Goal: Task Accomplishment & Management: Use online tool/utility

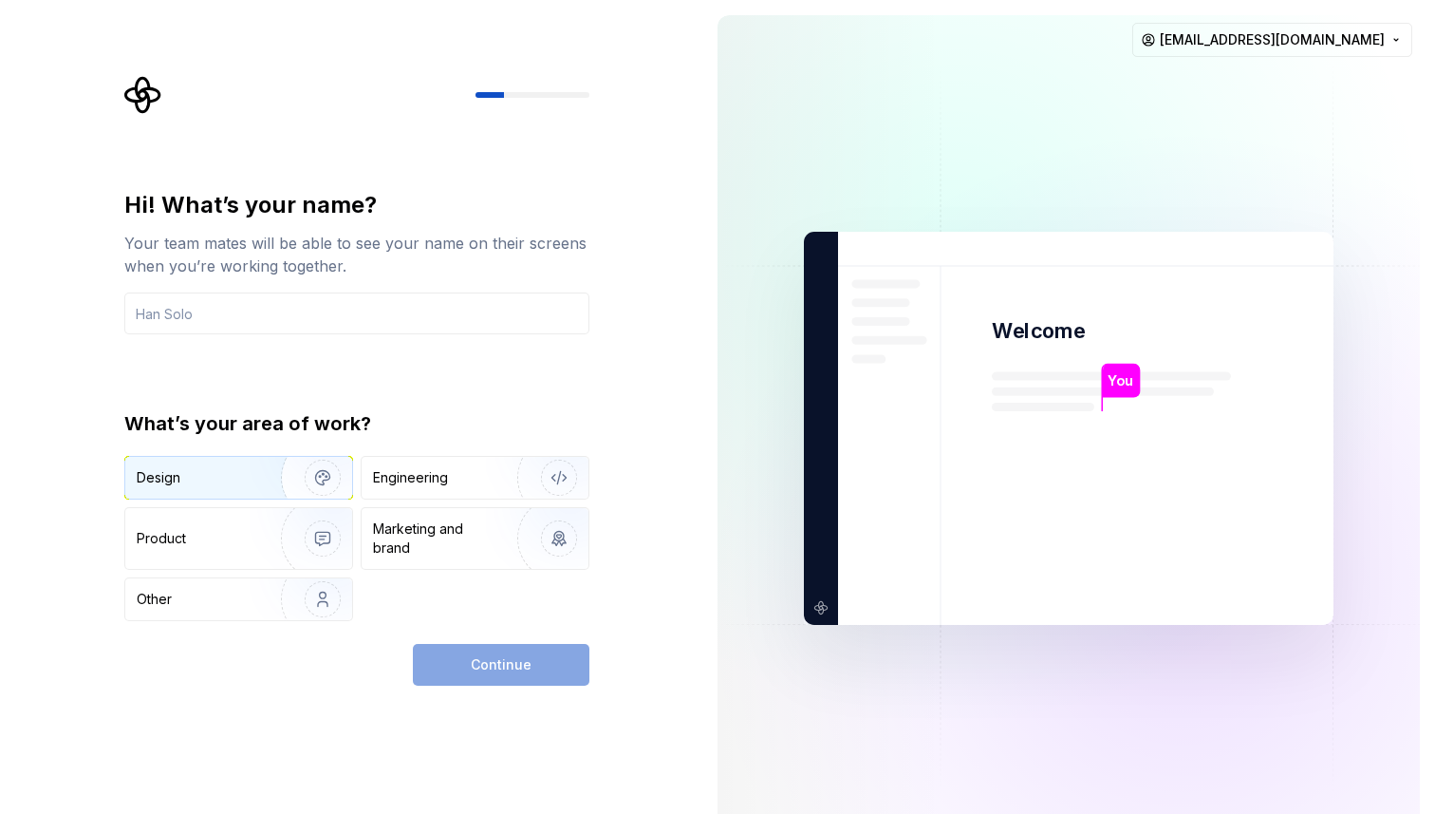
click at [292, 477] on img "button" at bounding box center [311, 477] width 122 height 127
click at [335, 322] on input "text" at bounding box center [356, 313] width 465 height 42
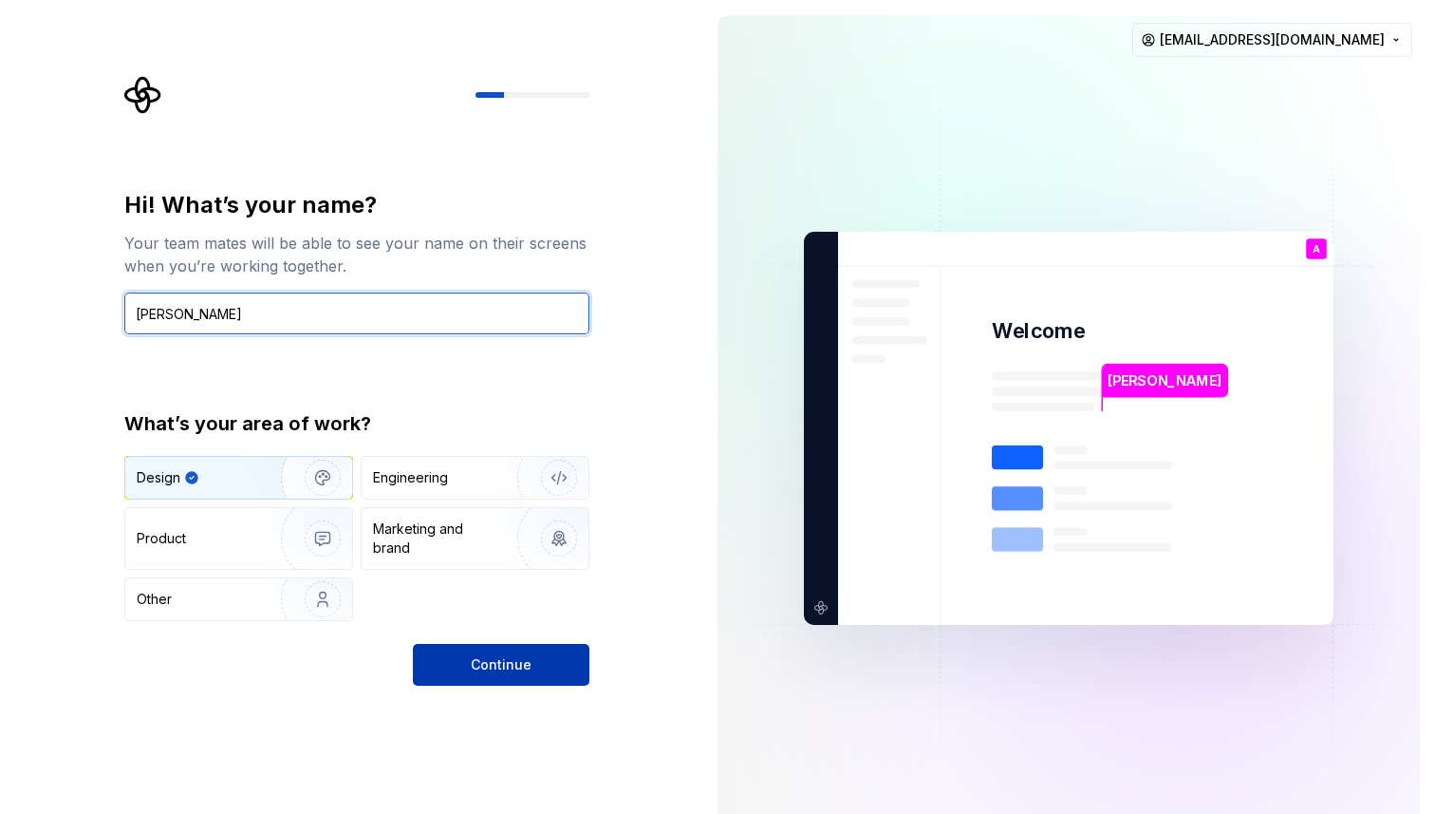
type input "Ana"
click at [476, 665] on span "Continue" at bounding box center [501, 664] width 61 height 19
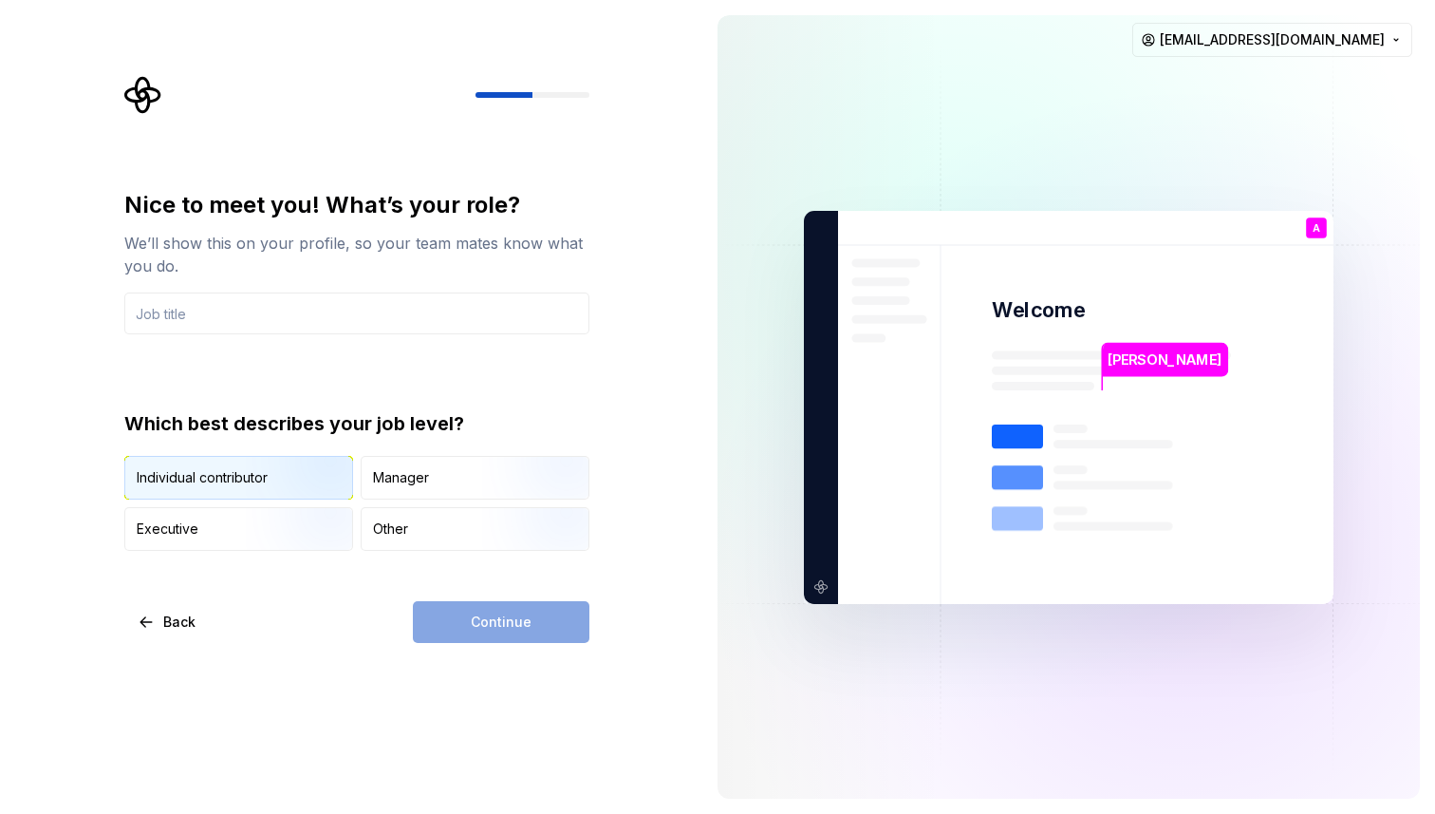
click at [335, 475] on img "button" at bounding box center [307, 501] width 122 height 127
click at [487, 632] on div "Continue" at bounding box center [501, 622] width 177 height 42
click at [435, 306] on input "text" at bounding box center [356, 313] width 465 height 42
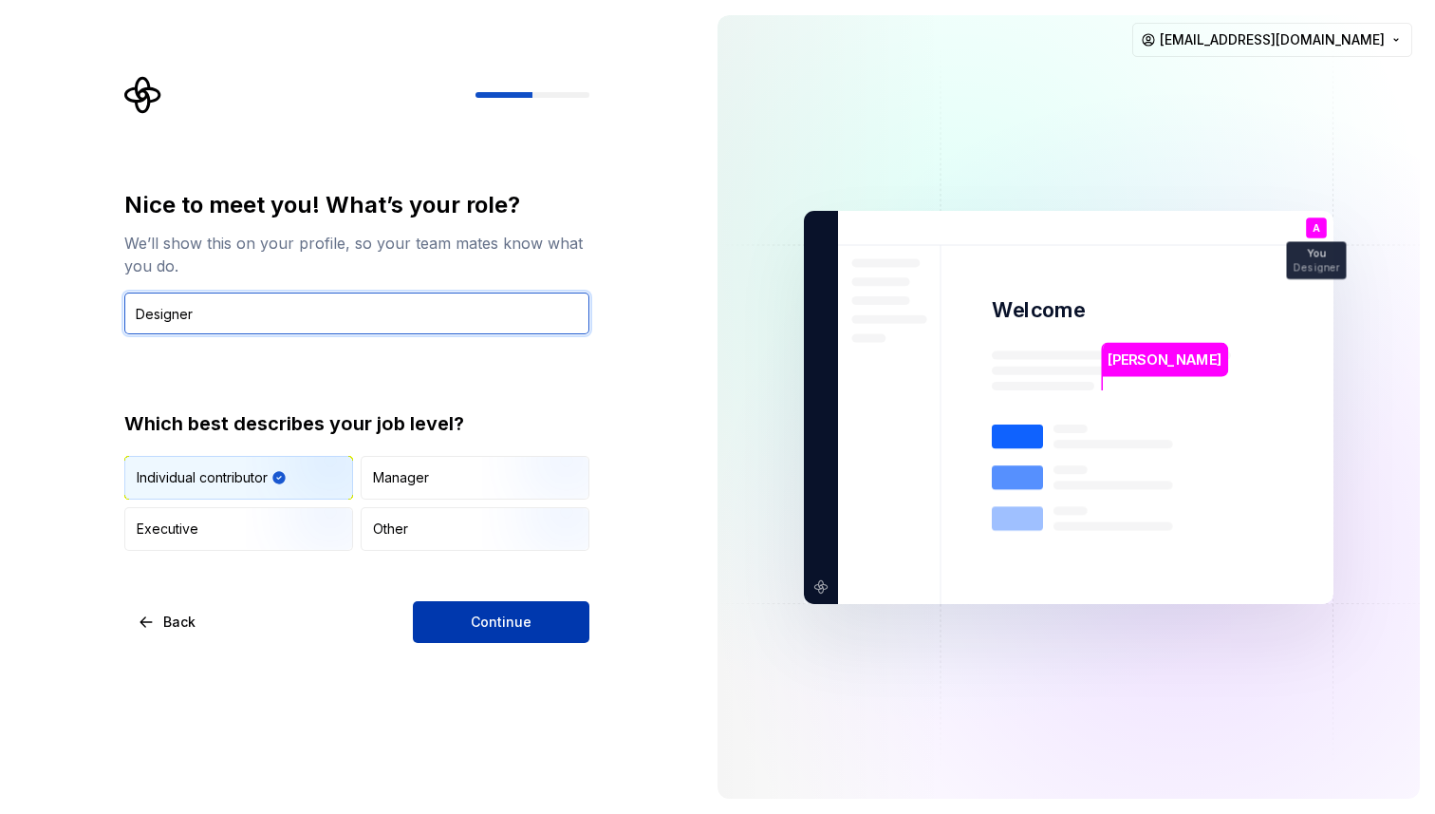
type input "Designer"
click at [514, 634] on button "Continue" at bounding box center [501, 622] width 177 height 42
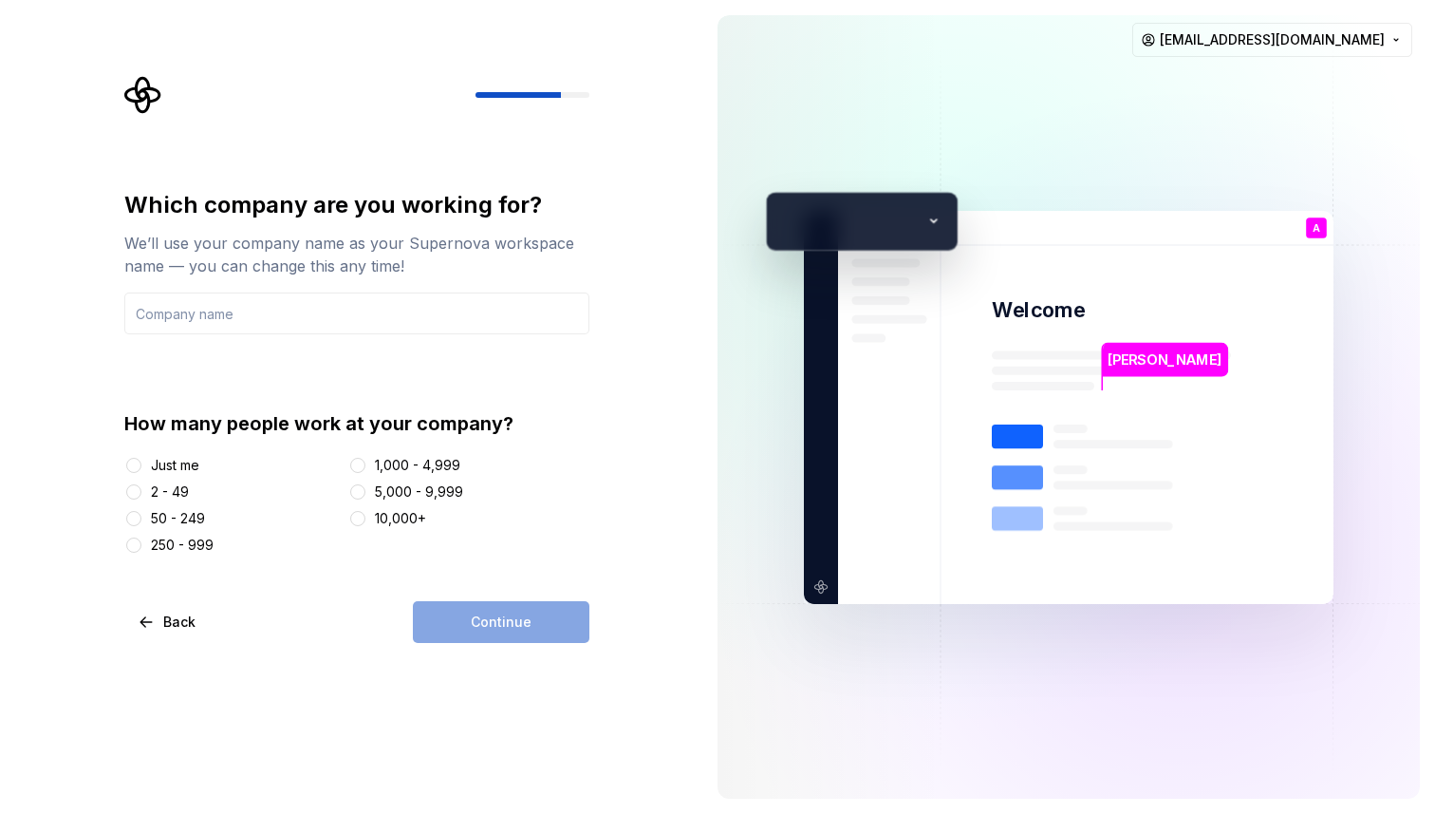
click at [190, 461] on div "Just me" at bounding box center [175, 465] width 48 height 19
click at [141, 461] on button "Just me" at bounding box center [133, 465] width 15 height 15
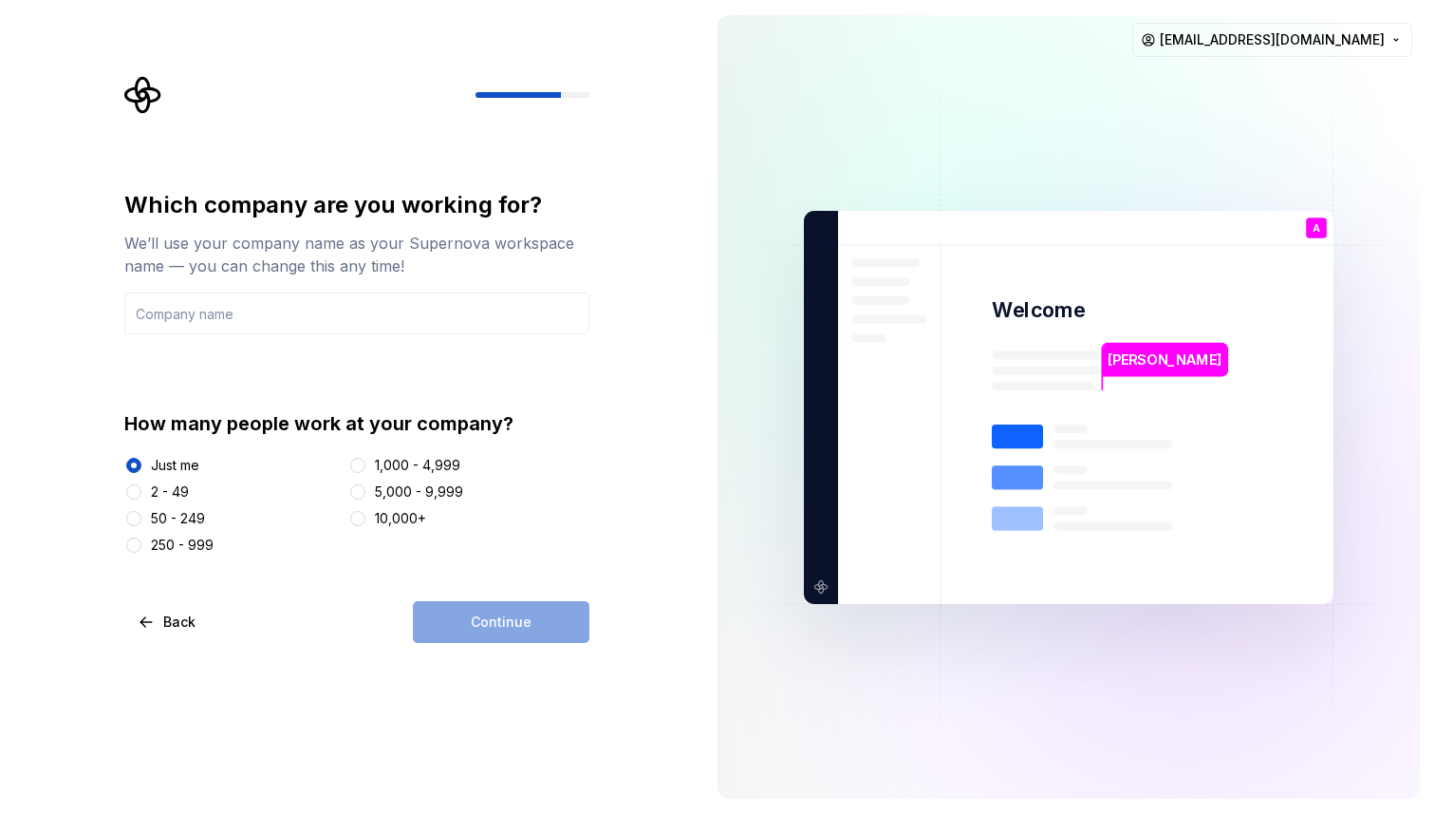
click at [503, 622] on div "Continue" at bounding box center [501, 622] width 177 height 42
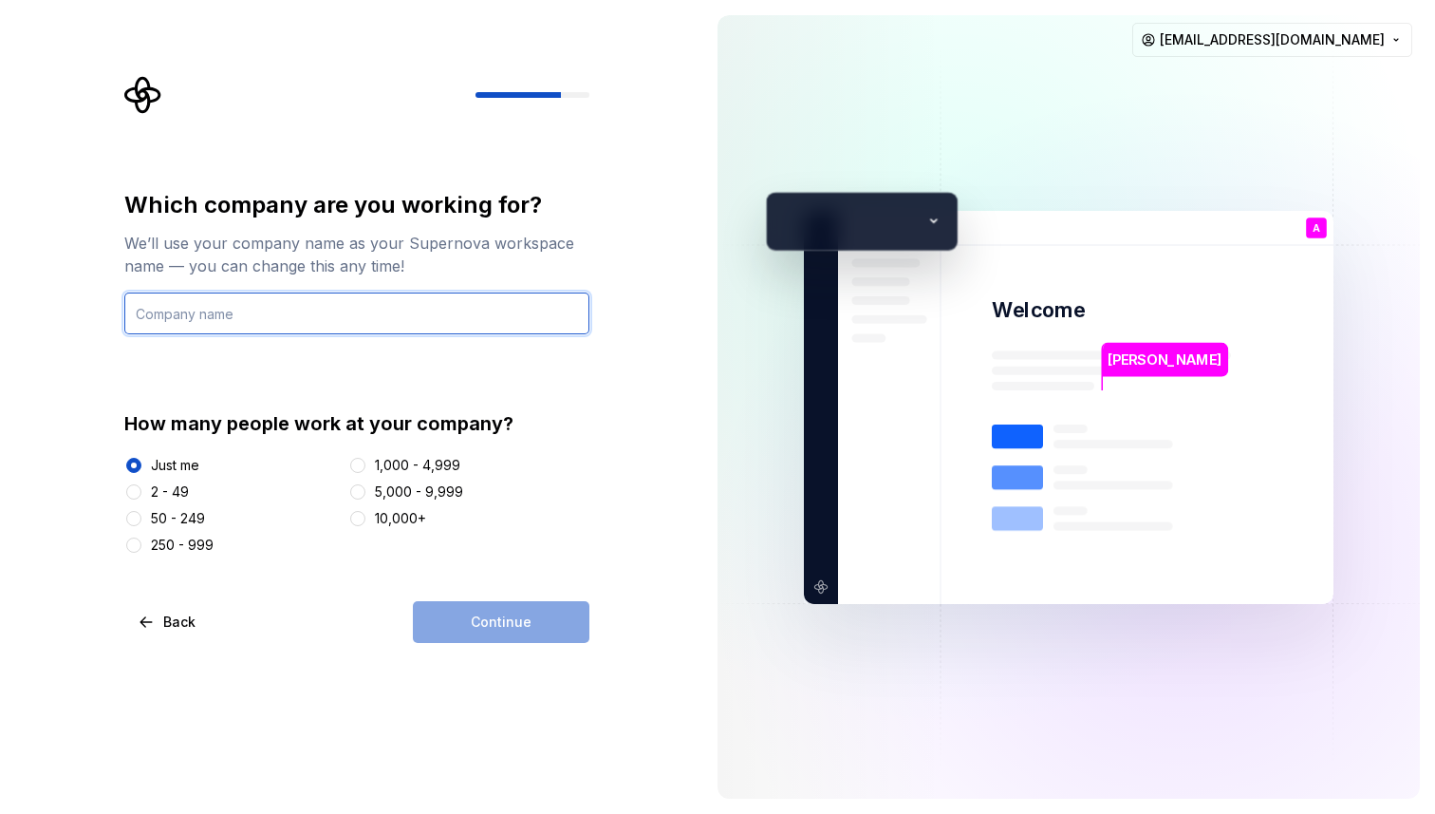
click at [324, 322] on input "text" at bounding box center [356, 313] width 465 height 42
type input "Me"
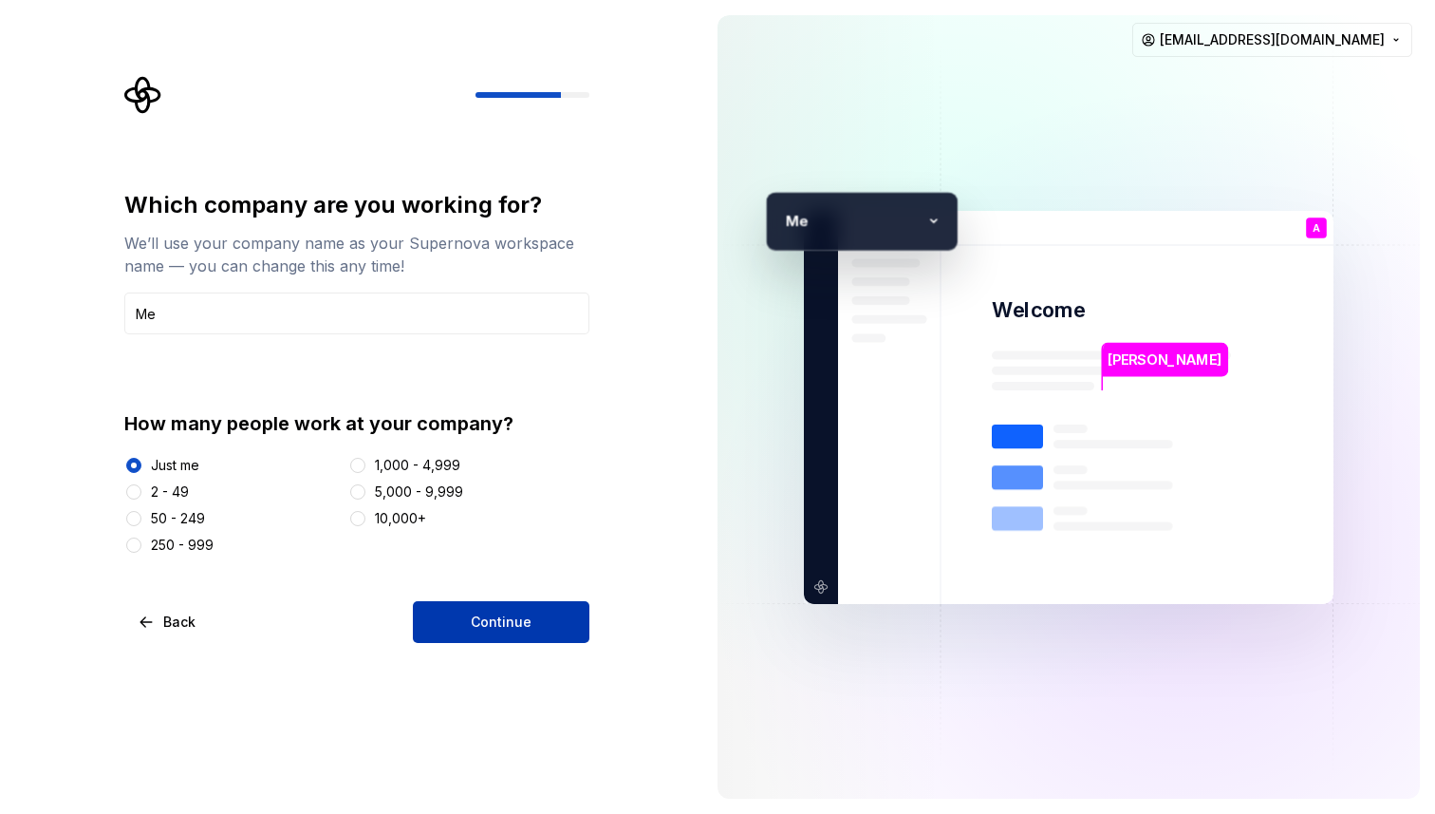
click at [488, 608] on button "Continue" at bounding box center [501, 622] width 177 height 42
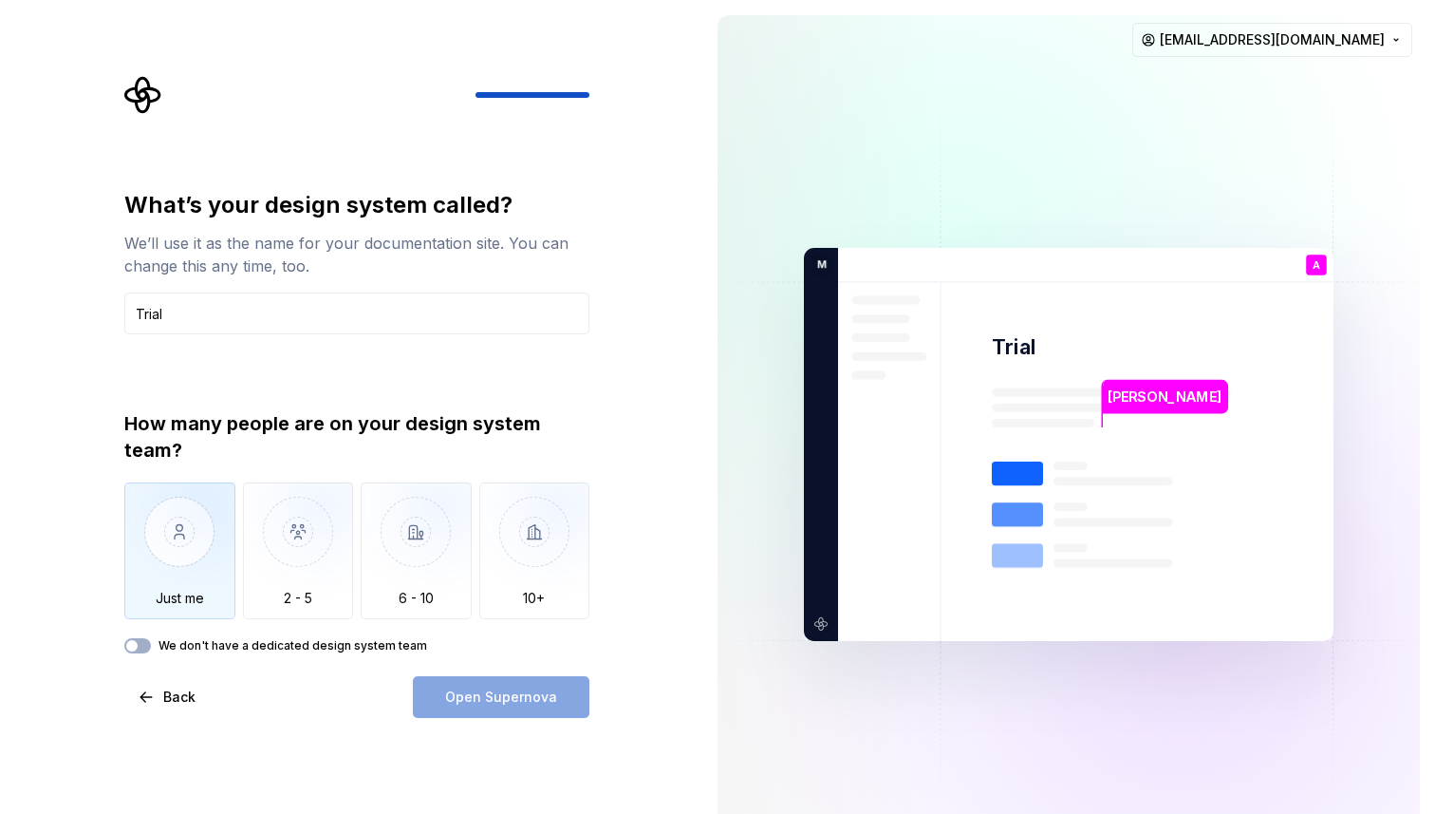
type input "Trial"
click at [207, 494] on img "button" at bounding box center [179, 545] width 111 height 127
click at [447, 677] on button "Open Supernova" at bounding box center [501, 697] width 177 height 42
click at [230, 640] on label "We don't have a dedicated design system team" at bounding box center [293, 645] width 269 height 15
click at [151, 640] on button "We don't have a dedicated design system team" at bounding box center [137, 645] width 27 height 15
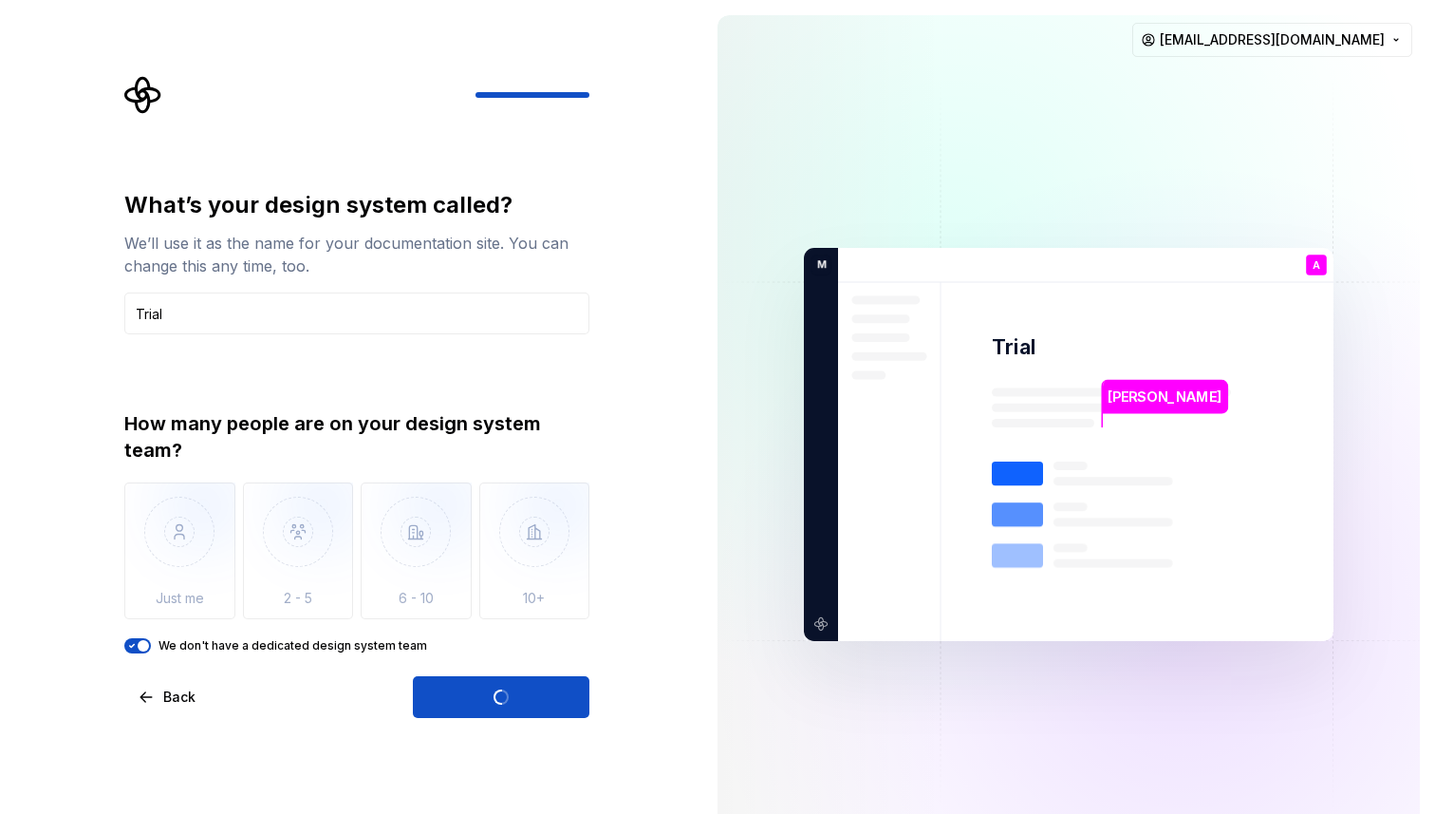
click at [449, 692] on div "Open Supernova" at bounding box center [501, 697] width 177 height 42
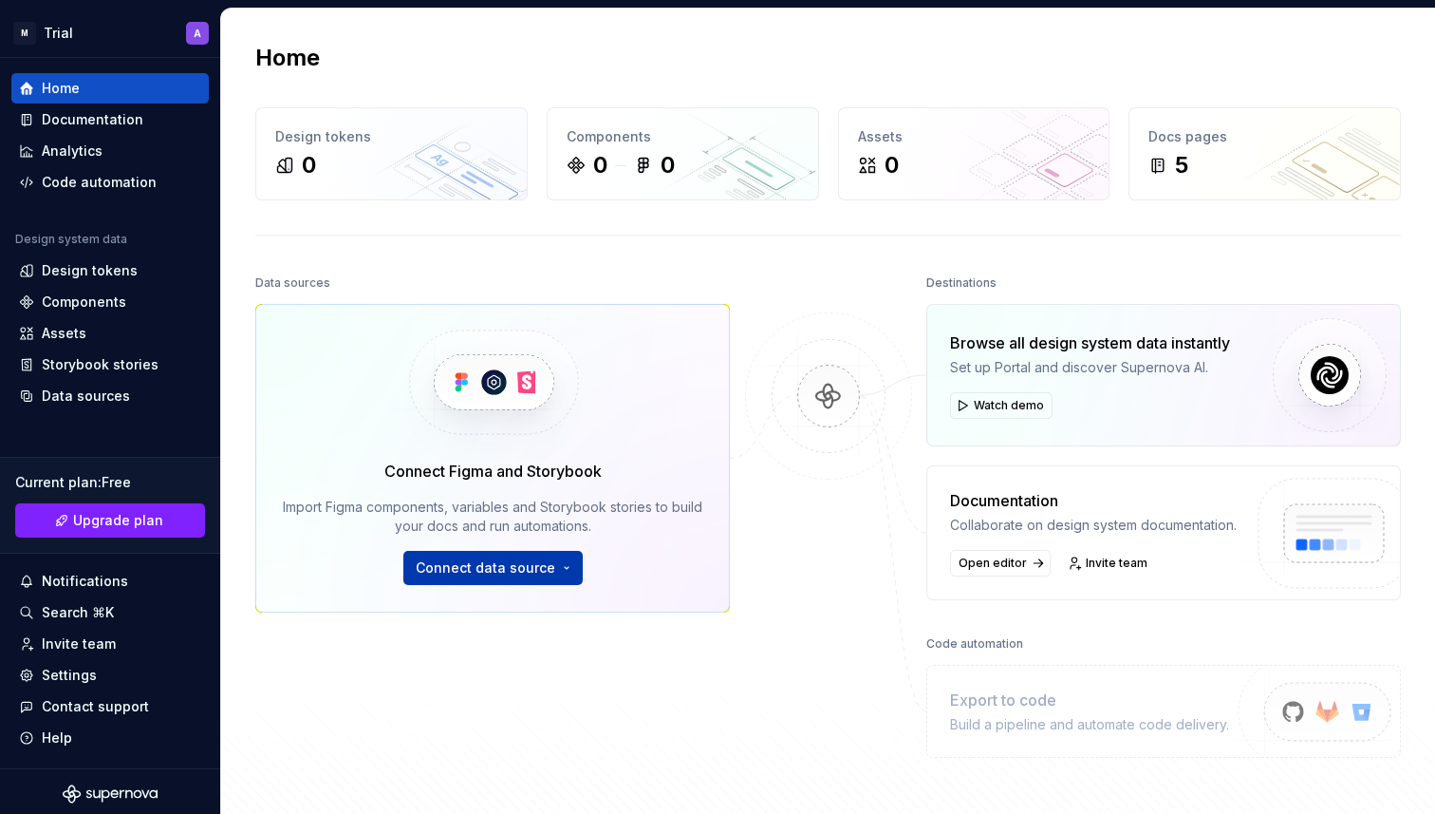
click at [516, 571] on span "Connect data source" at bounding box center [486, 567] width 140 height 19
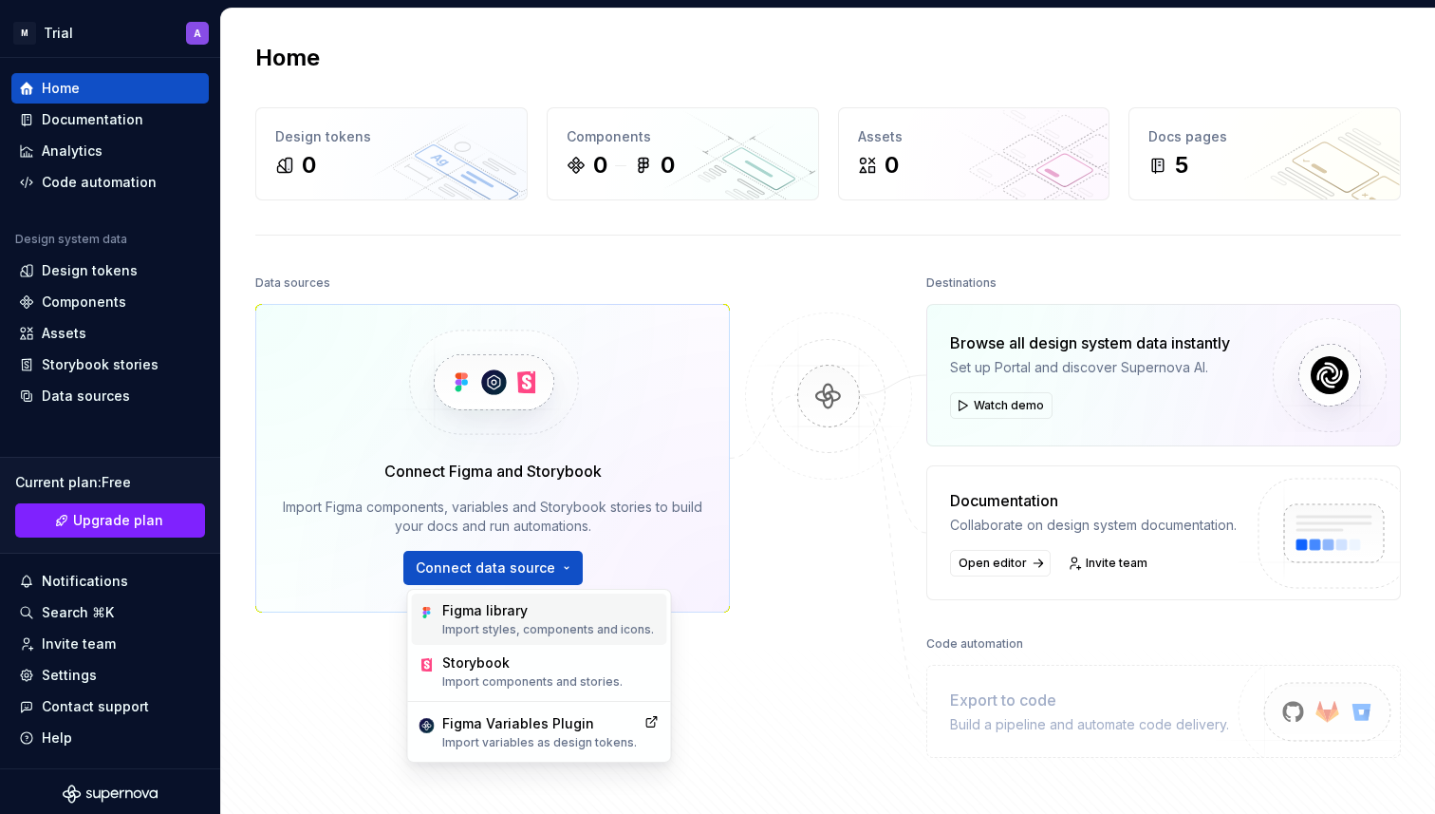
click at [535, 627] on p "Import styles, components and icons." at bounding box center [548, 629] width 212 height 15
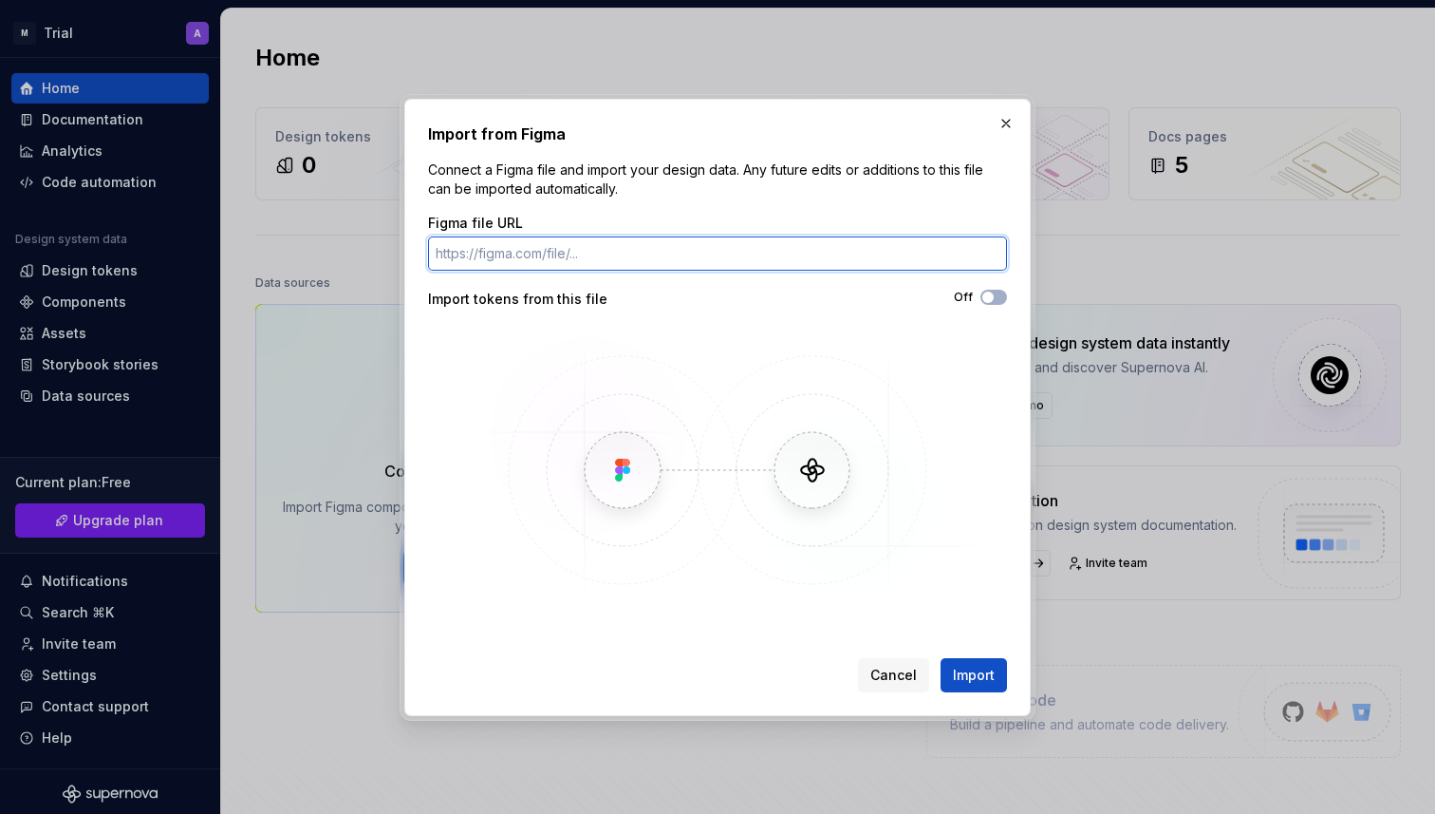
paste input "https://www.figma.com/design/tpmsBBG5I1I2Lx5wlAjGAA/DesignCode-UI---Figma-Desig…"
type input "https://www.figma.com/design/tpmsBBG5I1I2Lx5wlAjGAA/DesignCode-UI---Figma-Desig…"
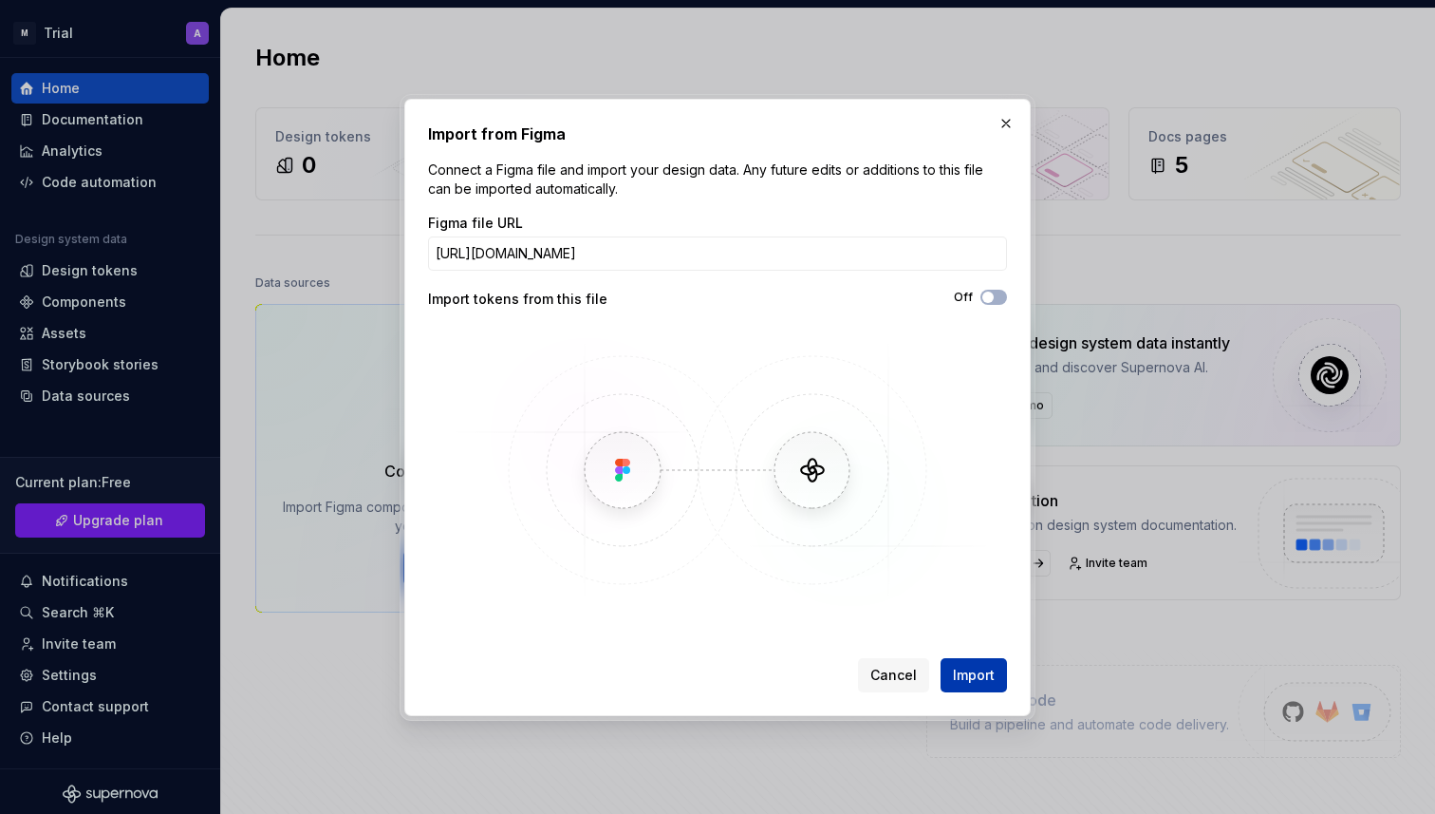
click at [975, 668] on span "Import" at bounding box center [974, 674] width 42 height 19
click at [976, 676] on span "Import" at bounding box center [974, 674] width 42 height 19
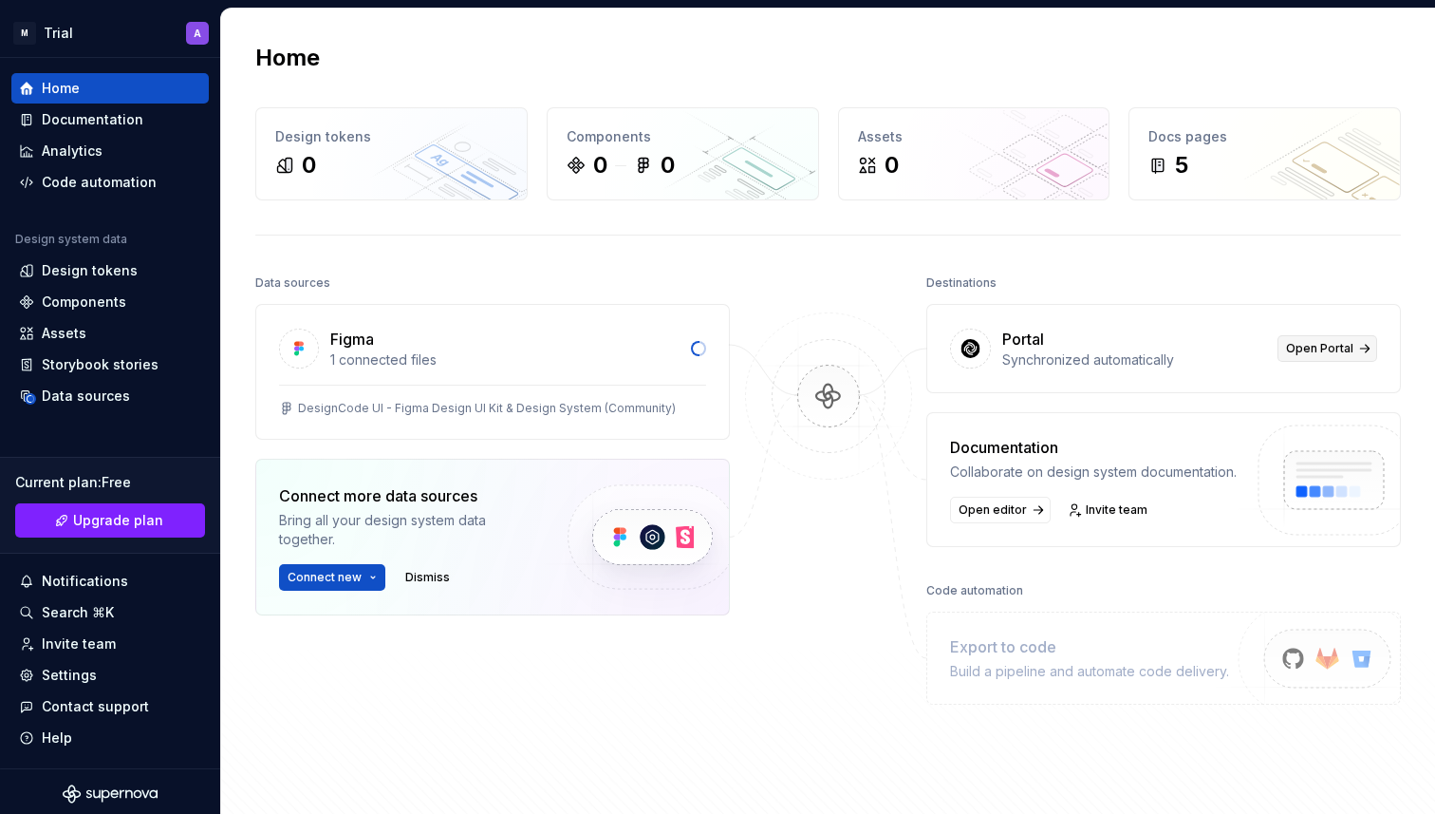
click at [1319, 343] on span "Open Portal" at bounding box center [1319, 348] width 67 height 15
click at [1027, 514] on link "Open editor" at bounding box center [1000, 509] width 101 height 27
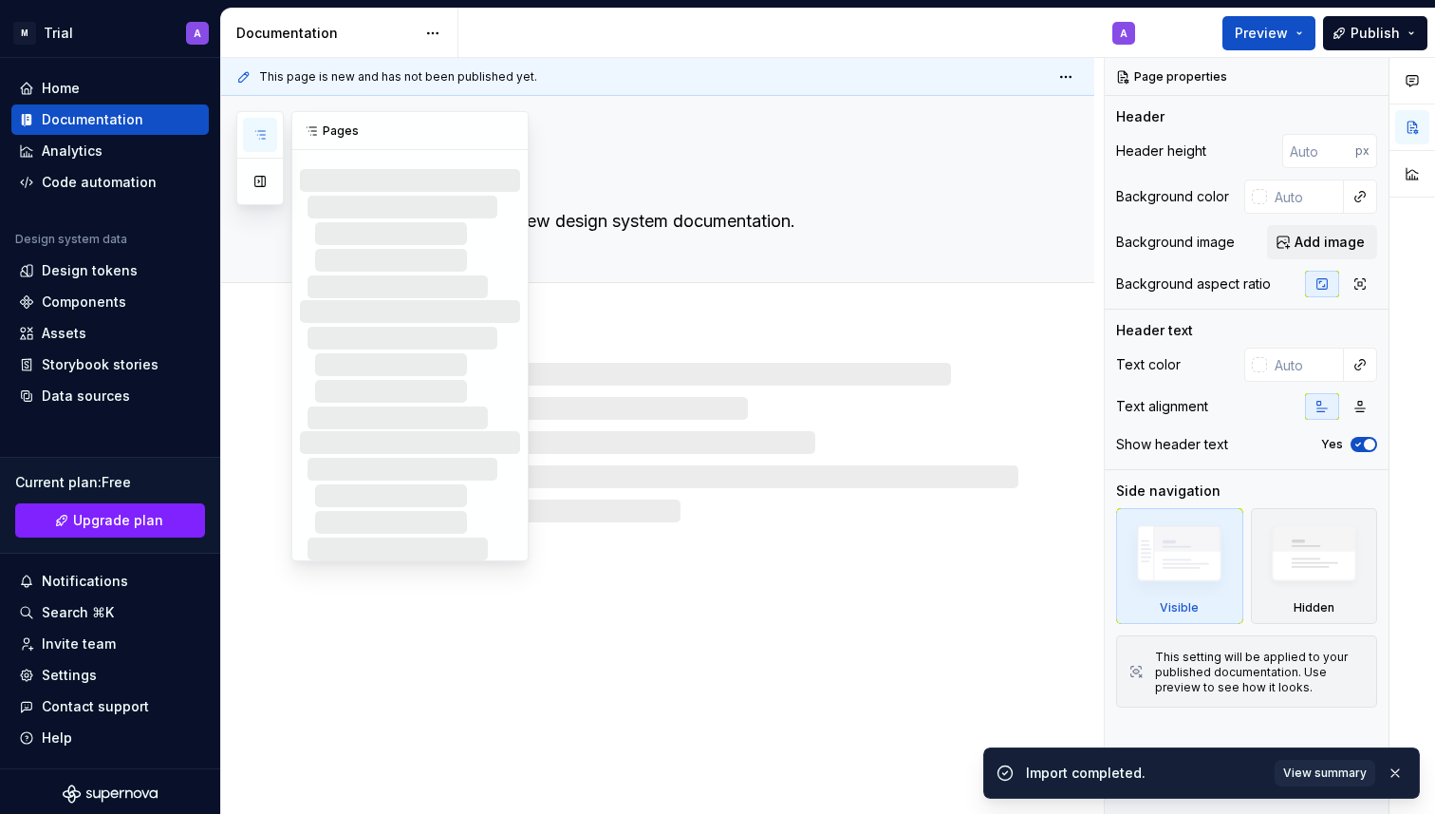
click at [267, 114] on div at bounding box center [259, 158] width 47 height 94
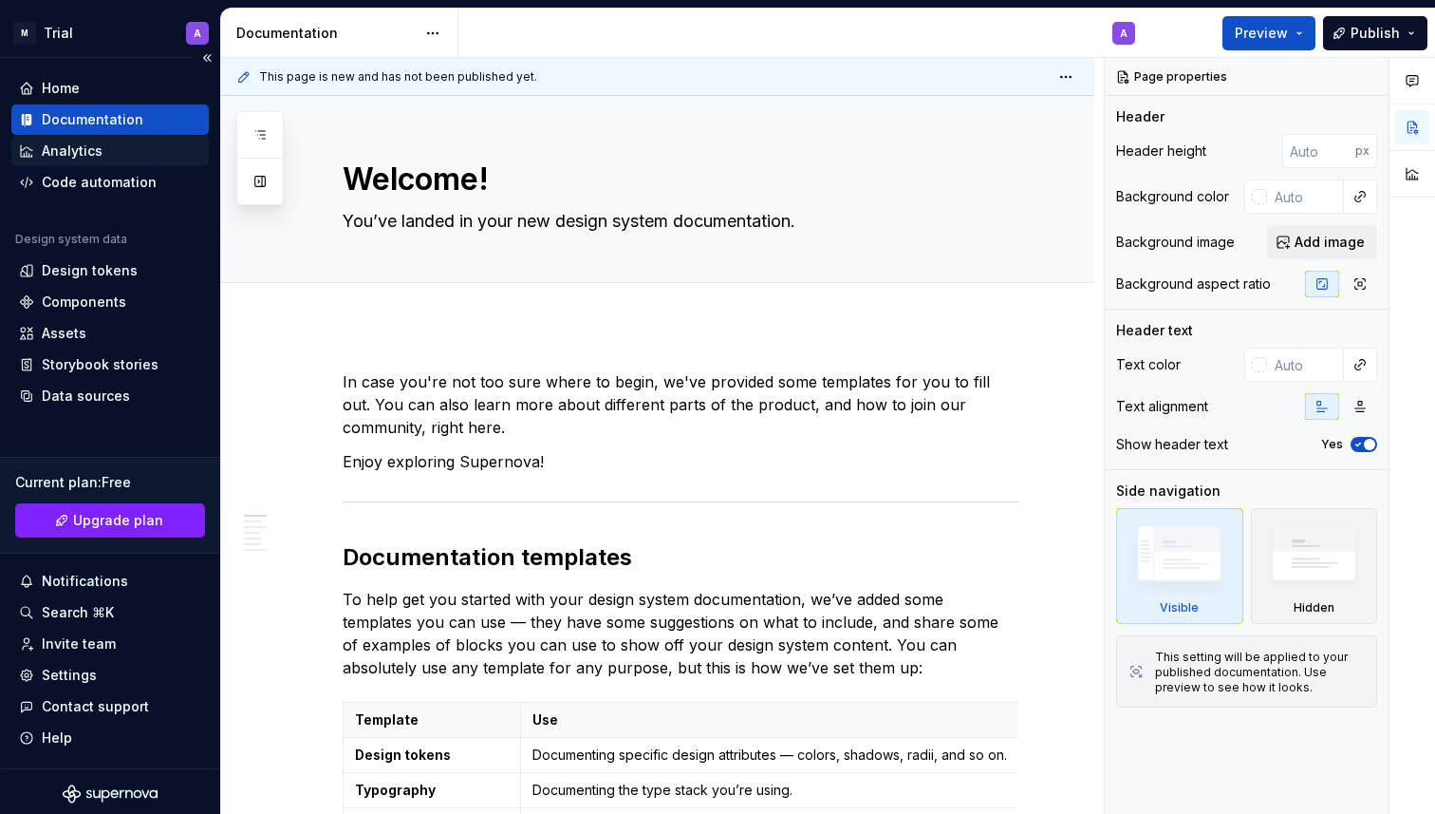
click at [86, 153] on div "Analytics" at bounding box center [72, 150] width 61 height 19
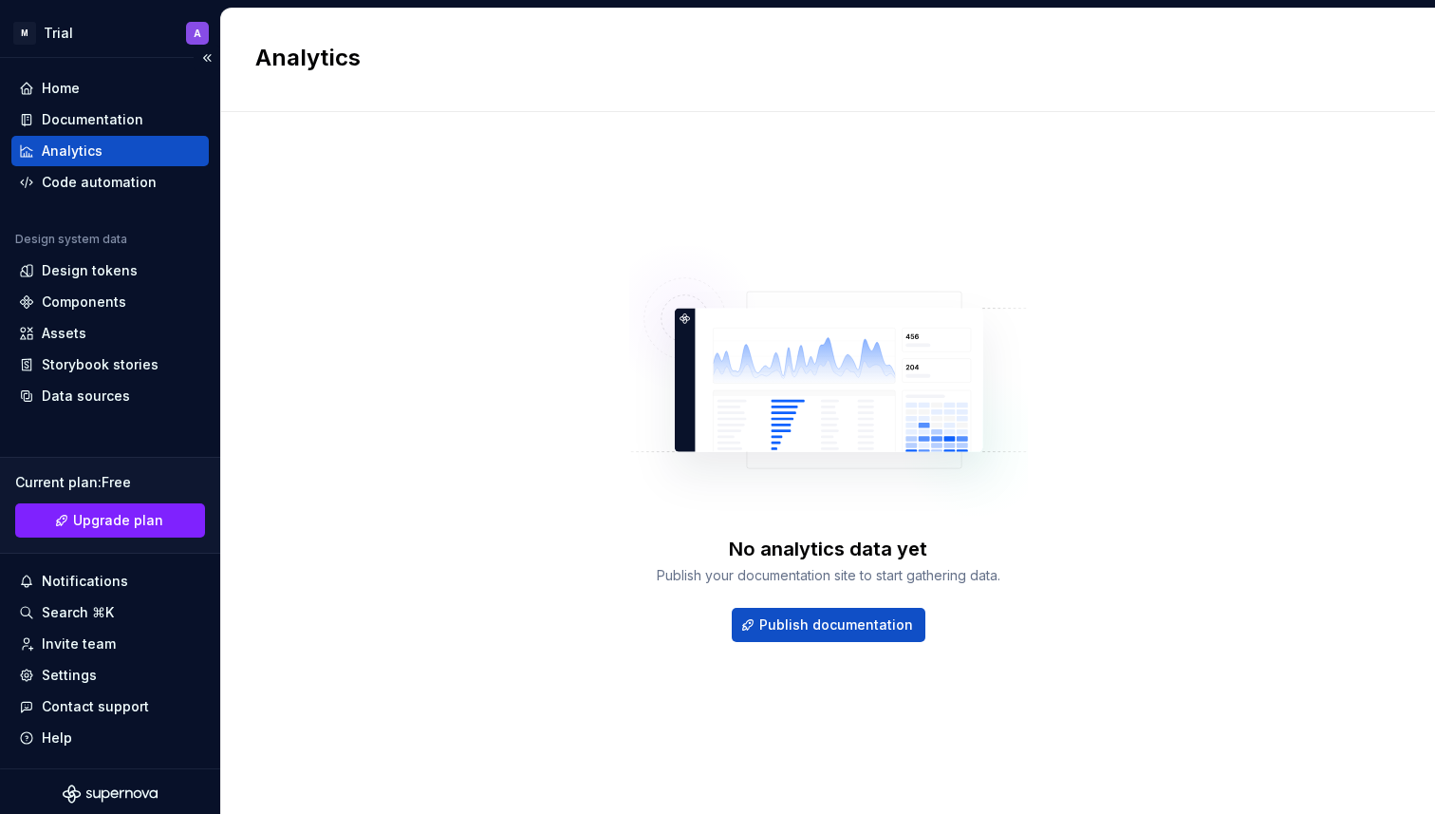
click at [99, 162] on div "Analytics" at bounding box center [109, 151] width 197 height 30
click at [103, 177] on div "Code automation" at bounding box center [99, 182] width 115 height 19
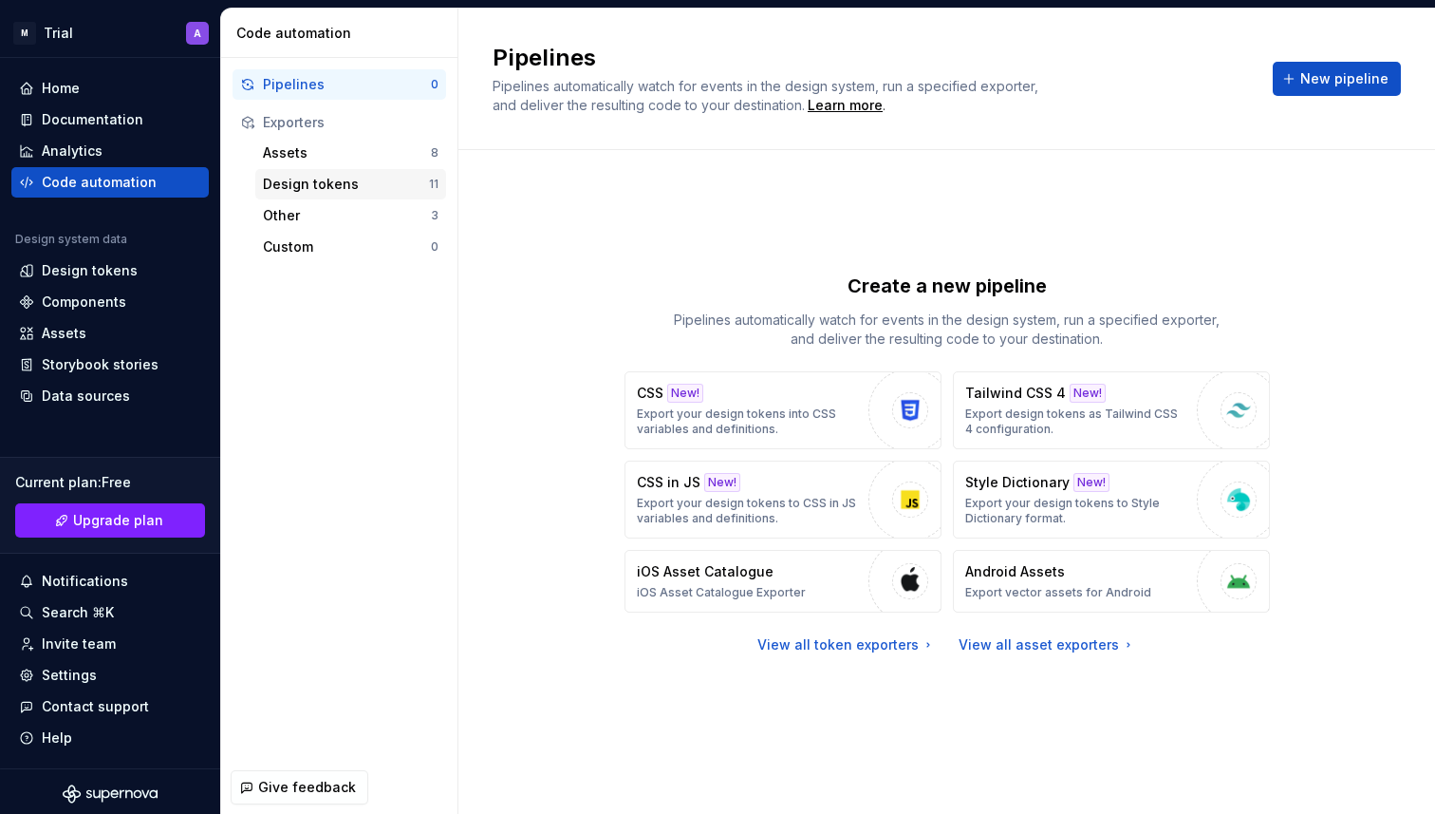
click at [349, 175] on div "Design tokens" at bounding box center [346, 184] width 166 height 19
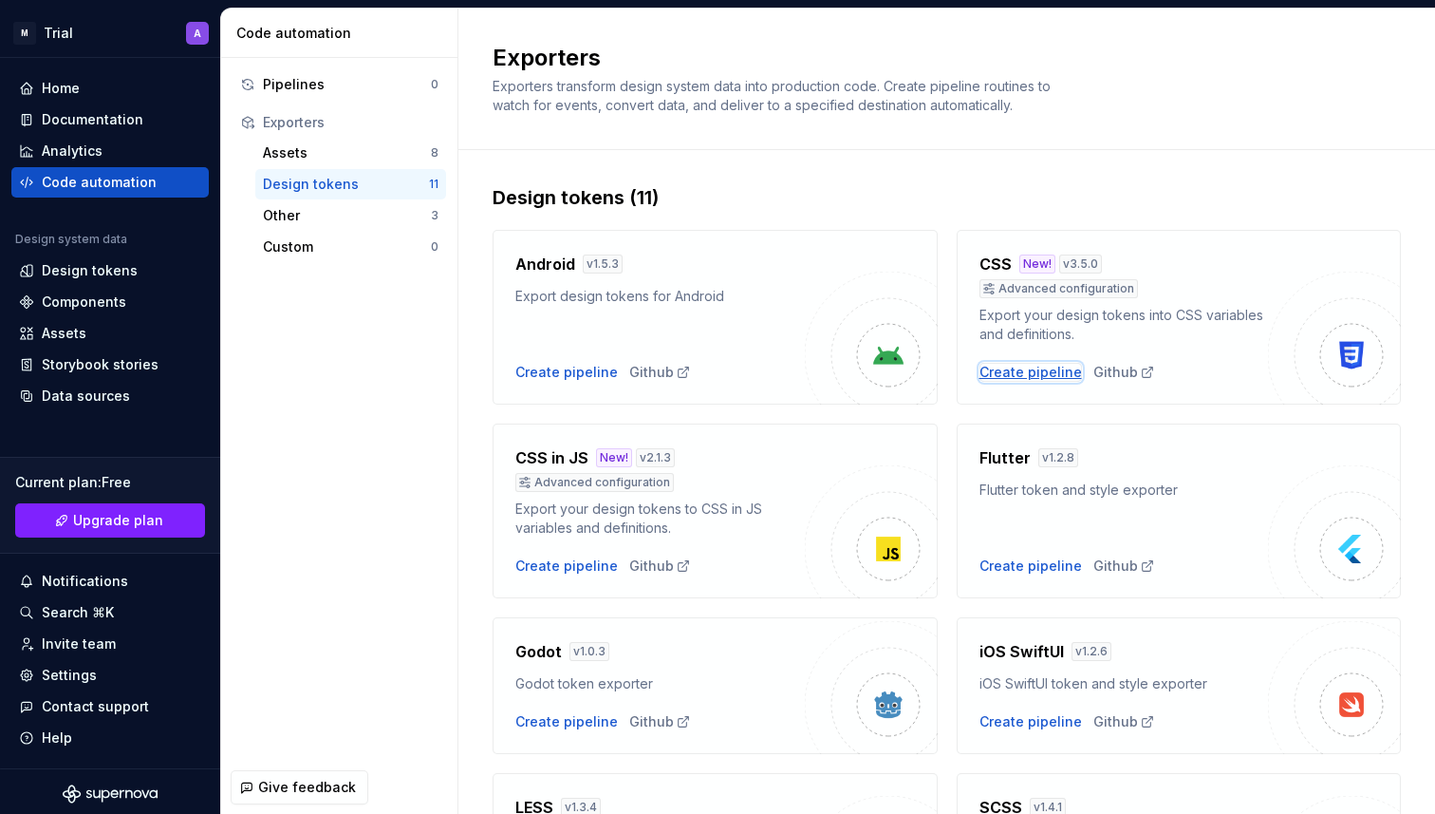
click at [1042, 373] on div "Create pipeline" at bounding box center [1031, 372] width 103 height 19
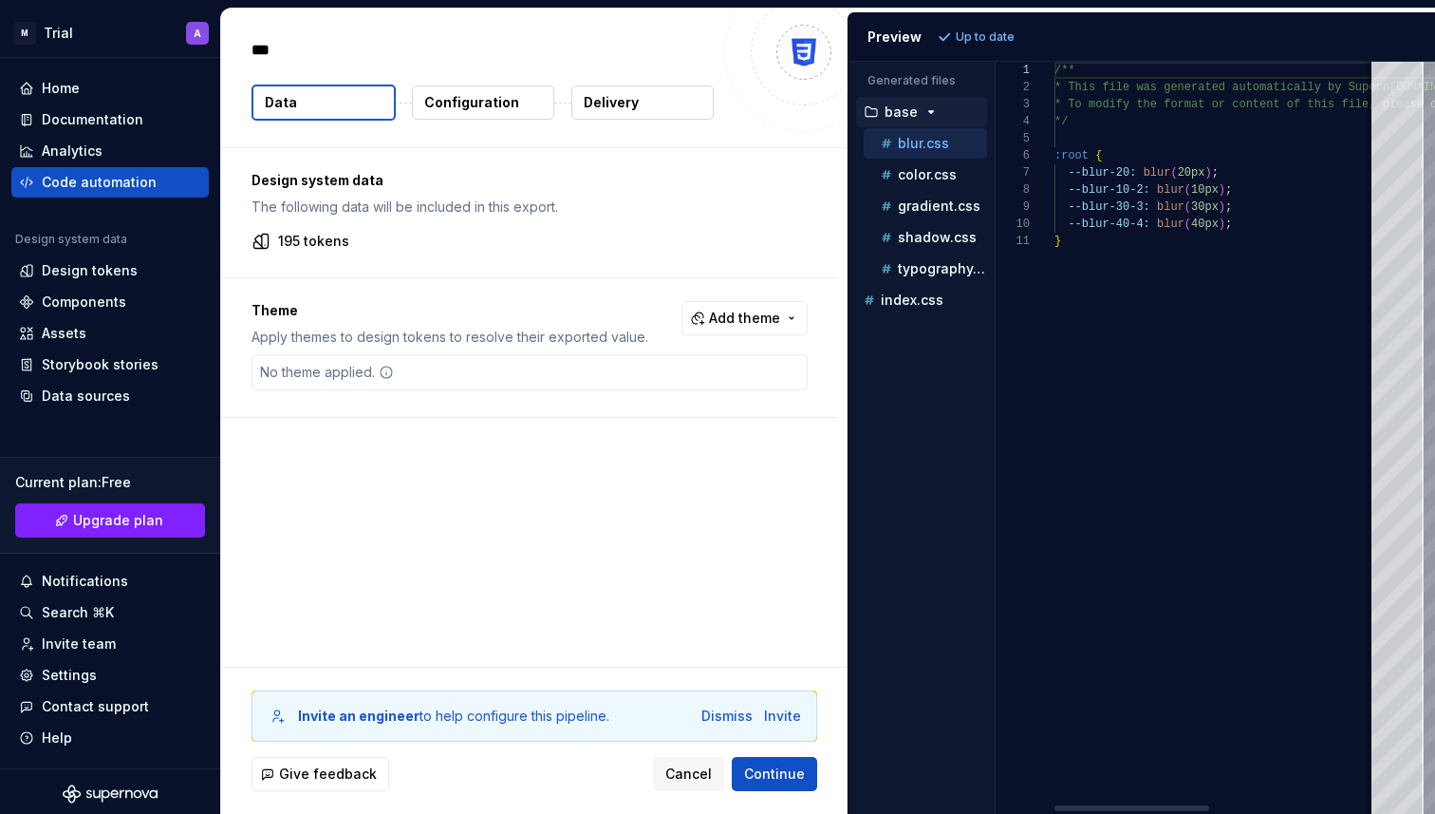
type textarea "*"
click at [330, 239] on p "195 tokens" at bounding box center [313, 241] width 71 height 19
click at [753, 323] on span "Add theme" at bounding box center [744, 318] width 71 height 19
click at [704, 389] on div "Dark" at bounding box center [715, 393] width 180 height 19
click at [471, 381] on html "M Trial A Home Documentation Analytics Code automation Design system data Desig…" at bounding box center [717, 407] width 1435 height 814
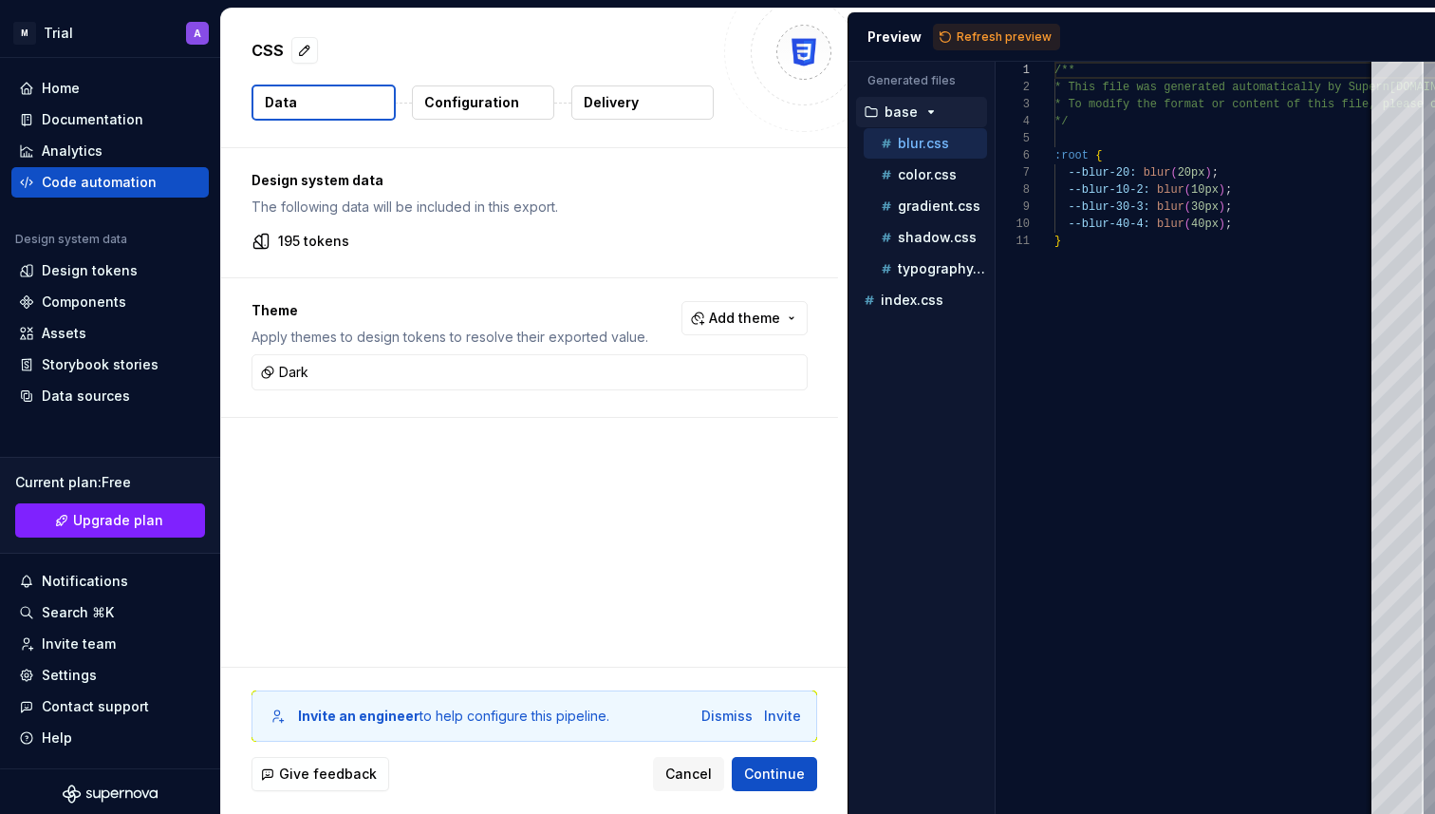
click at [496, 119] on button "Configuration" at bounding box center [483, 102] width 142 height 34
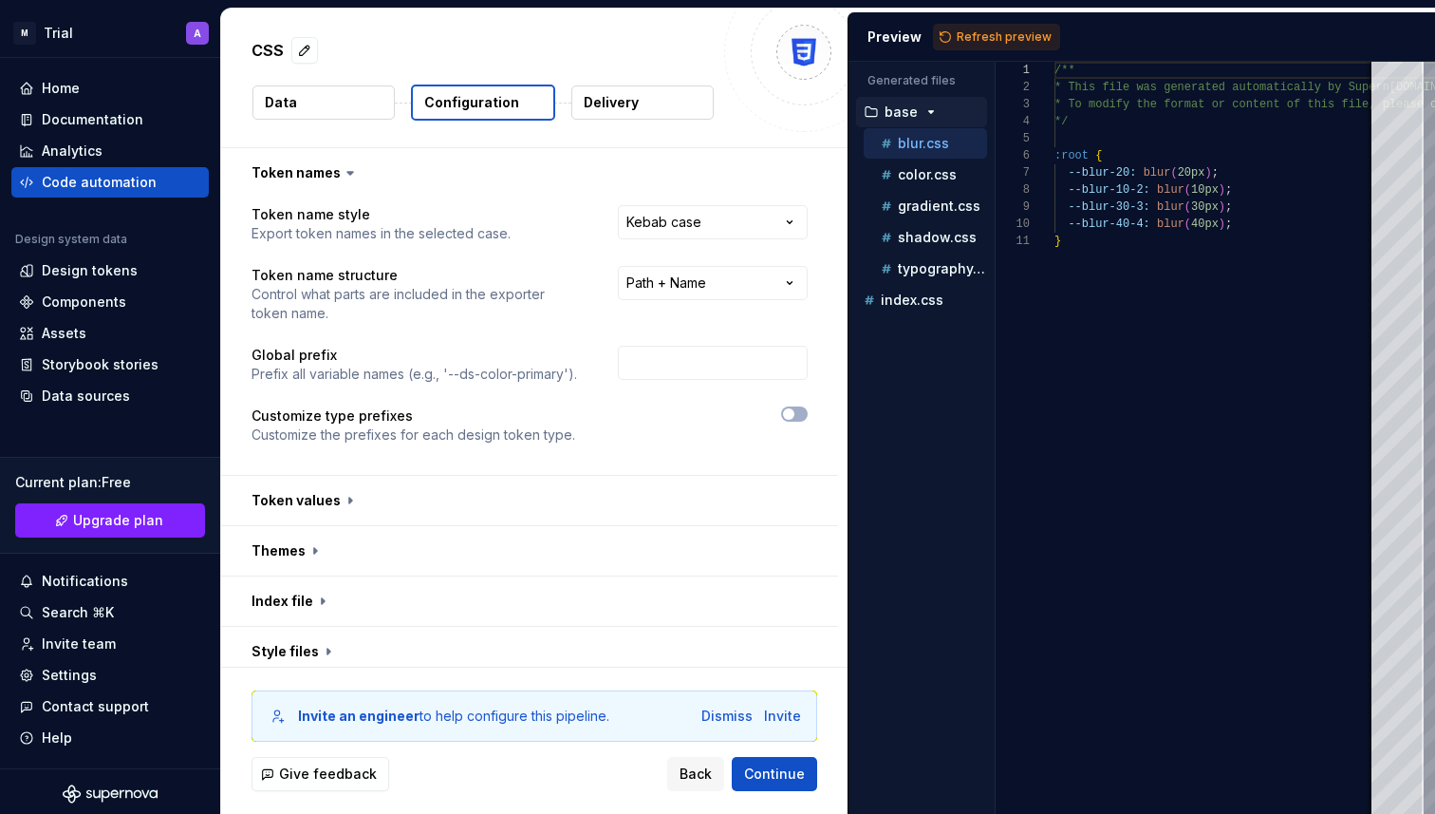
click at [488, 96] on p "Configuration" at bounding box center [471, 102] width 95 height 19
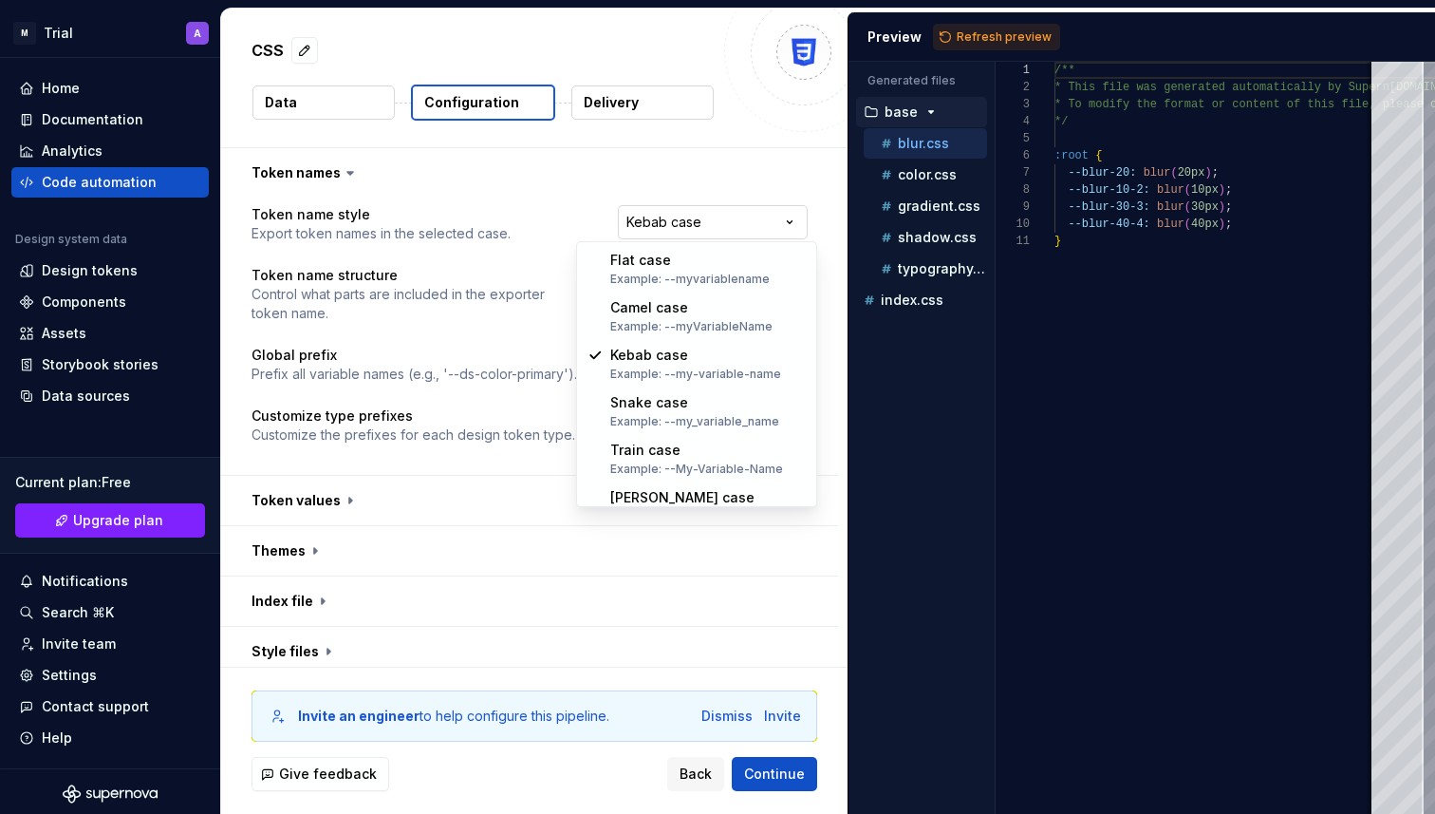
click at [703, 215] on html "**********" at bounding box center [717, 407] width 1435 height 814
click at [715, 227] on html "**********" at bounding box center [717, 407] width 1435 height 814
click at [735, 227] on html "**********" at bounding box center [717, 407] width 1435 height 814
click at [713, 229] on html "**********" at bounding box center [717, 407] width 1435 height 814
select select "********"
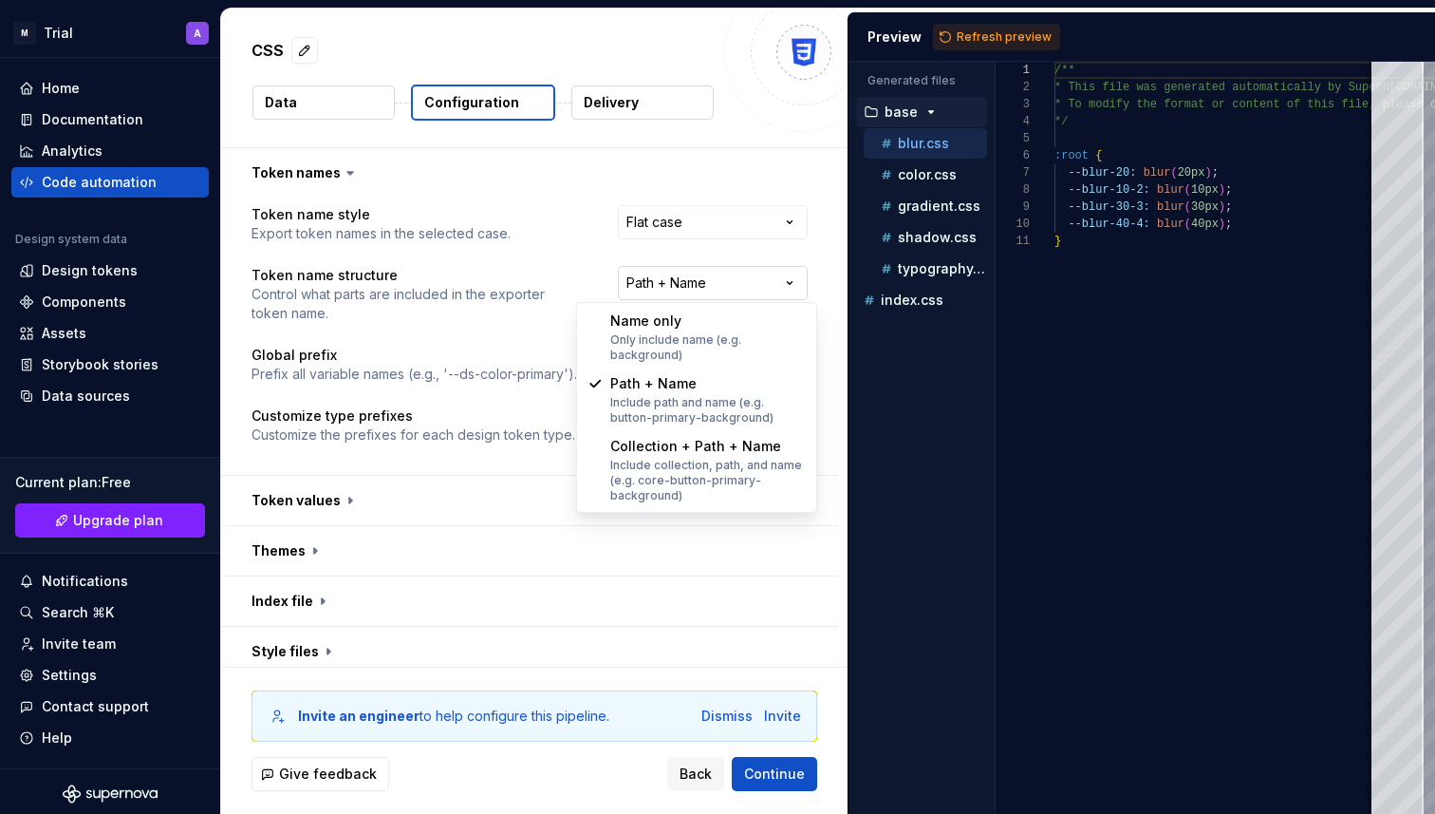
click at [702, 294] on html "**********" at bounding box center [717, 407] width 1435 height 814
select select "**********"
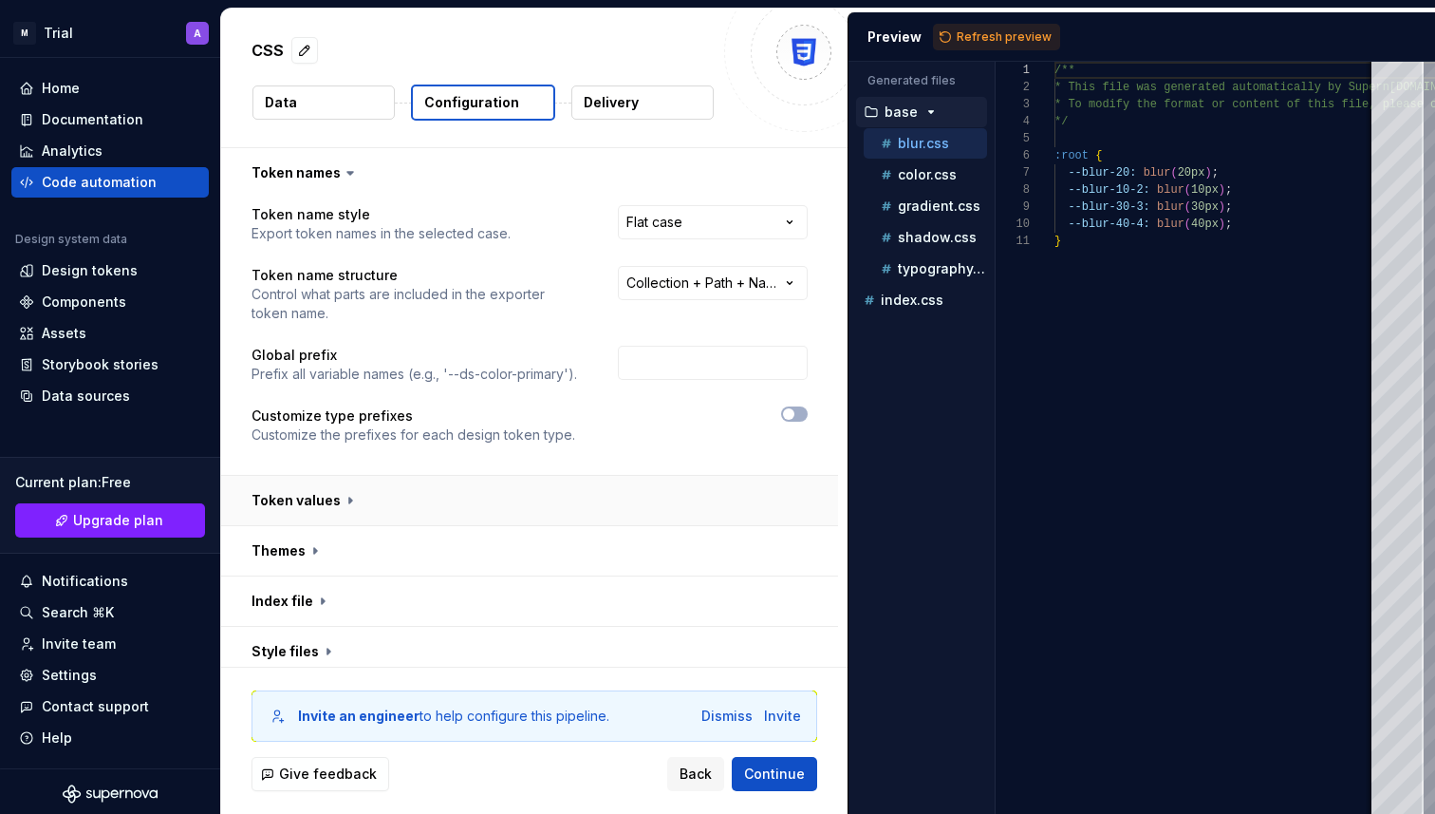
click at [662, 501] on button "button" at bounding box center [529, 500] width 617 height 49
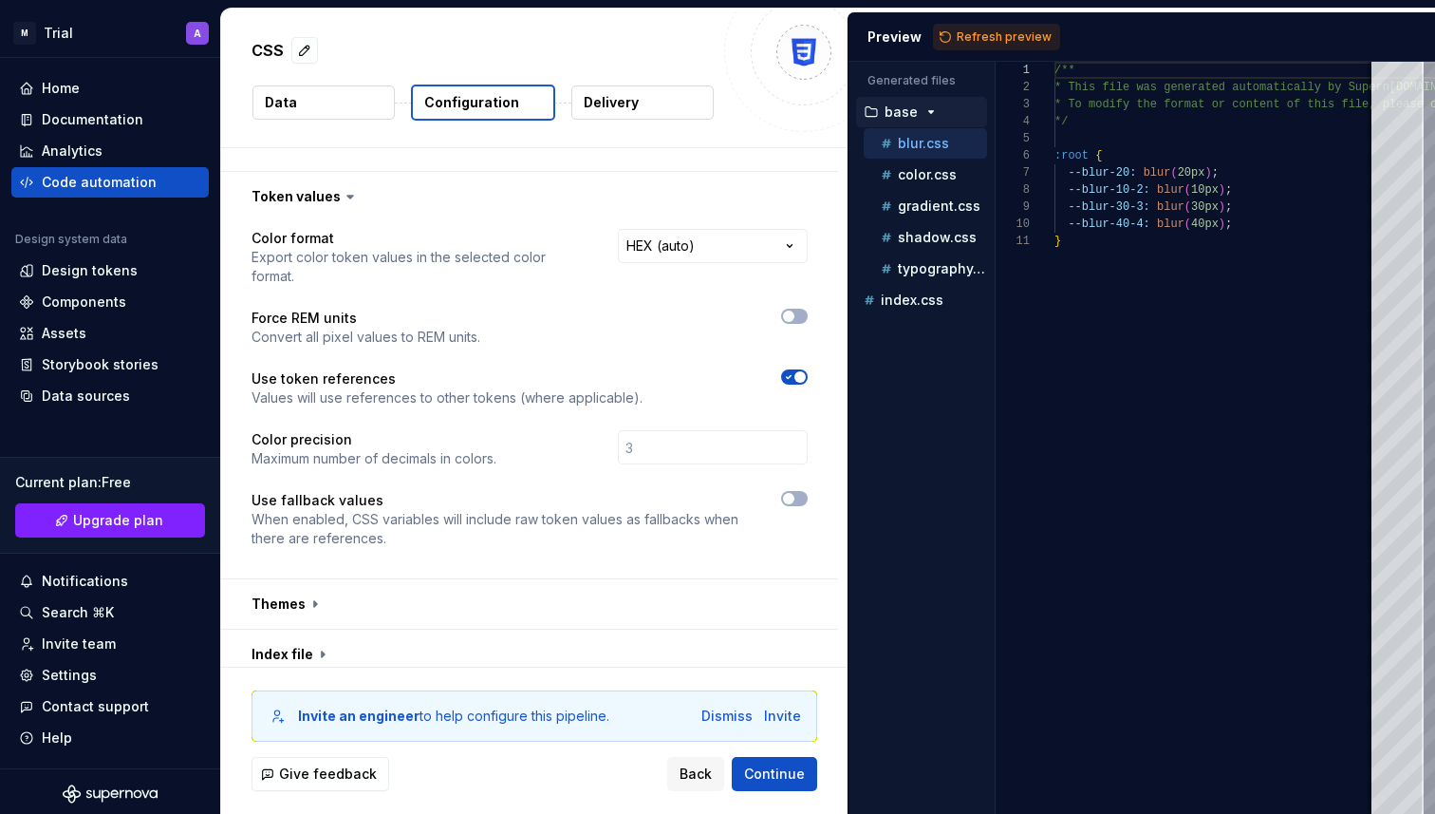
scroll to position [316, 0]
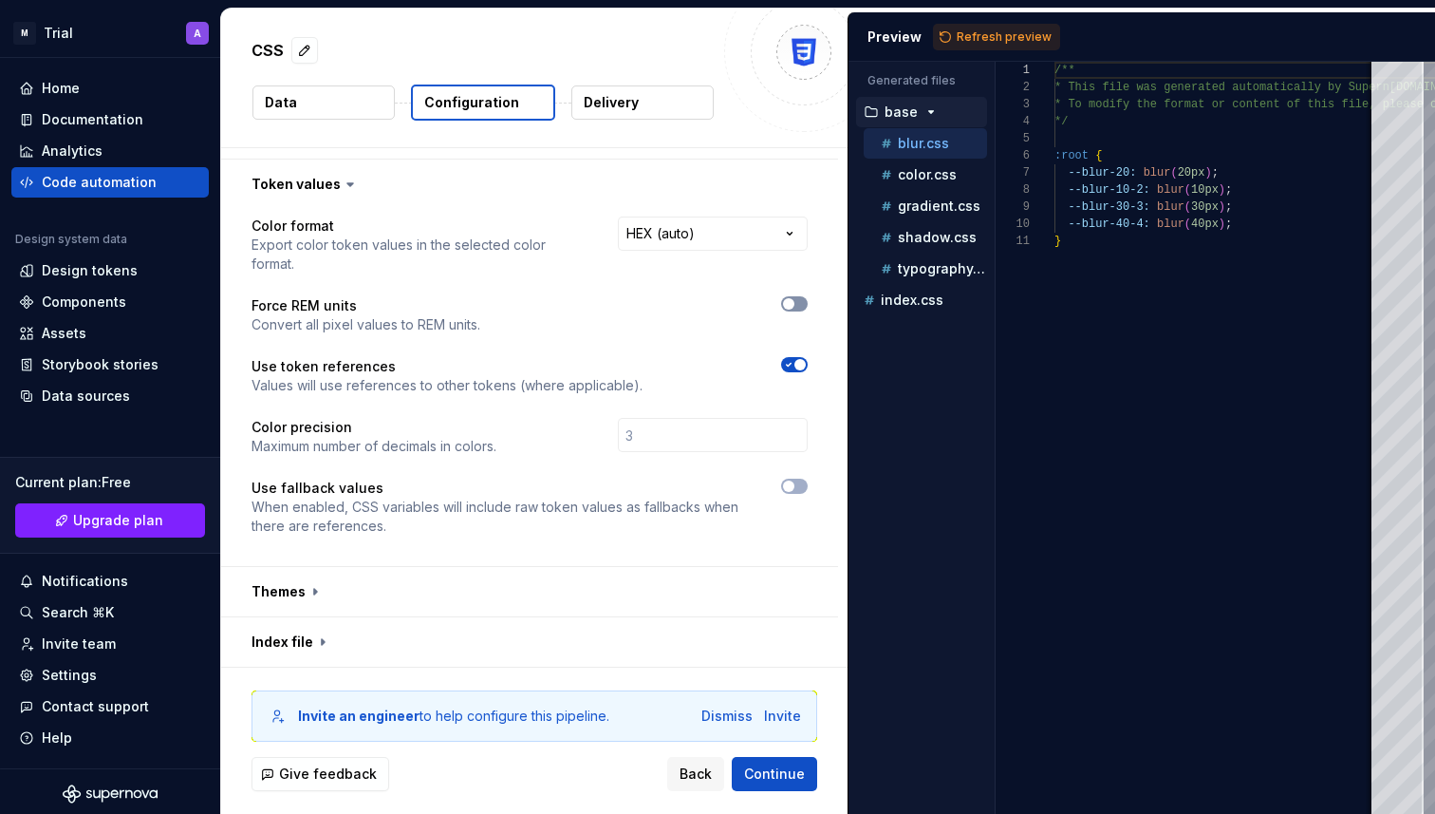
click at [807, 296] on button "button" at bounding box center [794, 303] width 27 height 15
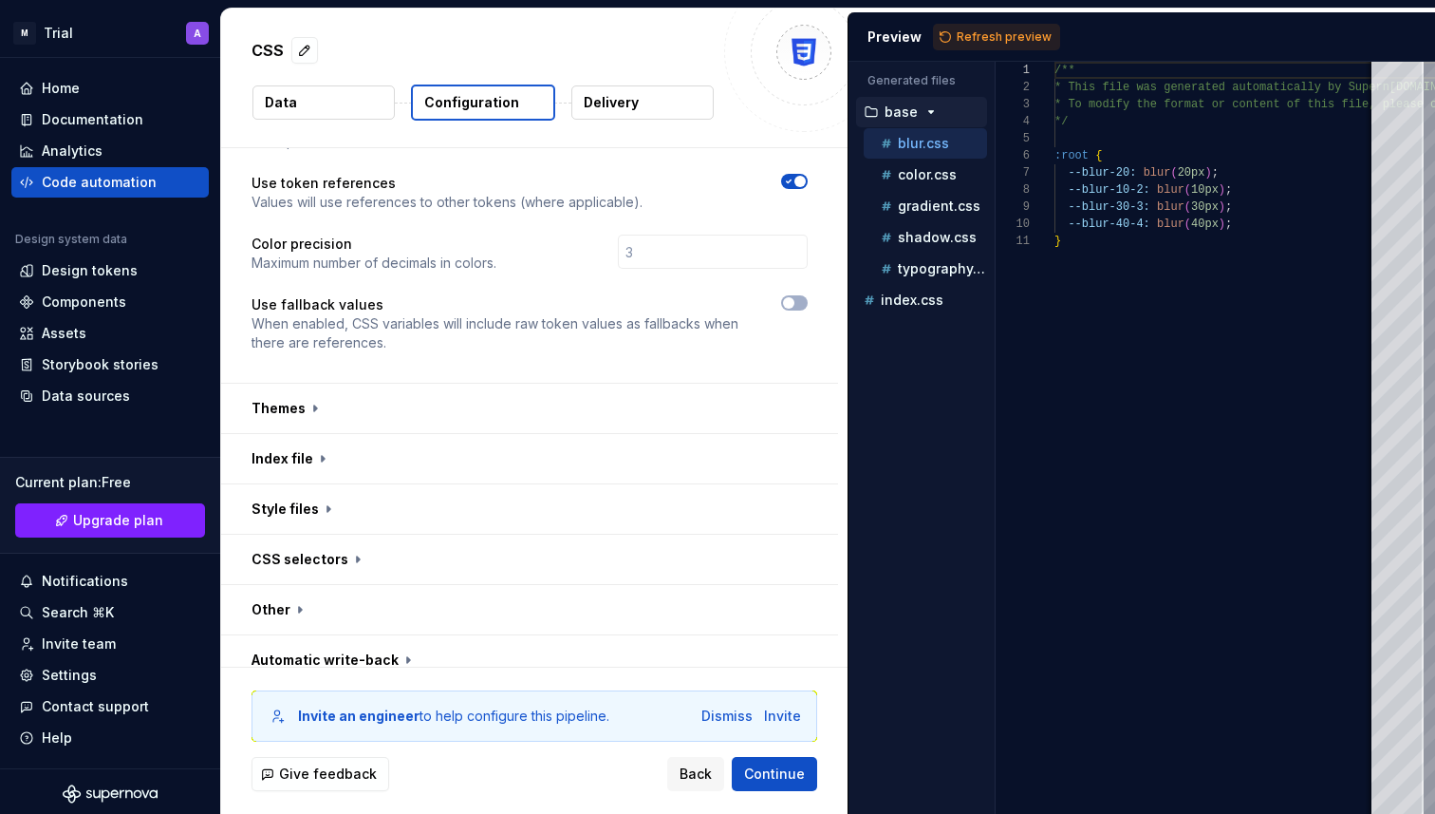
scroll to position [558, 0]
click at [593, 385] on button "button" at bounding box center [529, 409] width 617 height 49
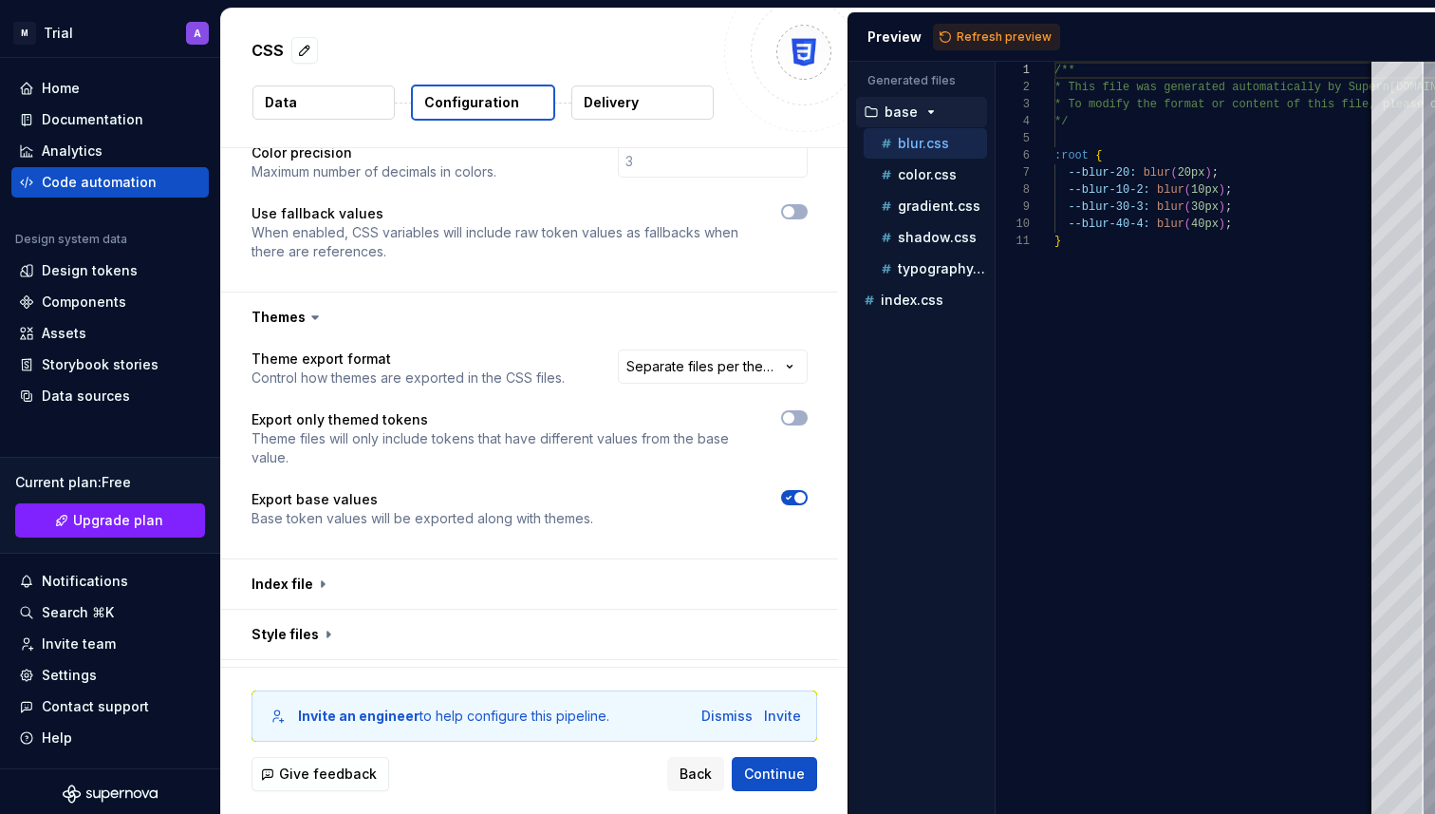
scroll to position [681, 0]
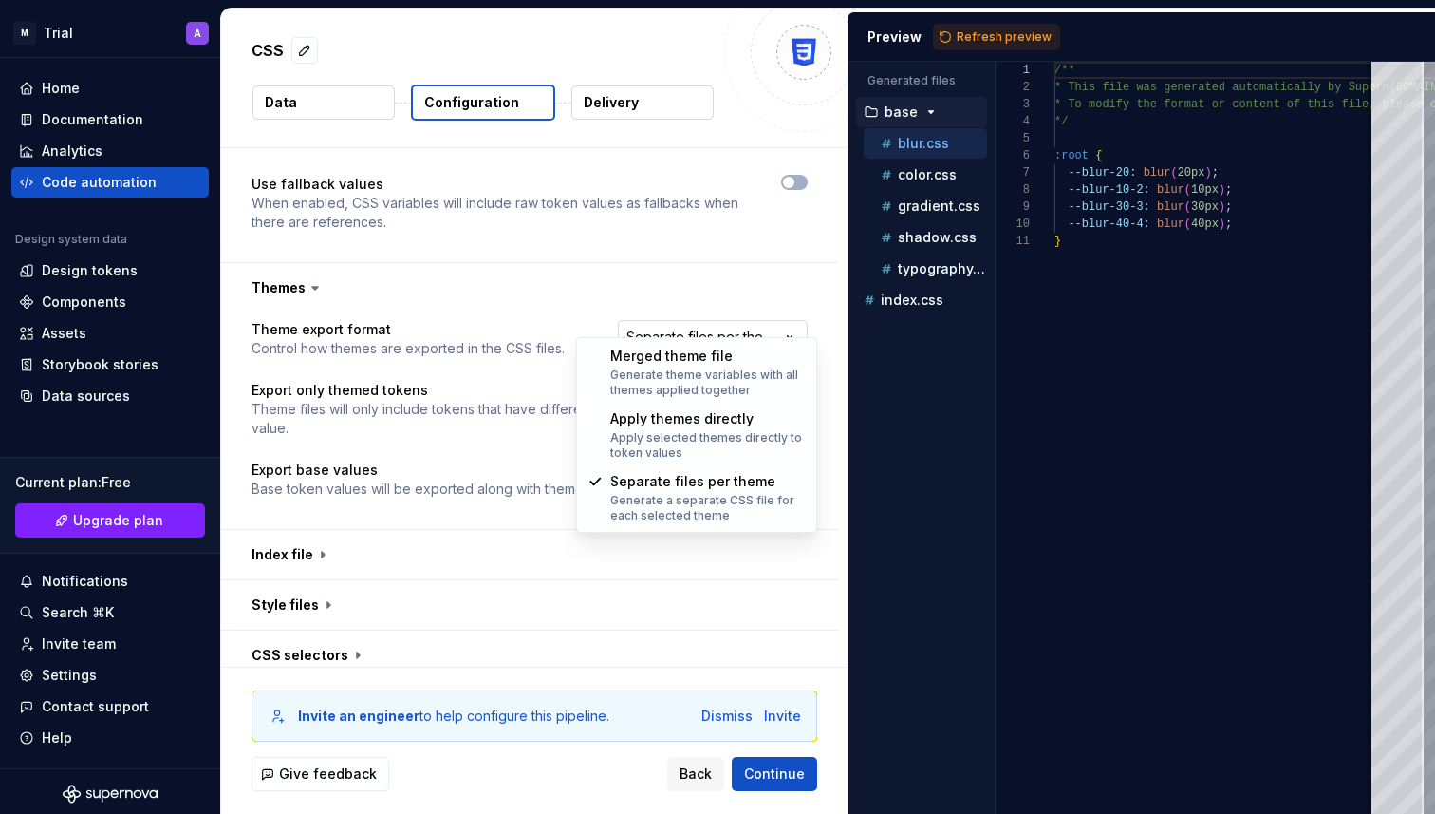
click at [699, 326] on html "**********" at bounding box center [717, 407] width 1435 height 814
click at [501, 381] on html "**********" at bounding box center [717, 407] width 1435 height 814
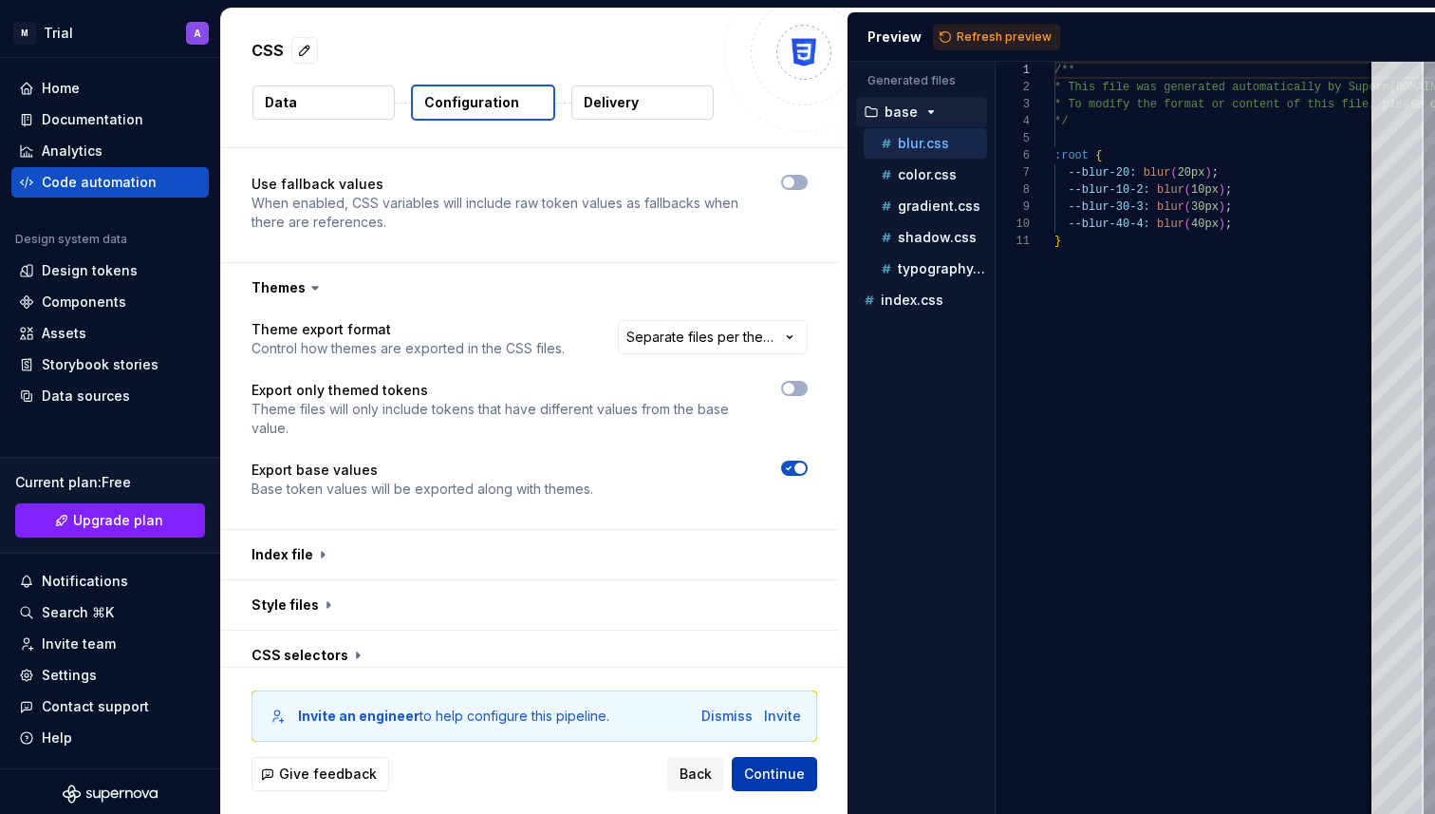
click at [760, 772] on span "Continue" at bounding box center [774, 773] width 61 height 19
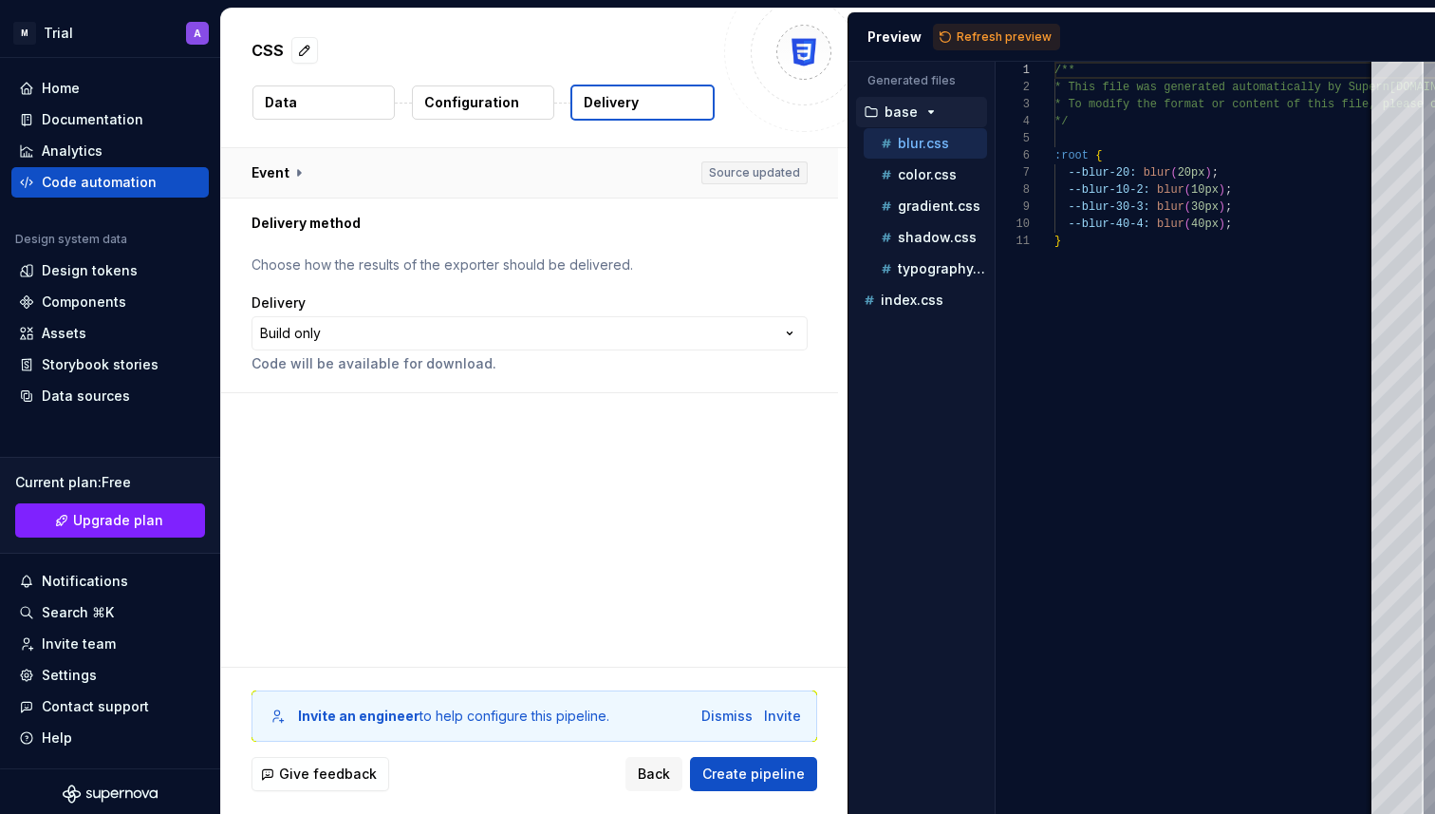
click at [311, 174] on button "button" at bounding box center [529, 172] width 617 height 49
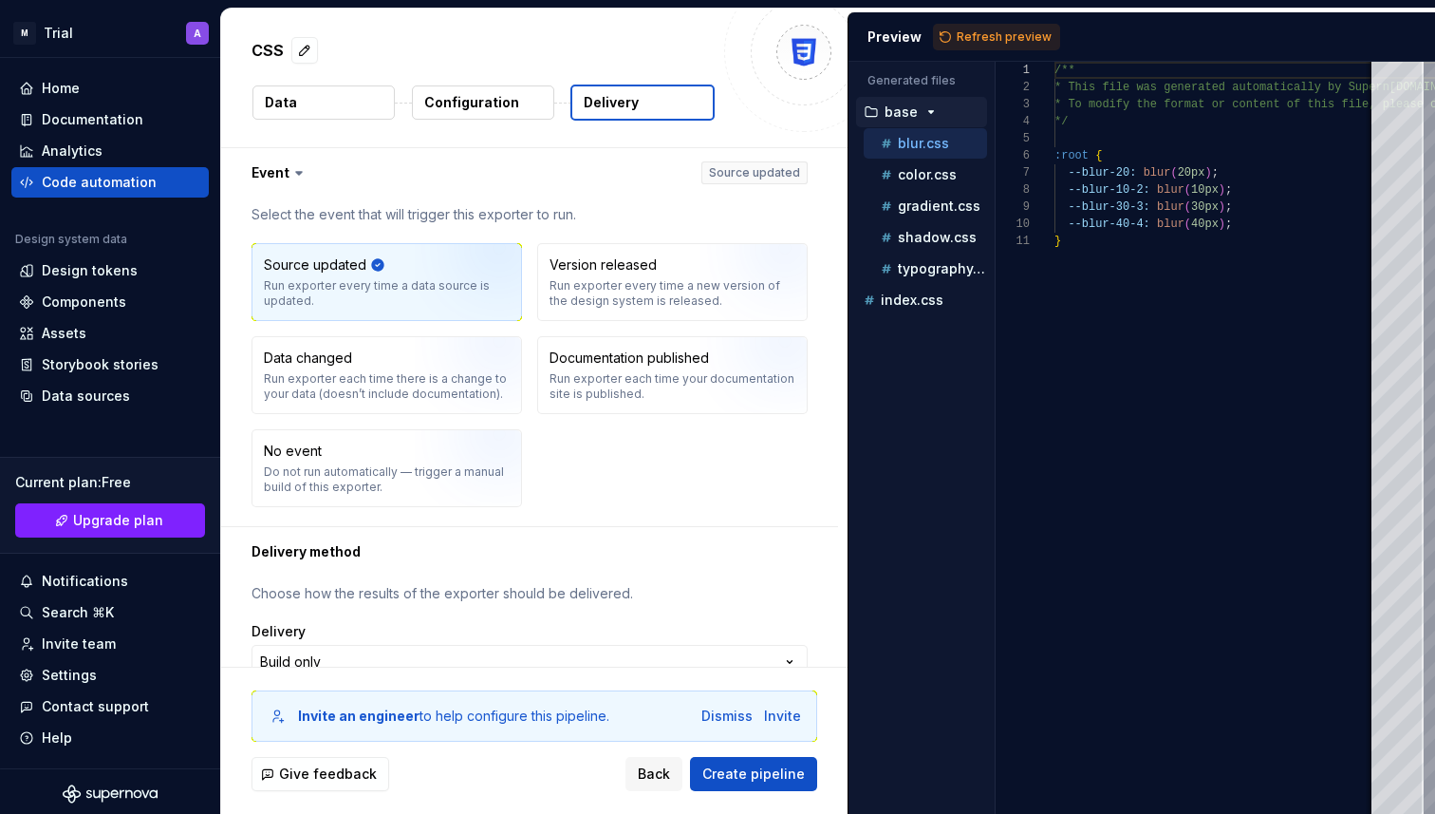
scroll to position [55, 0]
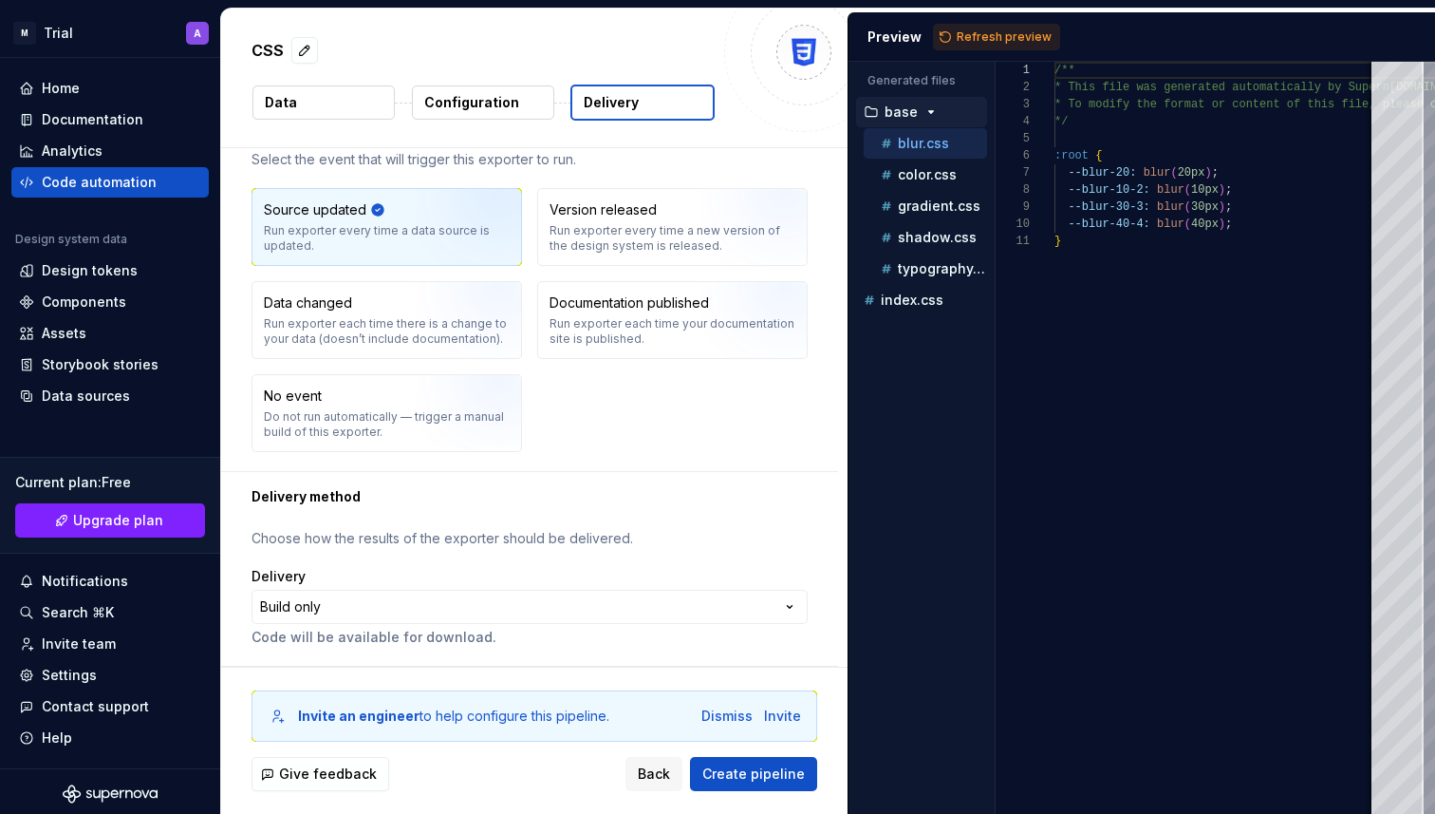
click at [547, 539] on p "Choose how the results of the exporter should be delivered." at bounding box center [530, 538] width 556 height 19
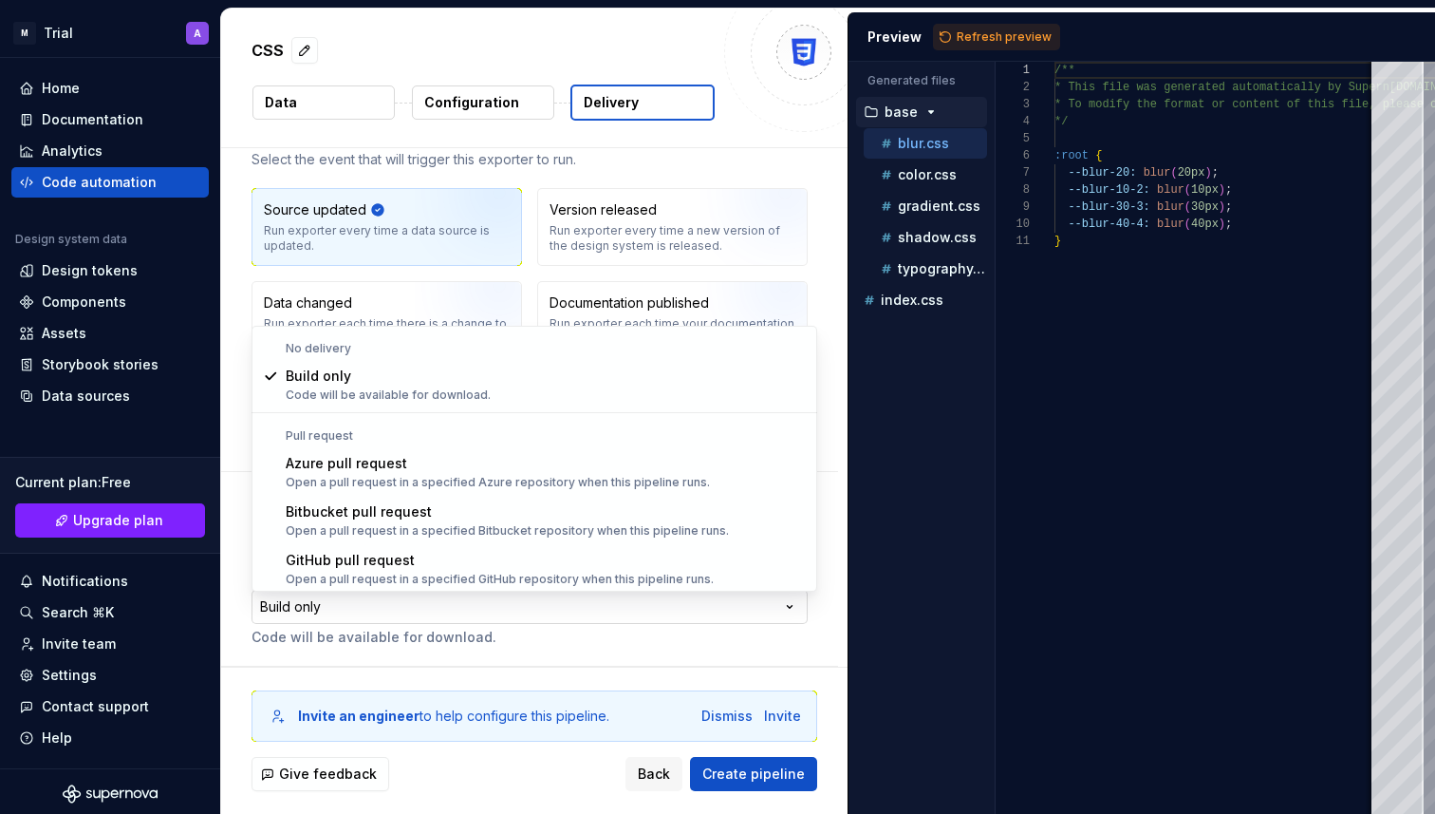
click at [539, 600] on html "**********" at bounding box center [717, 407] width 1435 height 814
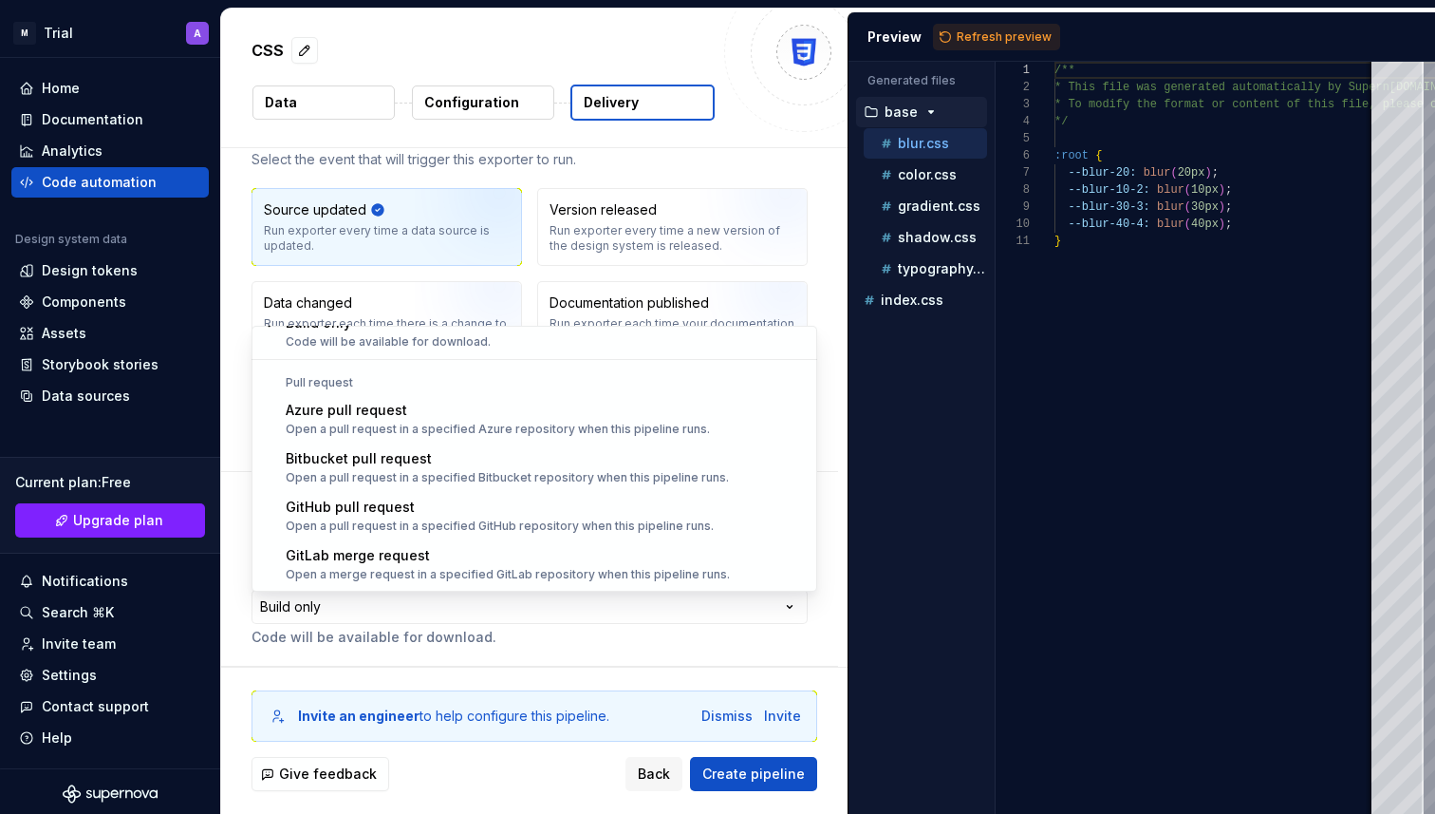
select select "******"
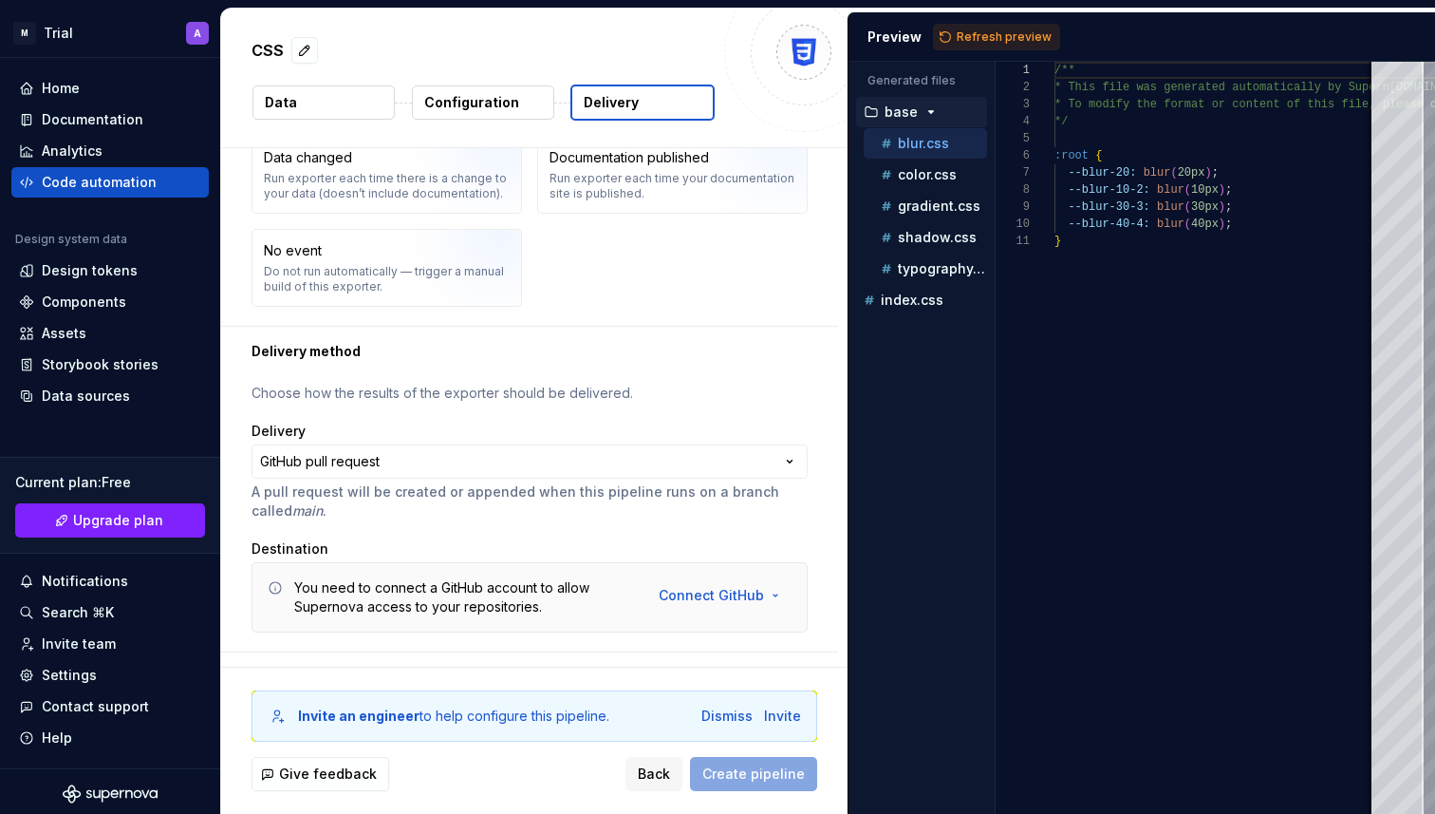
scroll to position [236, 0]
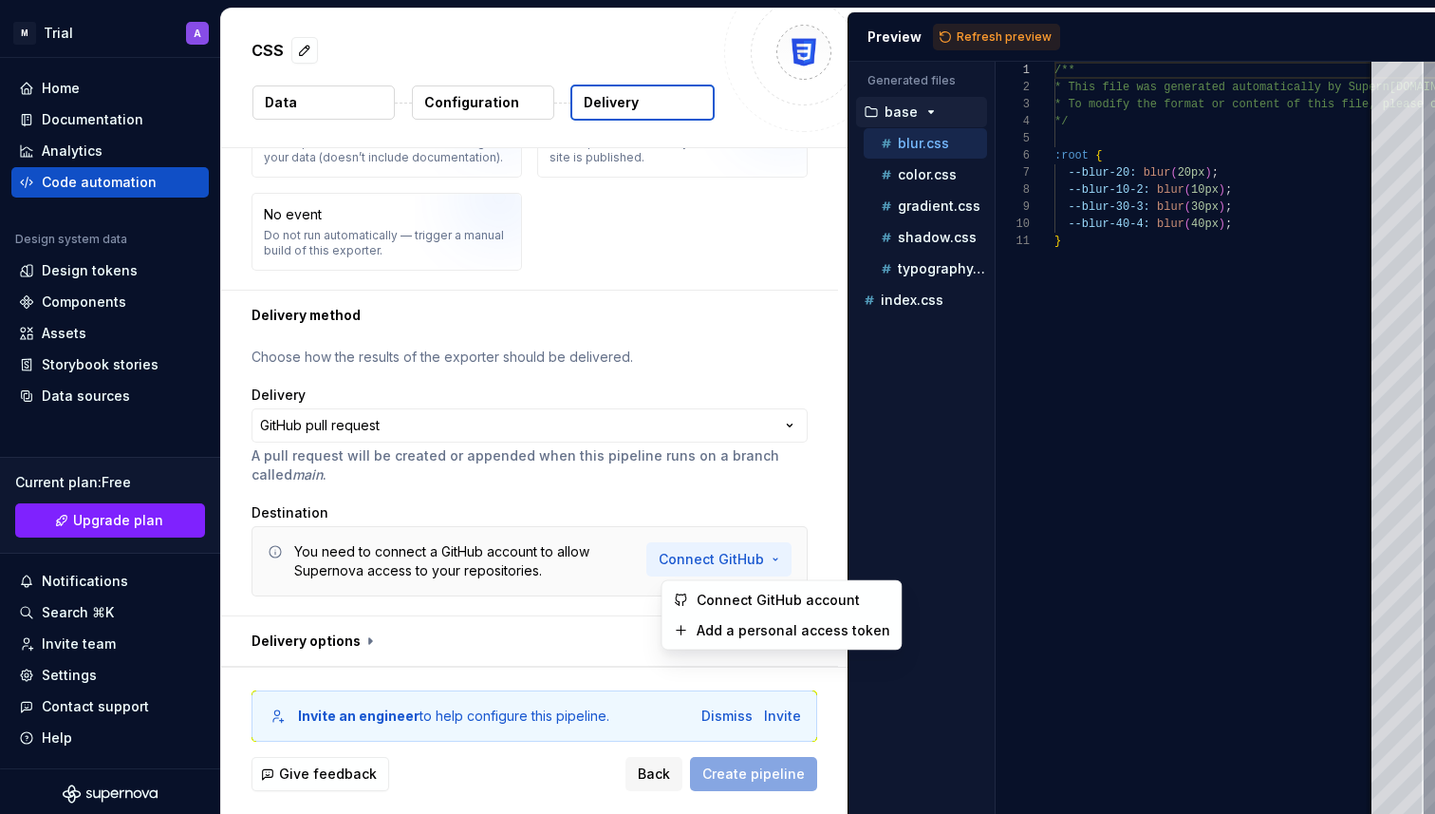
click at [755, 565] on html "**********" at bounding box center [717, 407] width 1435 height 814
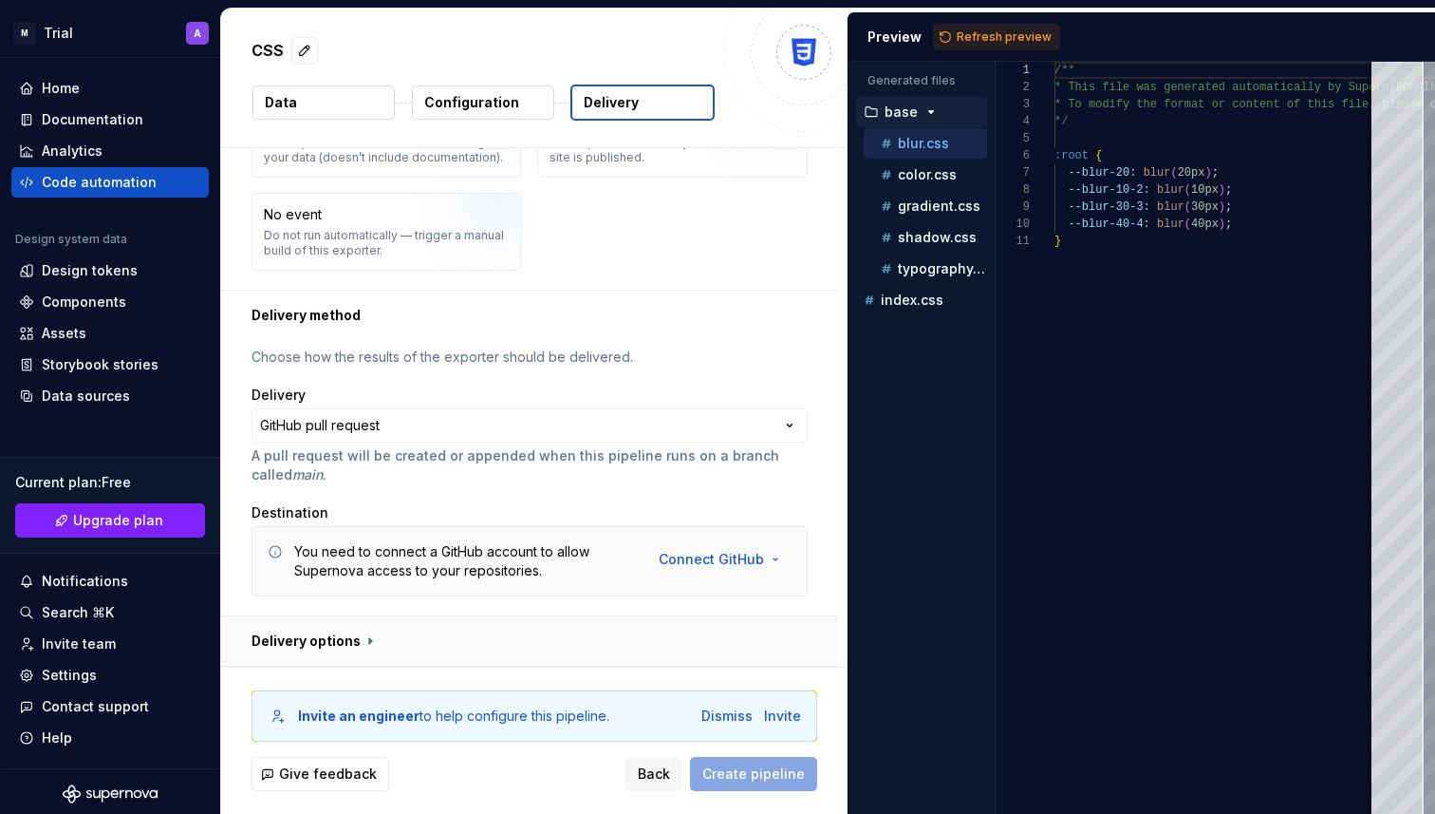
click at [357, 629] on html "**********" at bounding box center [717, 407] width 1435 height 814
click at [357, 629] on button "button" at bounding box center [529, 640] width 617 height 49
type textarea "*"
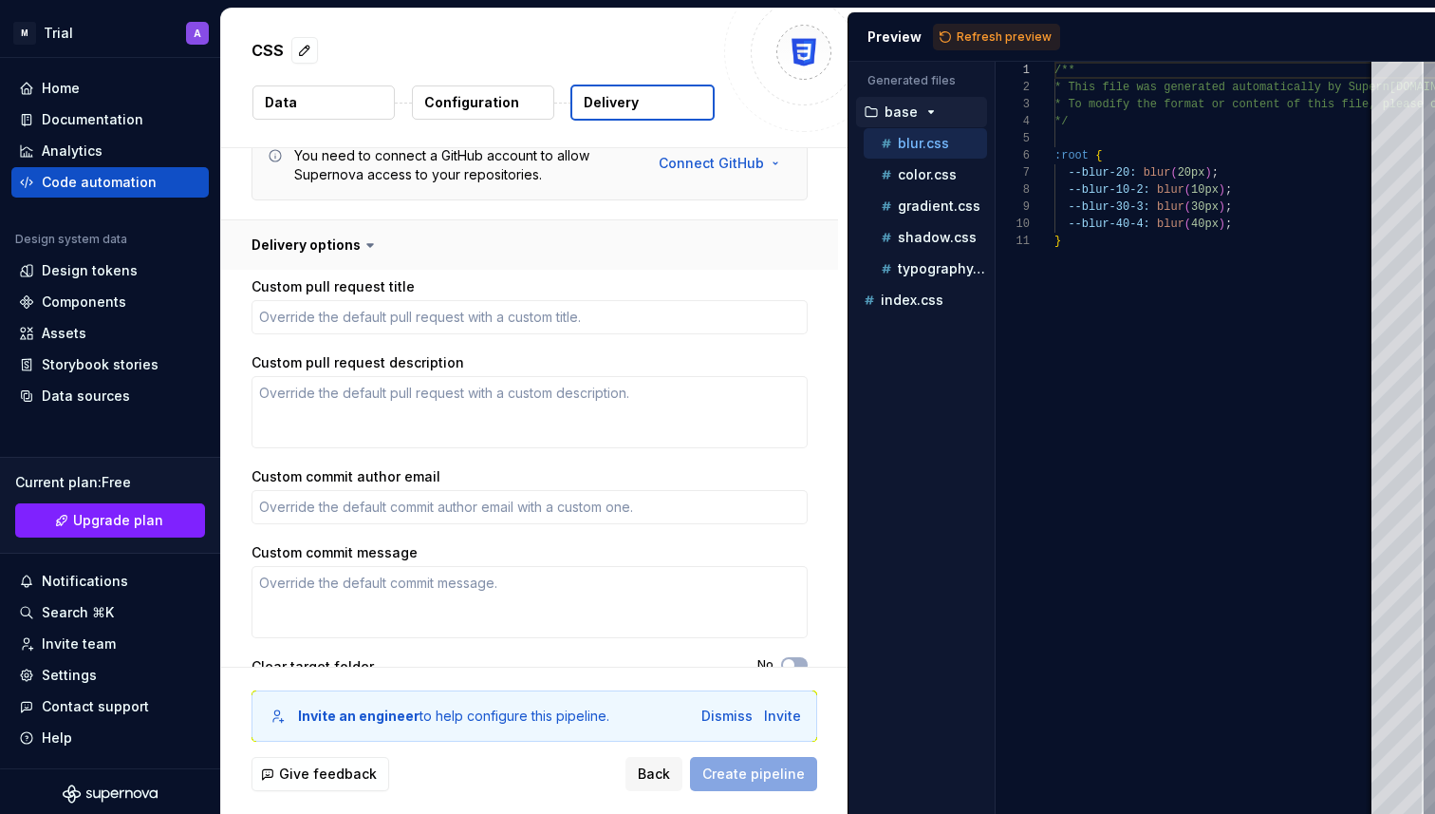
scroll to position [684, 0]
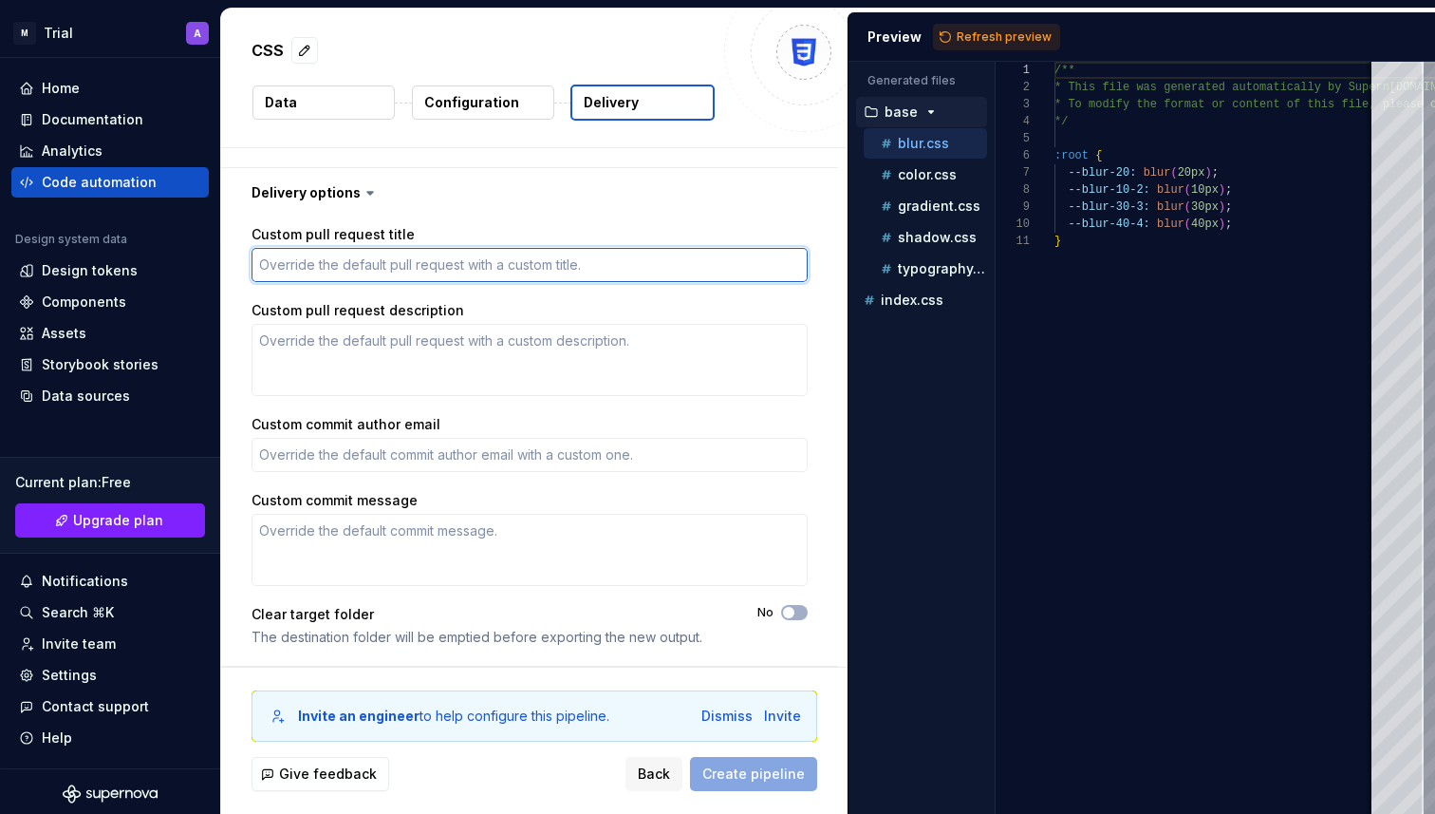
click at [373, 270] on textarea "Custom pull request title" at bounding box center [530, 265] width 556 height 34
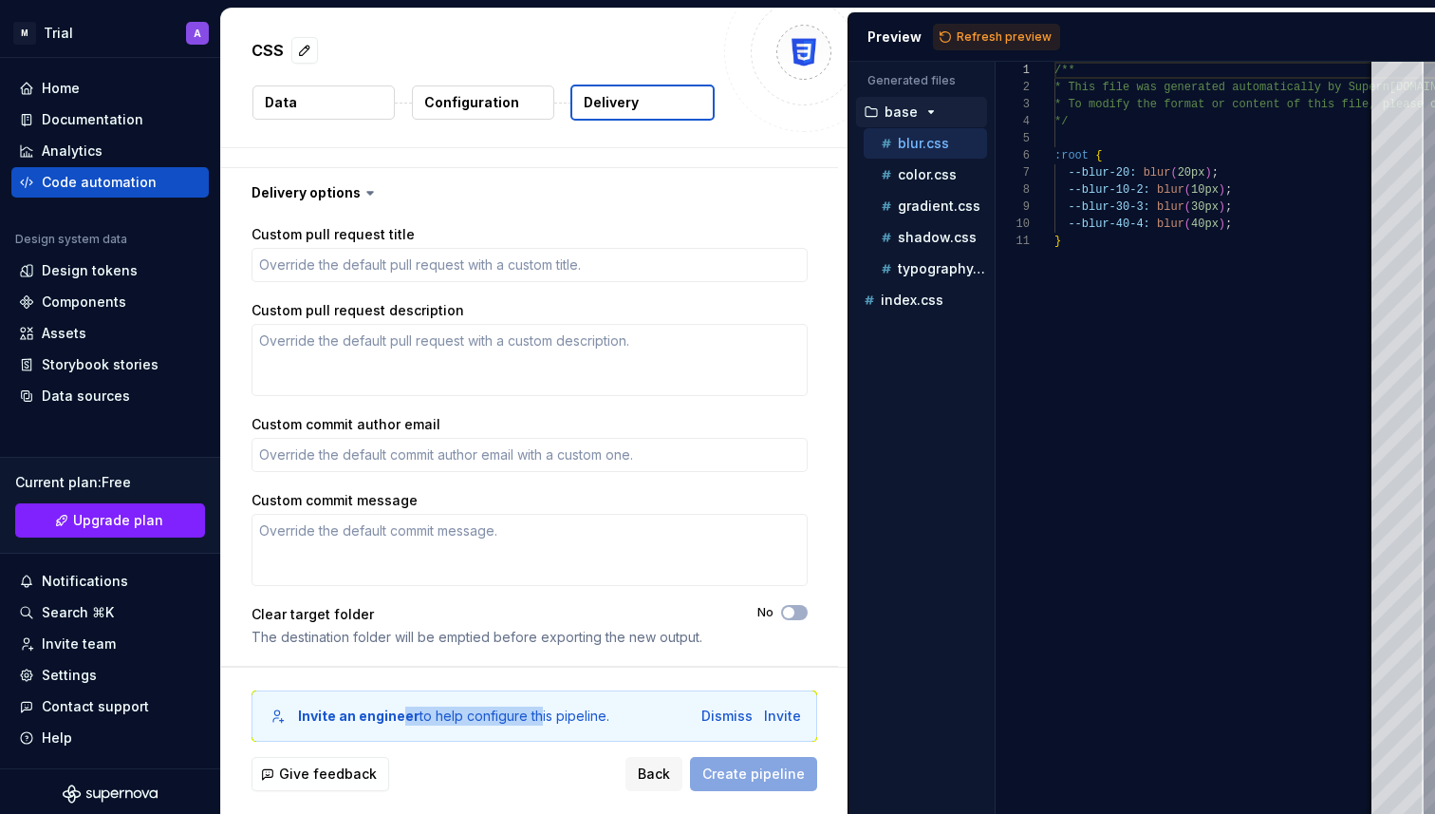
drag, startPoint x: 397, startPoint y: 710, endPoint x: 534, endPoint y: 712, distance: 137.7
click at [535, 712] on div "Invite an engineer to help configure this pipeline." at bounding box center [453, 715] width 311 height 19
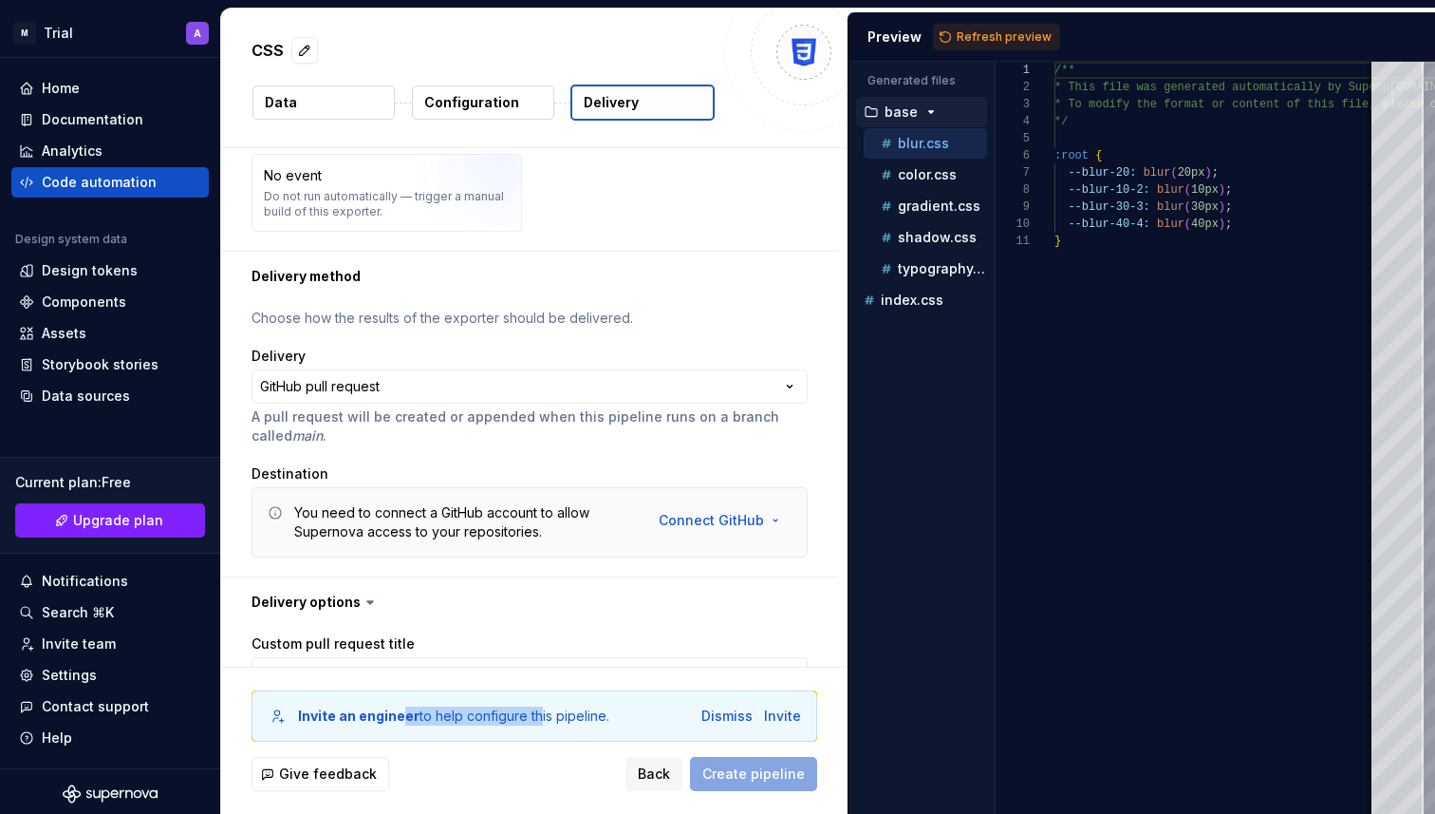
scroll to position [270, 0]
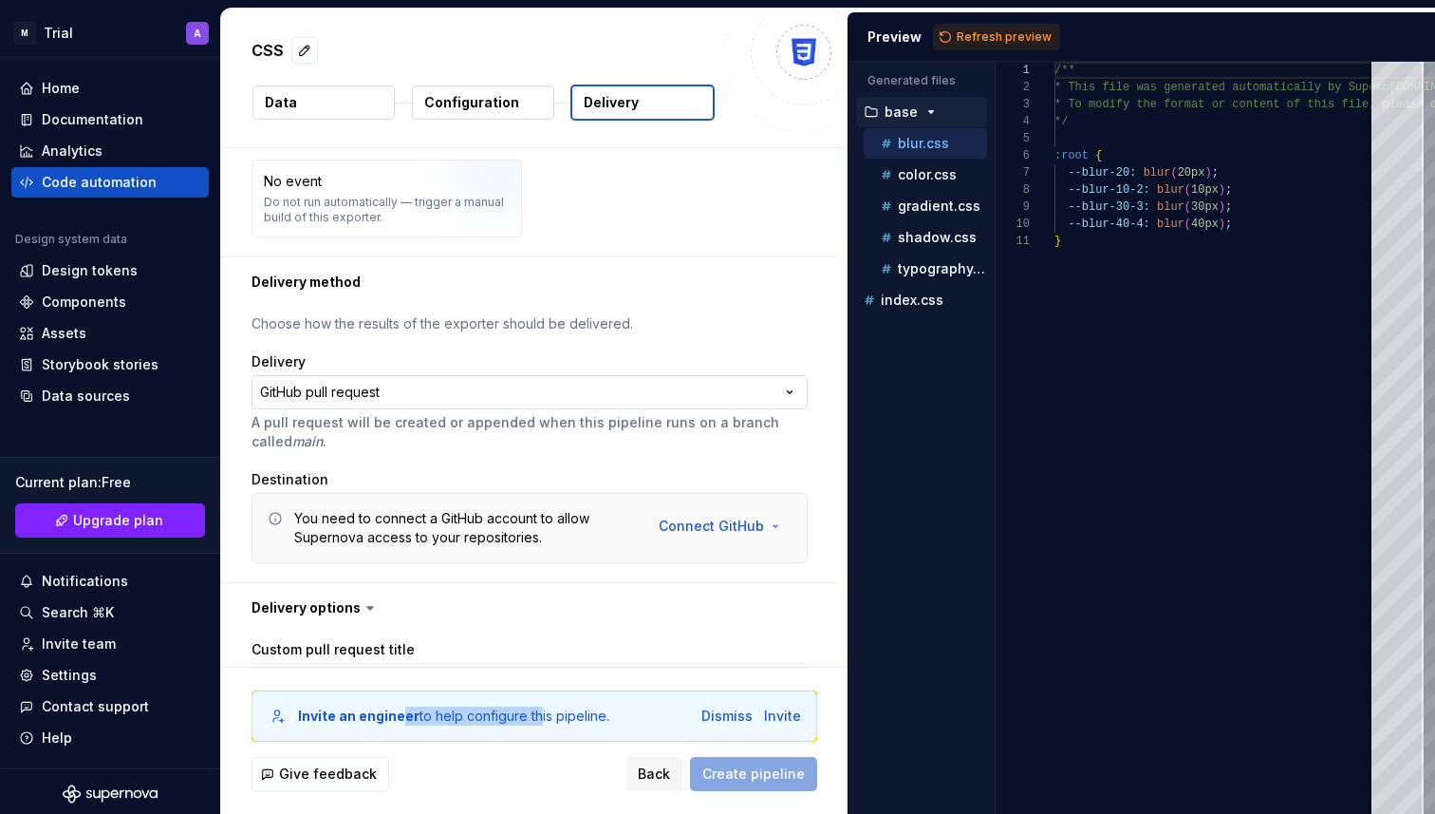
click at [582, 387] on html "**********" at bounding box center [717, 407] width 1435 height 814
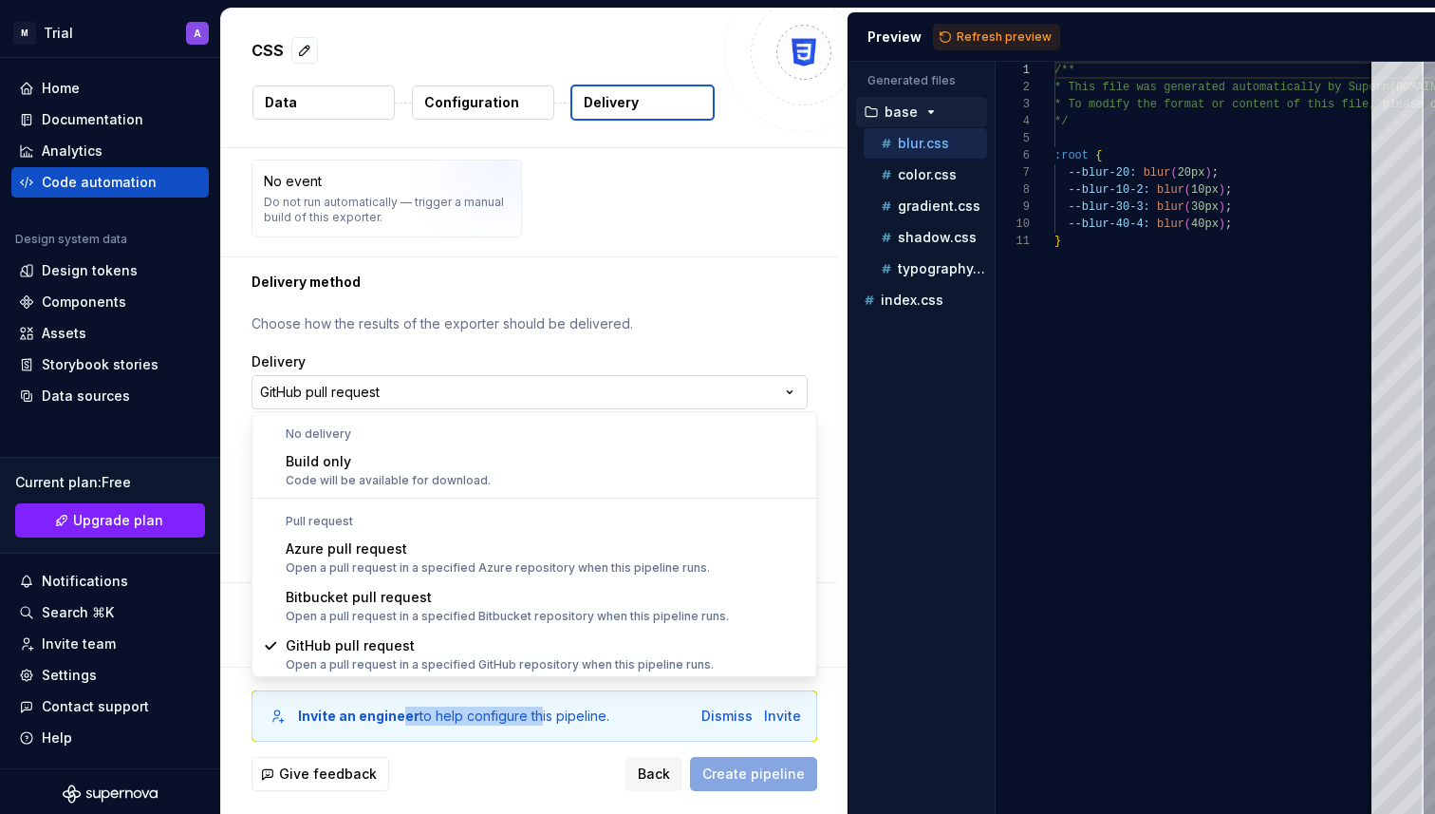
scroll to position [1, 0]
select select "*********"
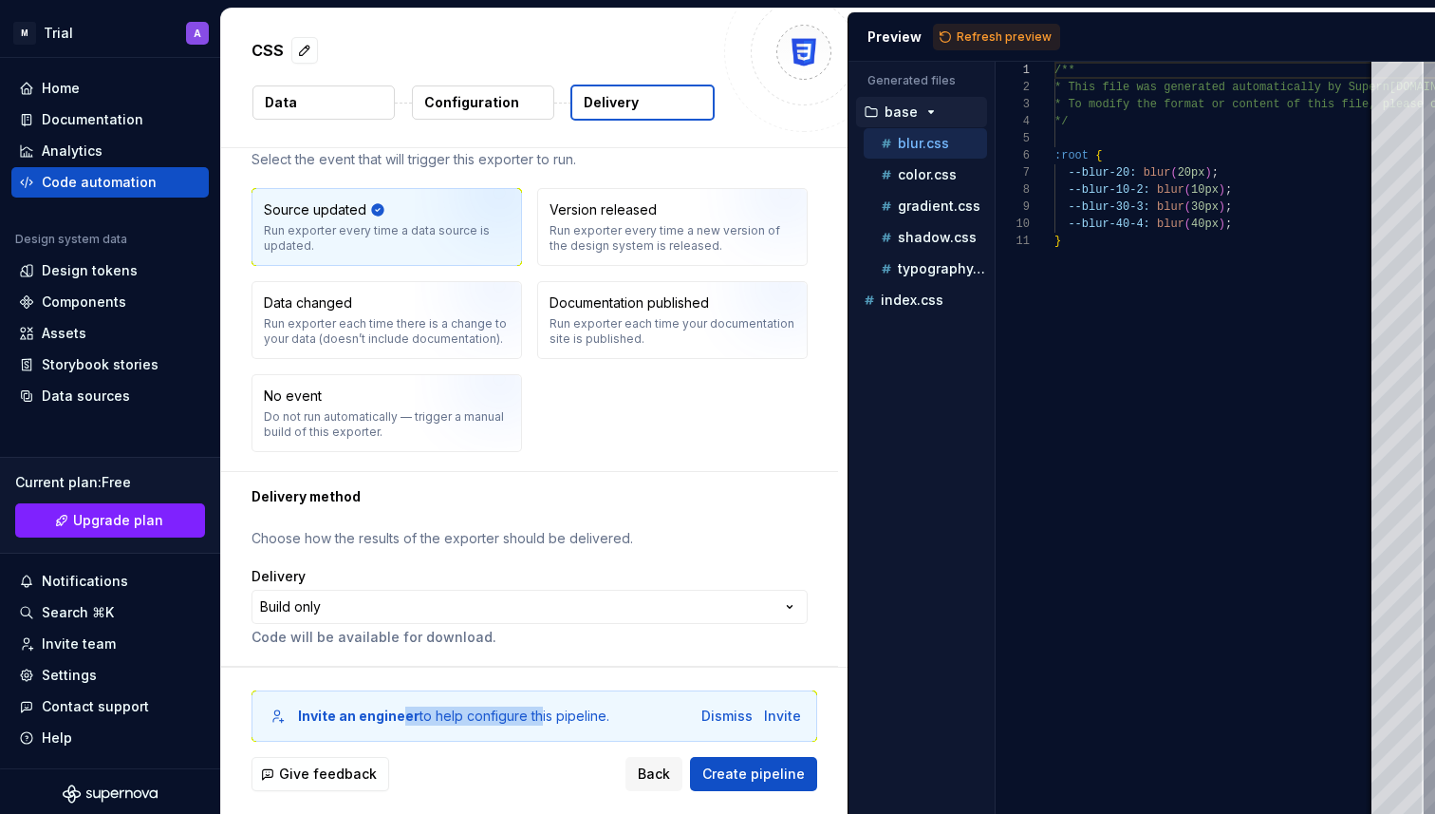
scroll to position [55, 0]
click at [736, 761] on button "Create pipeline" at bounding box center [753, 774] width 127 height 34
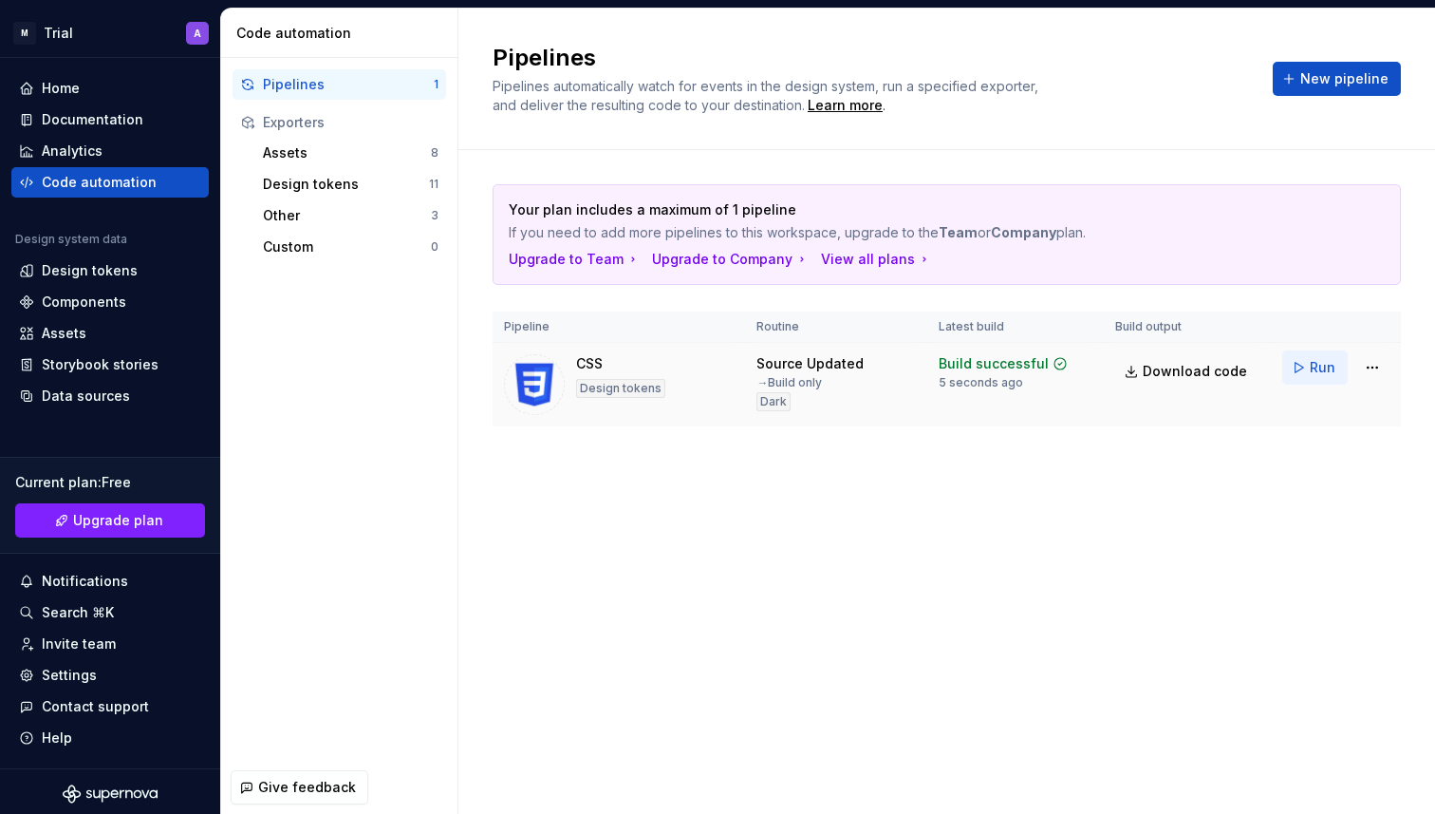
click at [1308, 373] on button "Run" at bounding box center [1315, 367] width 66 height 34
click at [106, 151] on div "Analytics" at bounding box center [110, 150] width 182 height 19
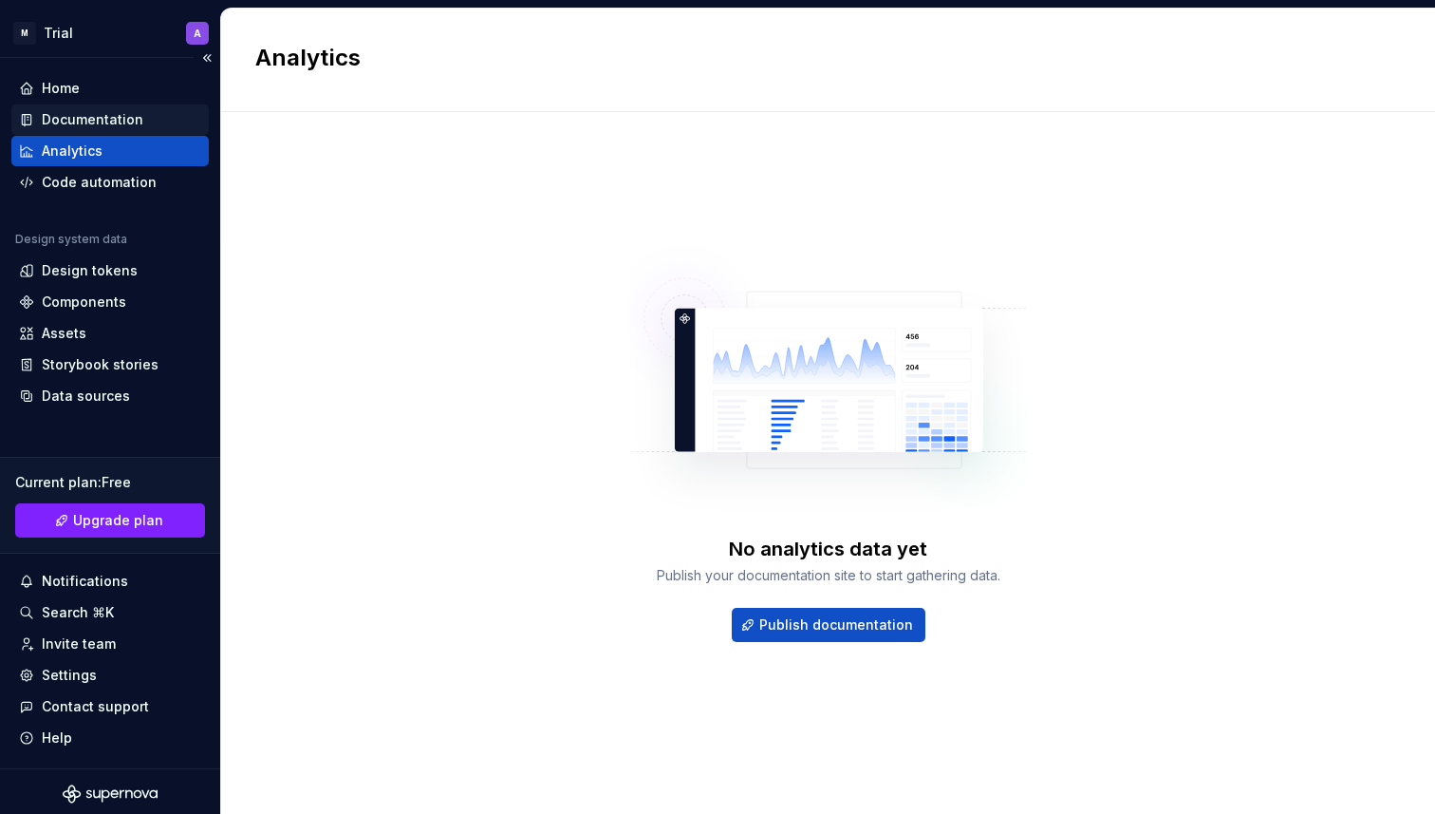
click at [112, 125] on div "Documentation" at bounding box center [93, 119] width 102 height 19
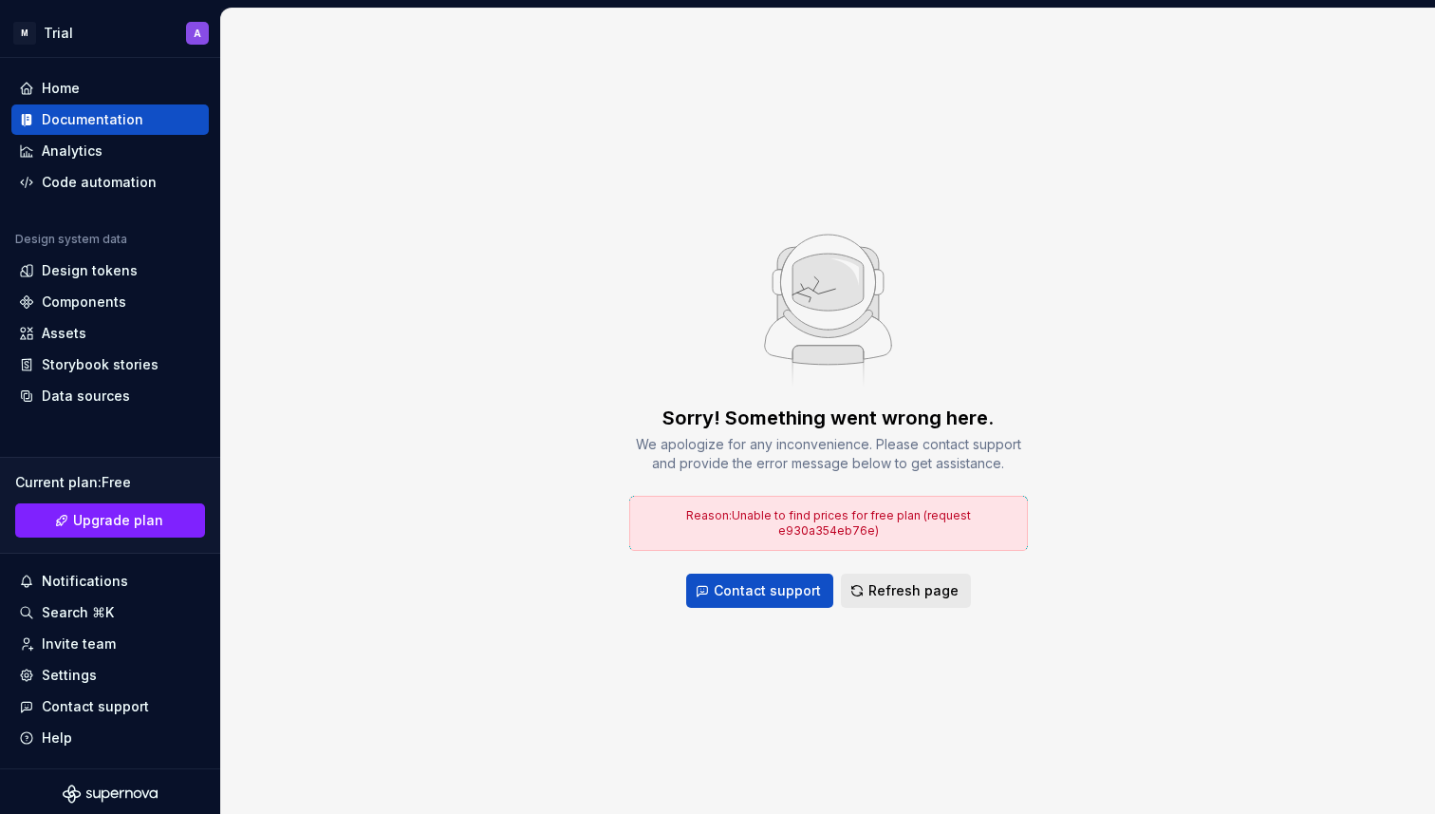
click at [928, 573] on button "Refresh page" at bounding box center [906, 590] width 130 height 34
click at [928, 582] on span "Refresh page" at bounding box center [914, 590] width 90 height 19
click at [930, 592] on button "Refresh page" at bounding box center [906, 590] width 130 height 34
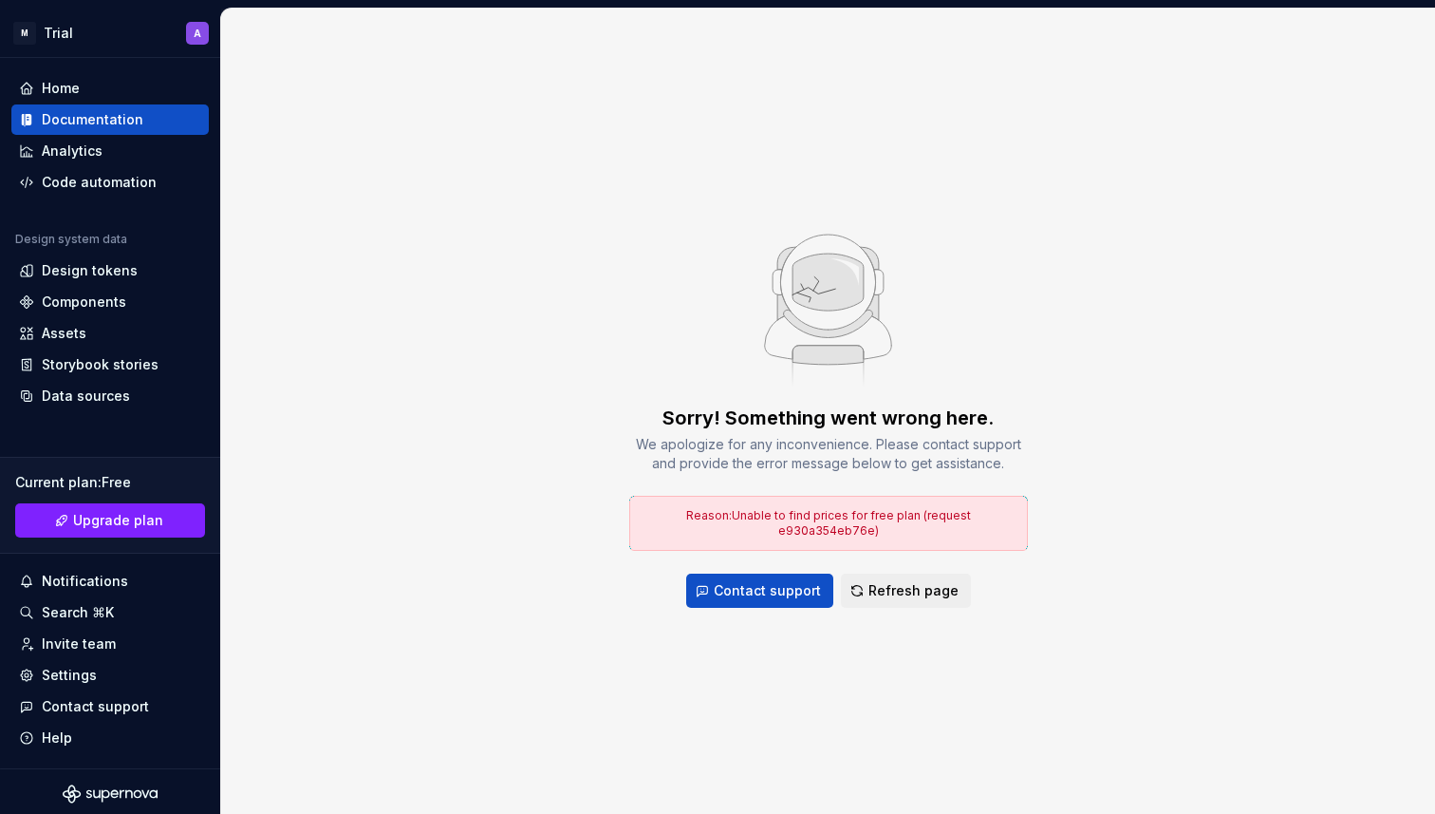
click at [930, 592] on button "Refresh page" at bounding box center [906, 590] width 130 height 34
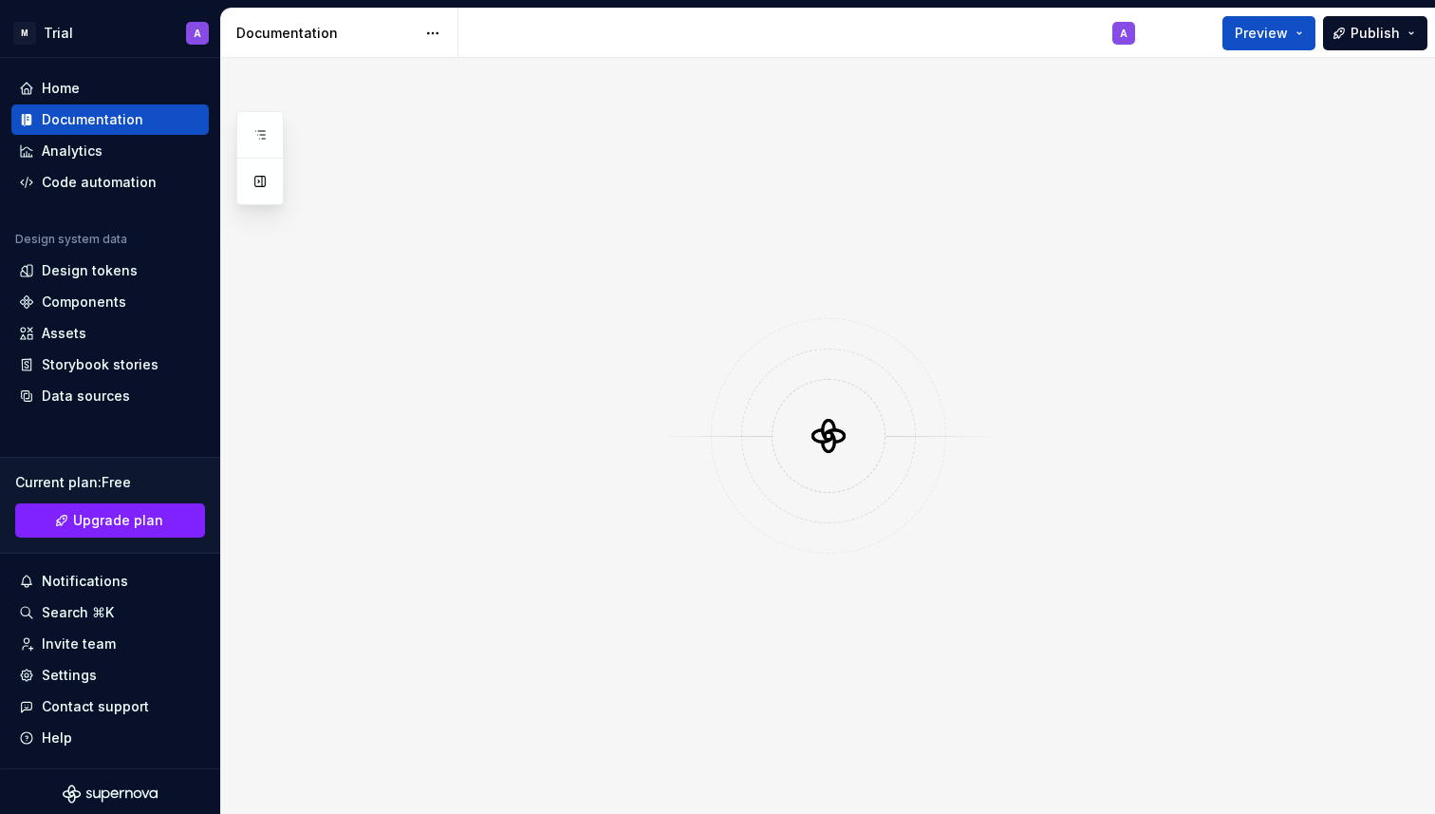
click at [79, 96] on div "Home" at bounding box center [61, 88] width 38 height 19
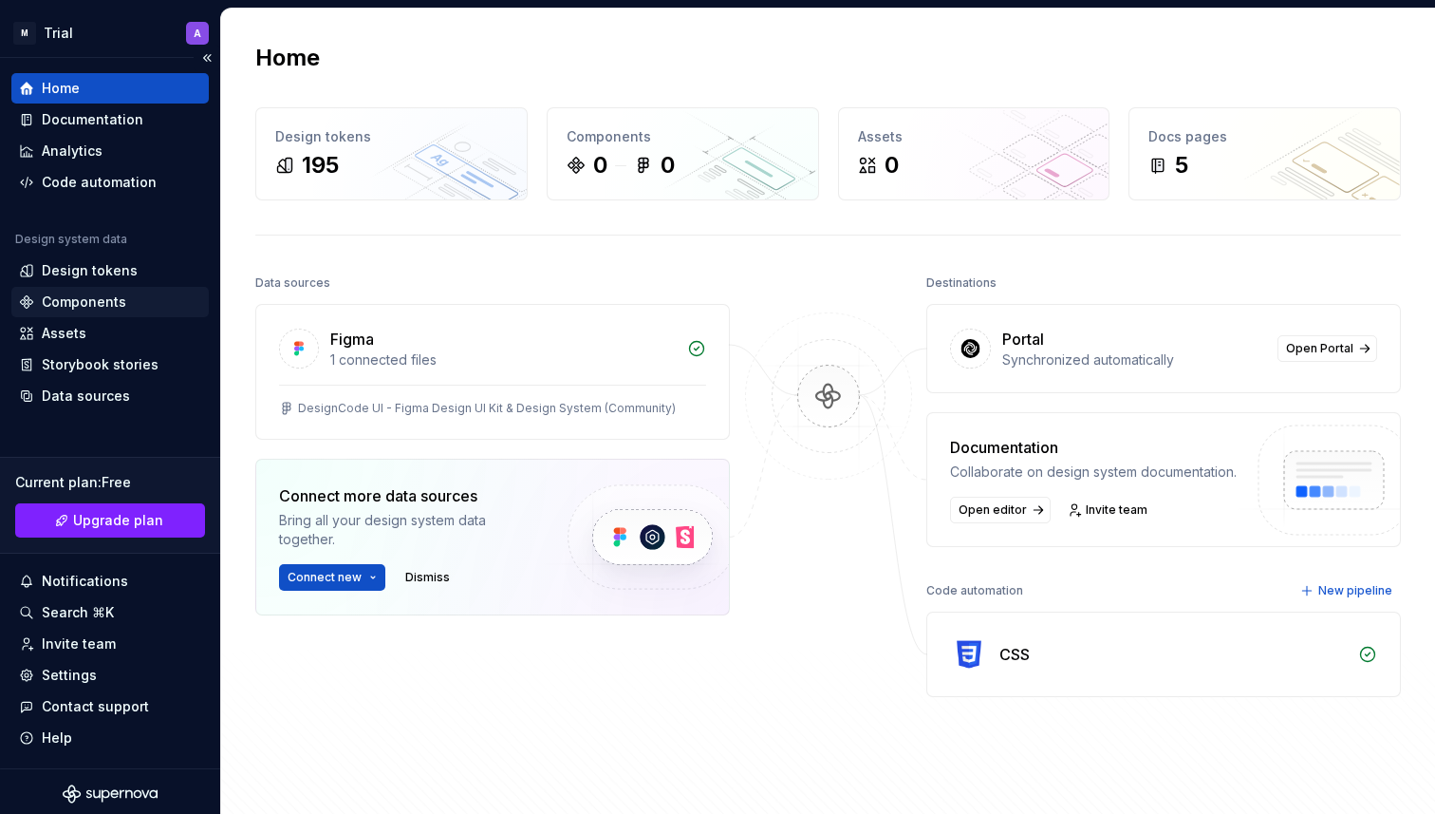
click at [106, 304] on div "Components" at bounding box center [84, 301] width 84 height 19
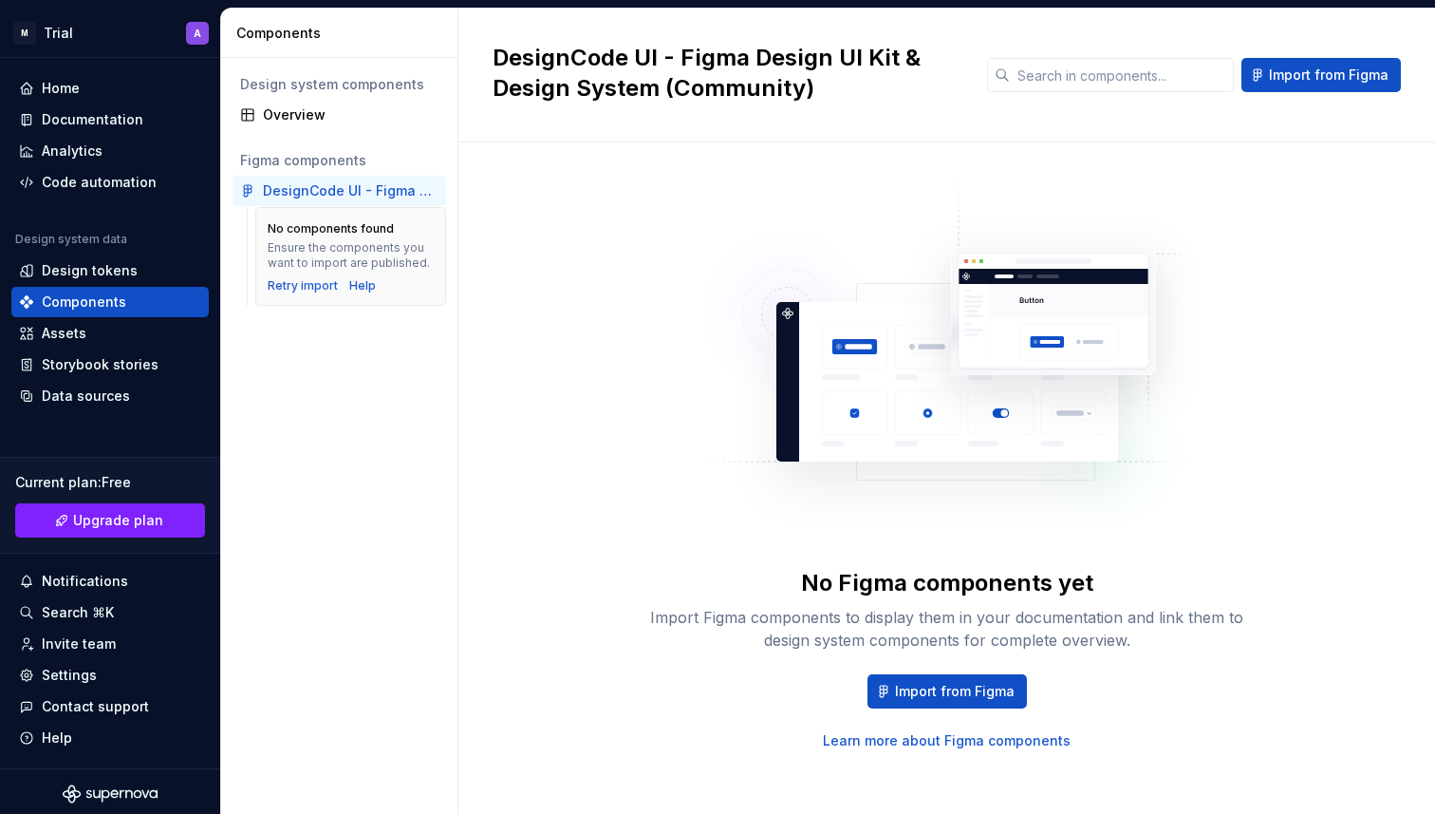
click at [340, 191] on div "DesignCode UI - Figma Design UI Kit & Design System (Community)" at bounding box center [351, 190] width 176 height 19
click at [315, 284] on div "Retry import" at bounding box center [303, 285] width 70 height 15
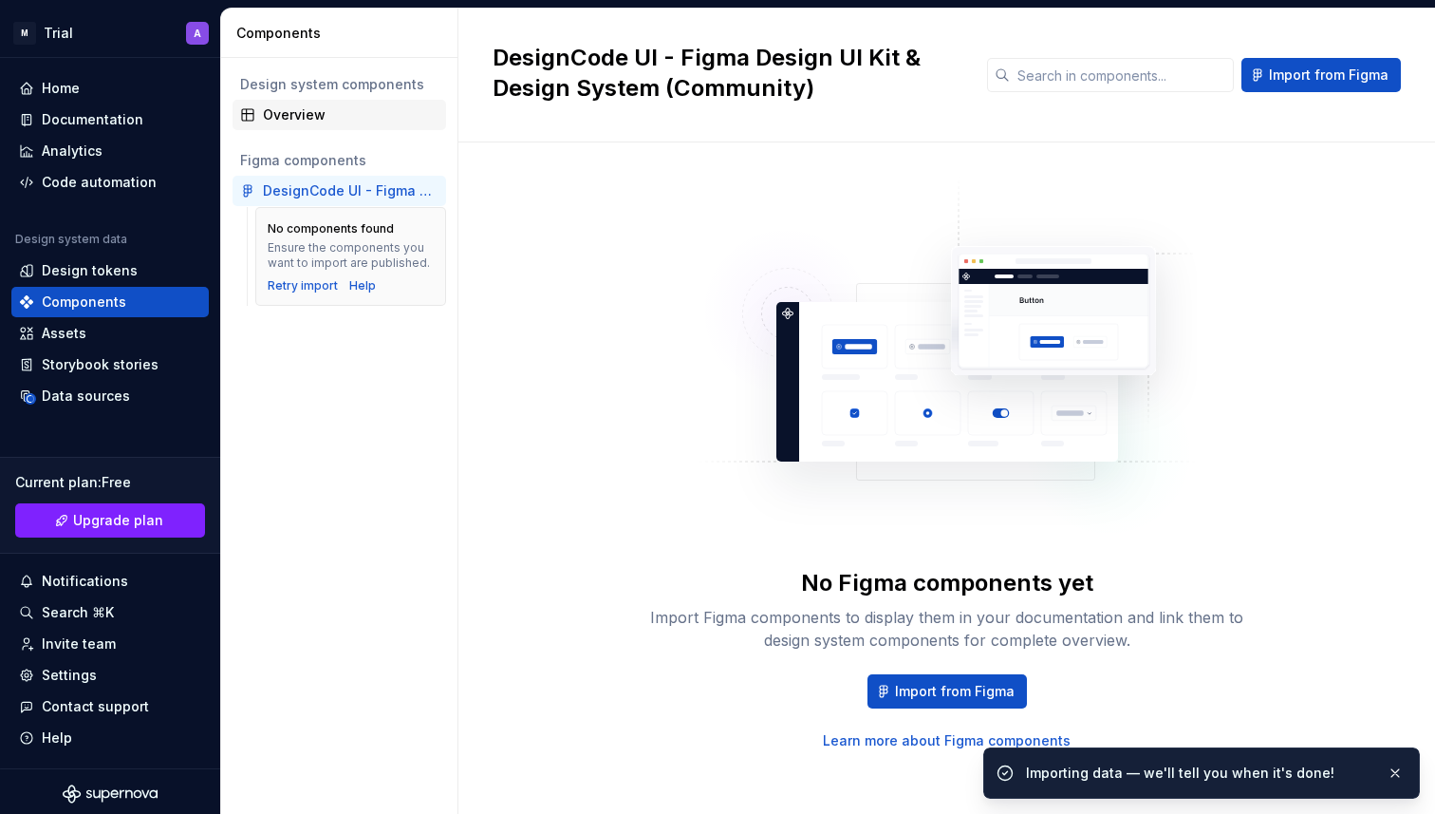
click at [344, 121] on div "Overview" at bounding box center [351, 114] width 176 height 19
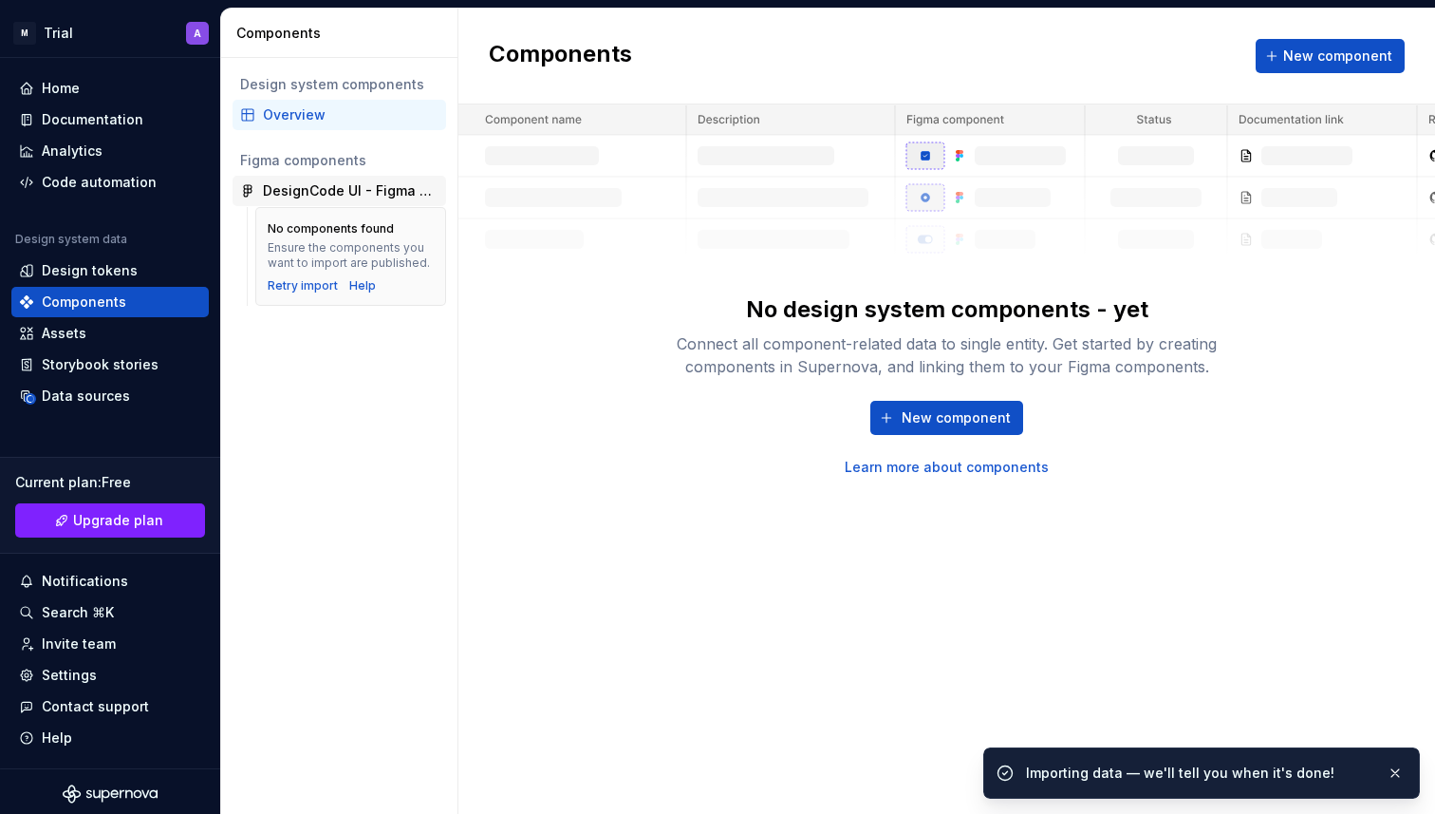
click at [334, 180] on div "DesignCode UI - Figma Design UI Kit & Design System (Community)" at bounding box center [340, 191] width 214 height 30
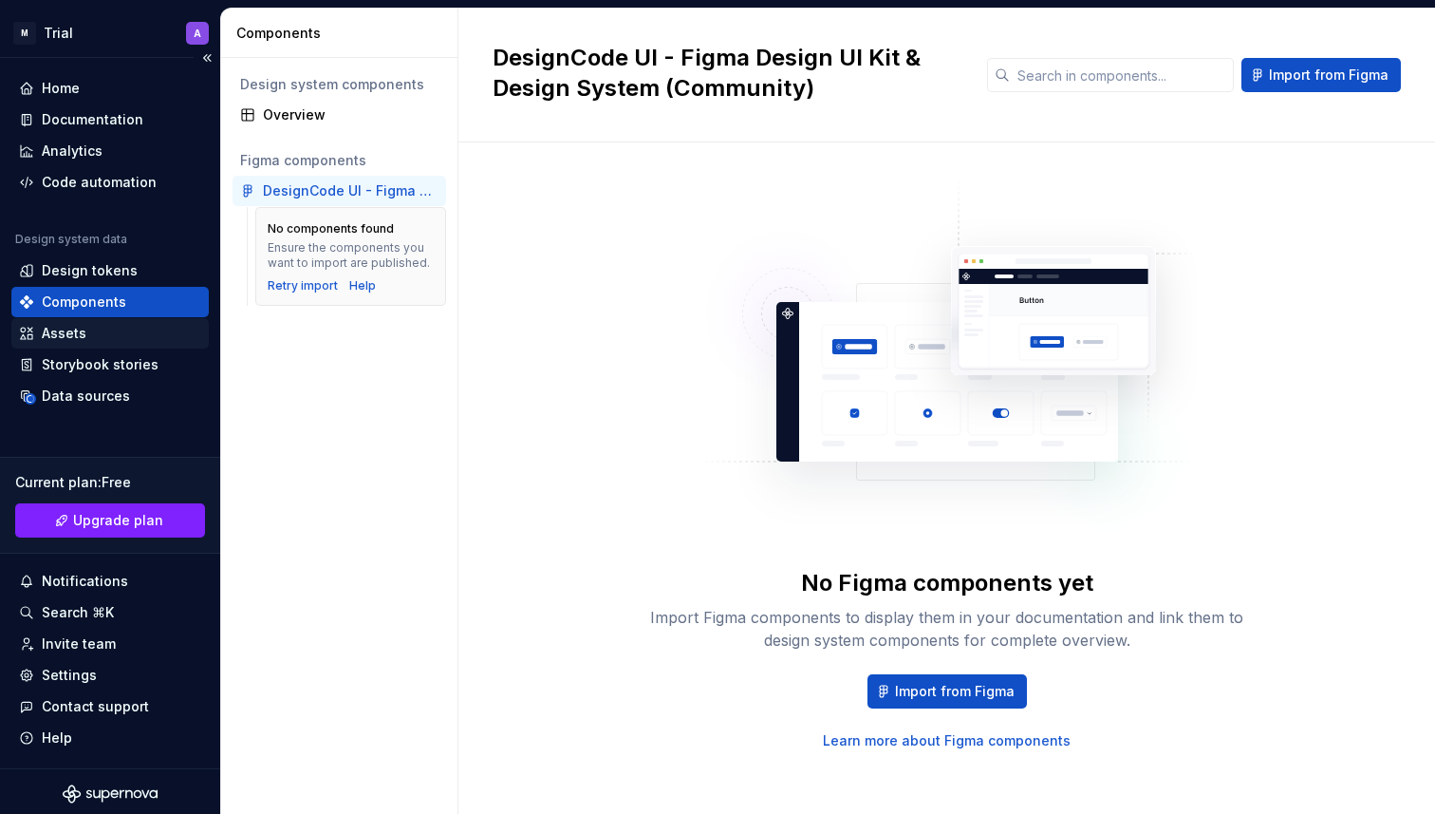
click at [117, 331] on div "Assets" at bounding box center [110, 333] width 182 height 19
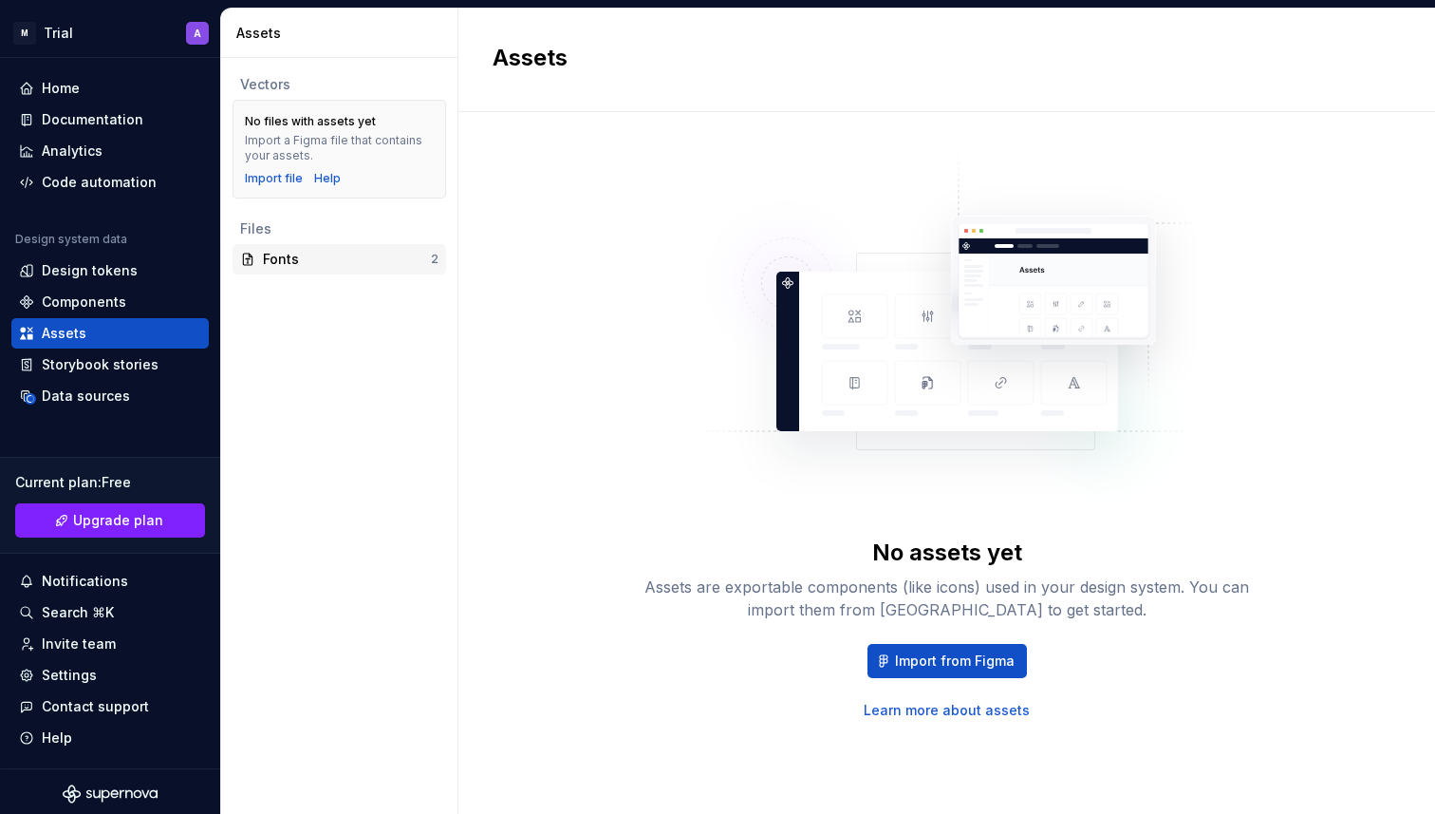
click at [306, 262] on div "Fonts" at bounding box center [347, 259] width 168 height 19
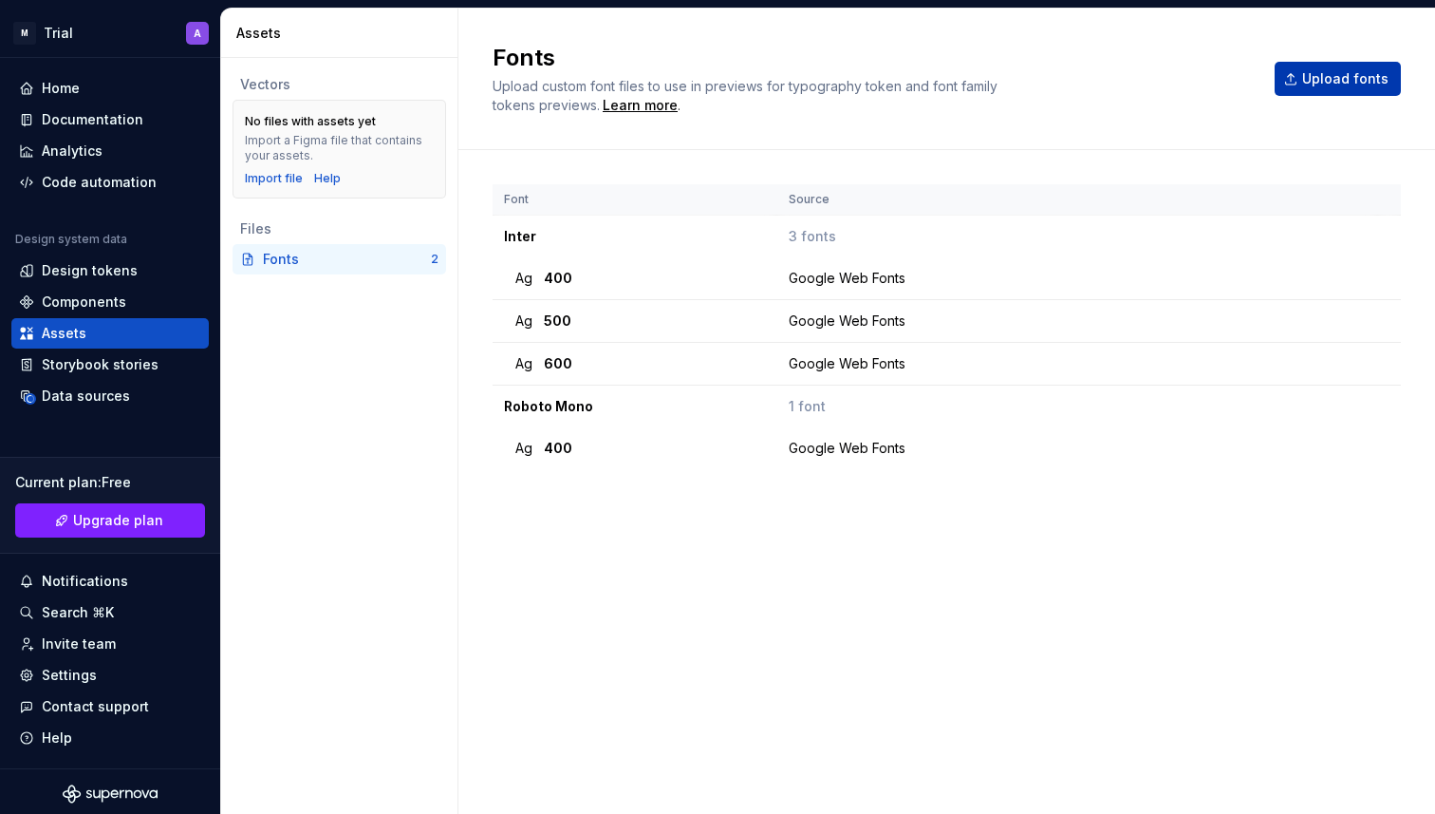
click at [1312, 90] on button "Upload fonts" at bounding box center [1338, 79] width 126 height 34
click at [97, 352] on div "Storybook stories" at bounding box center [109, 364] width 197 height 30
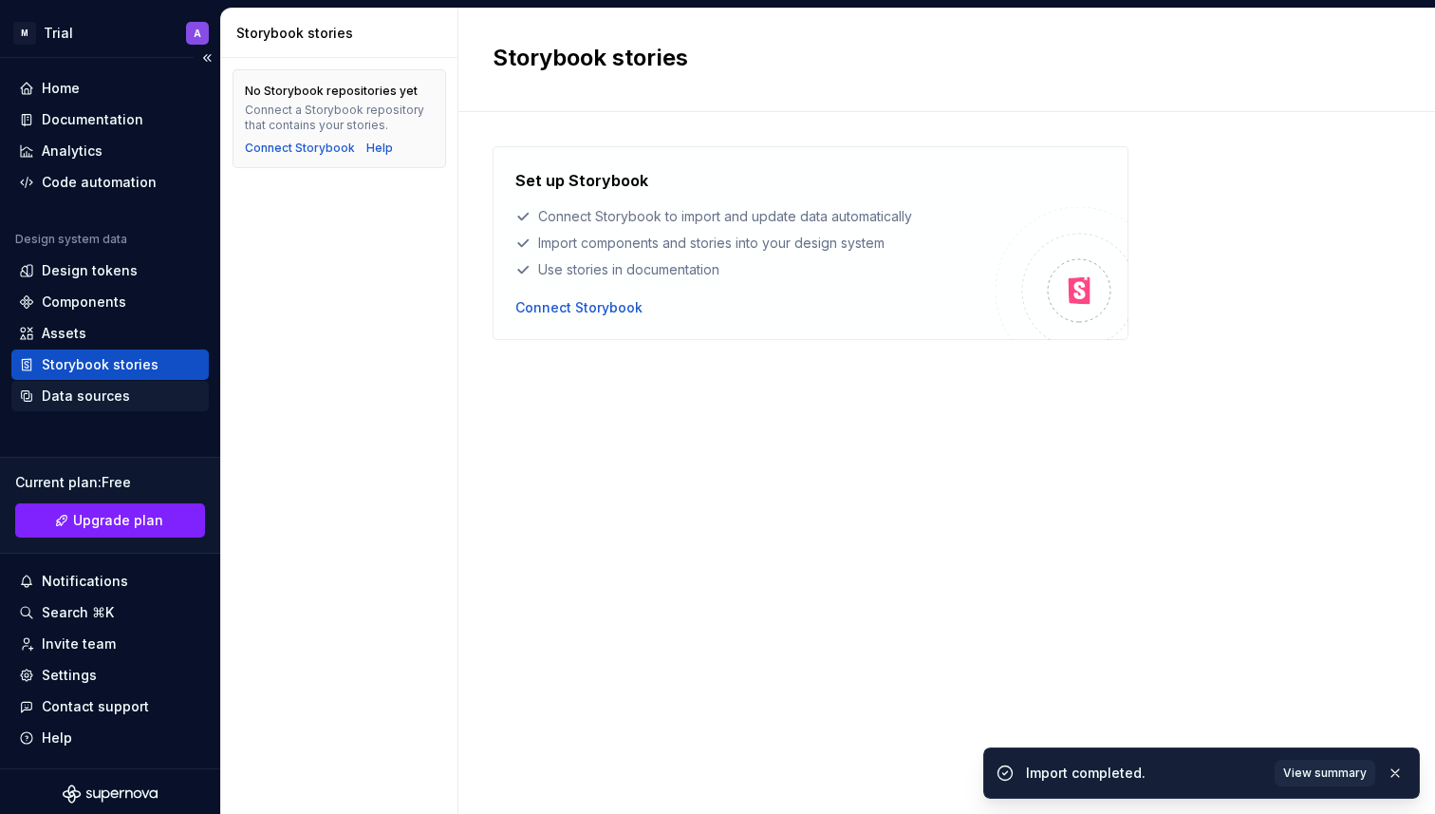
click at [104, 383] on div "Data sources" at bounding box center [109, 396] width 197 height 30
